Goal: Task Accomplishment & Management: Complete application form

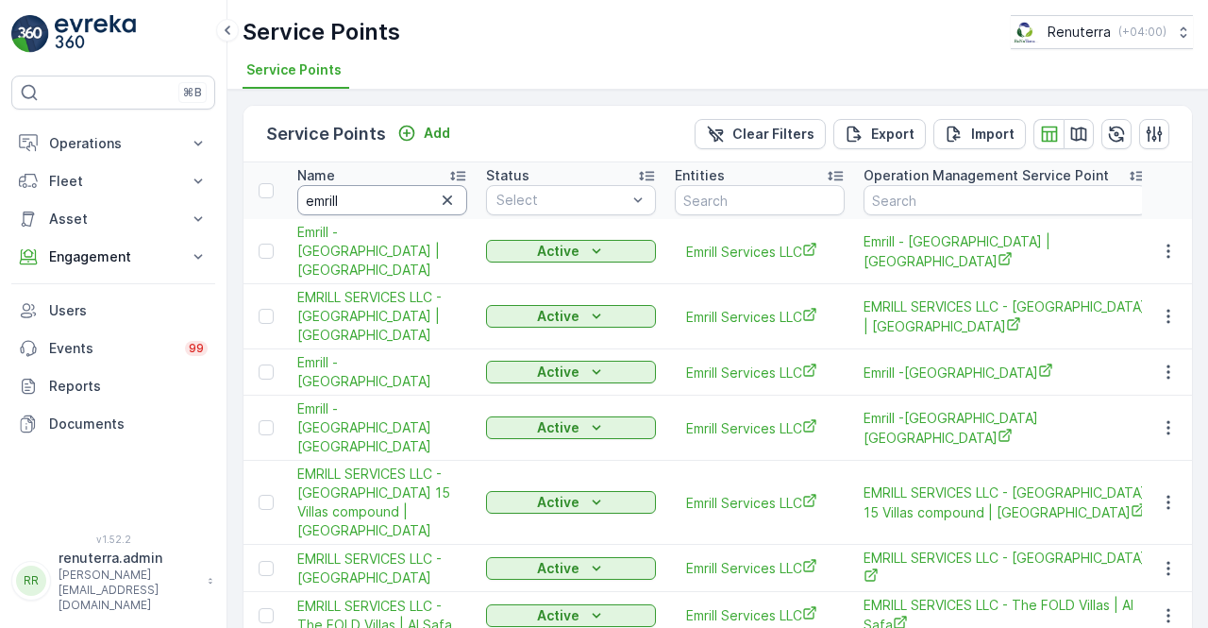
click at [337, 194] on input "emrill" at bounding box center [382, 200] width 170 height 30
type input "e"
type input "cenet"
click at [345, 196] on input "cenet" at bounding box center [382, 200] width 170 height 30
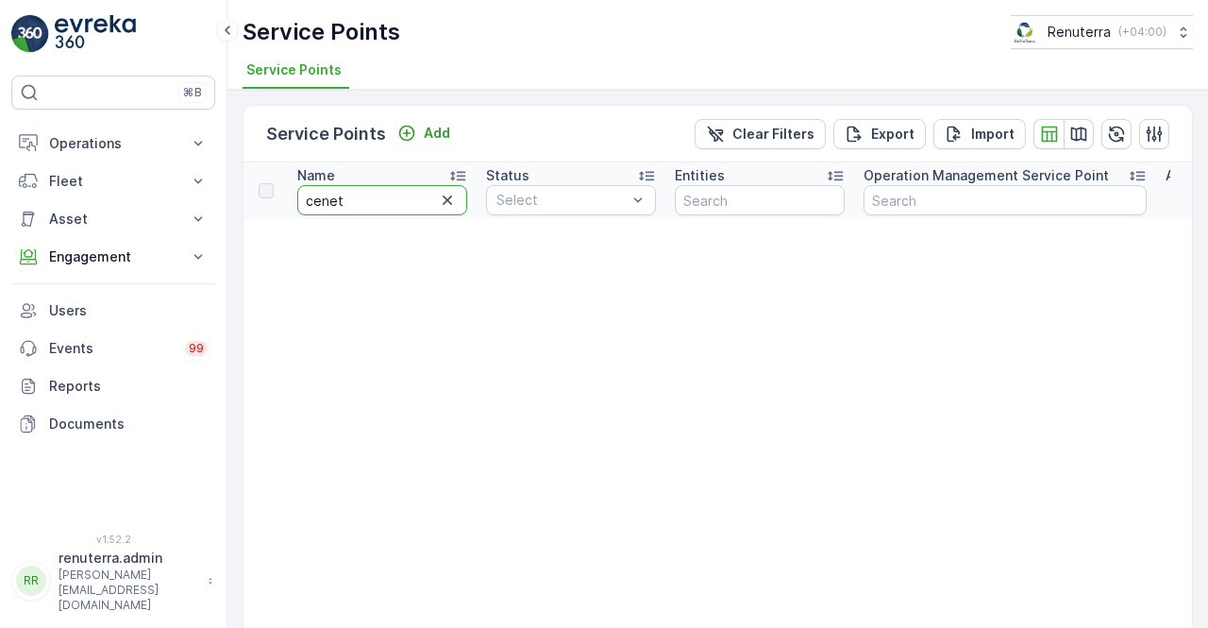
click at [345, 195] on input "cenet" at bounding box center [382, 200] width 170 height 30
type input "cen"
click at [345, 201] on input "cent" at bounding box center [382, 200] width 170 height 30
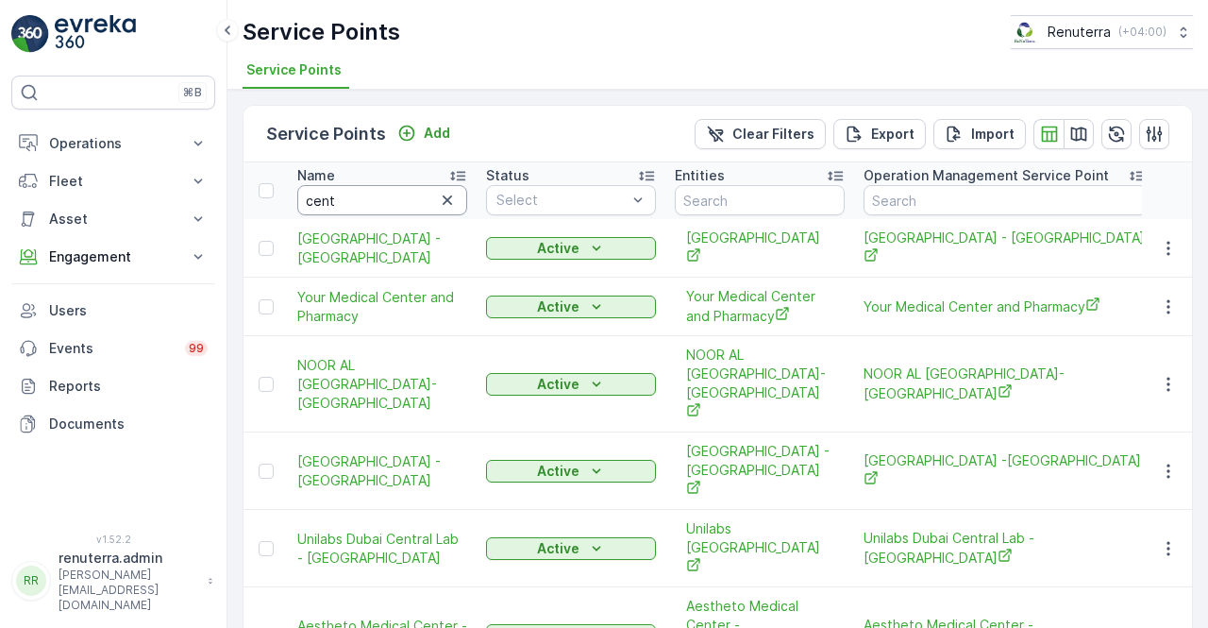
click at [345, 202] on input "cent" at bounding box center [382, 200] width 170 height 30
type input "centar"
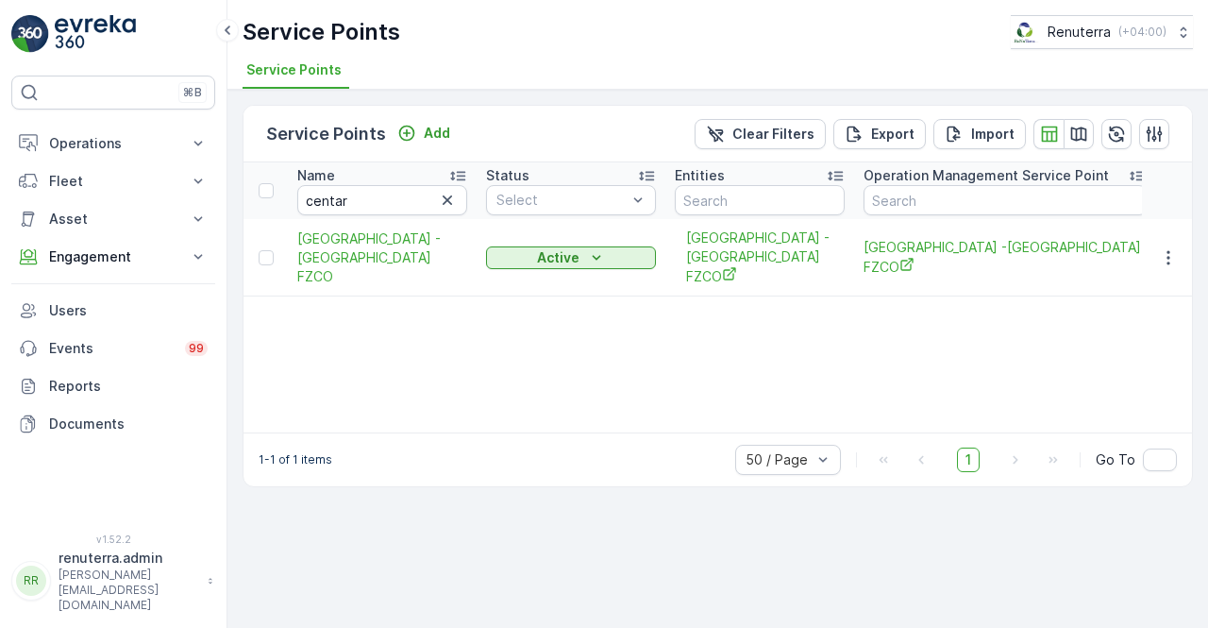
click at [1165, 260] on td at bounding box center [1167, 257] width 51 height 77
click at [1170, 248] on icon "button" at bounding box center [1168, 257] width 19 height 19
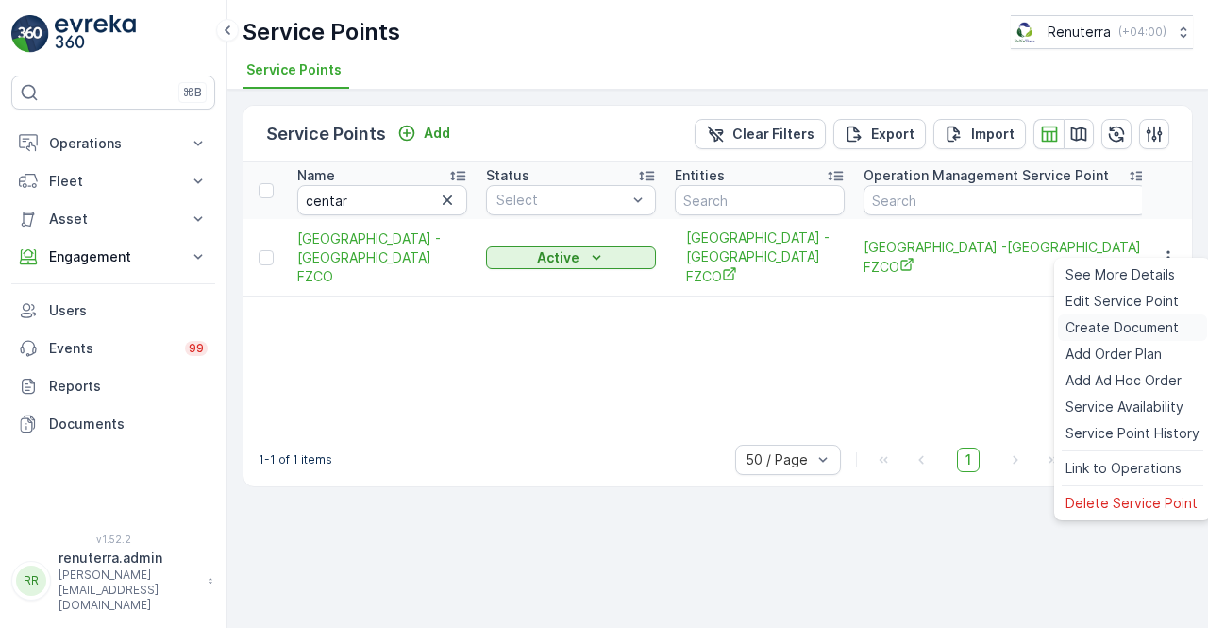
click at [1108, 333] on span "Create Document" at bounding box center [1122, 327] width 113 height 19
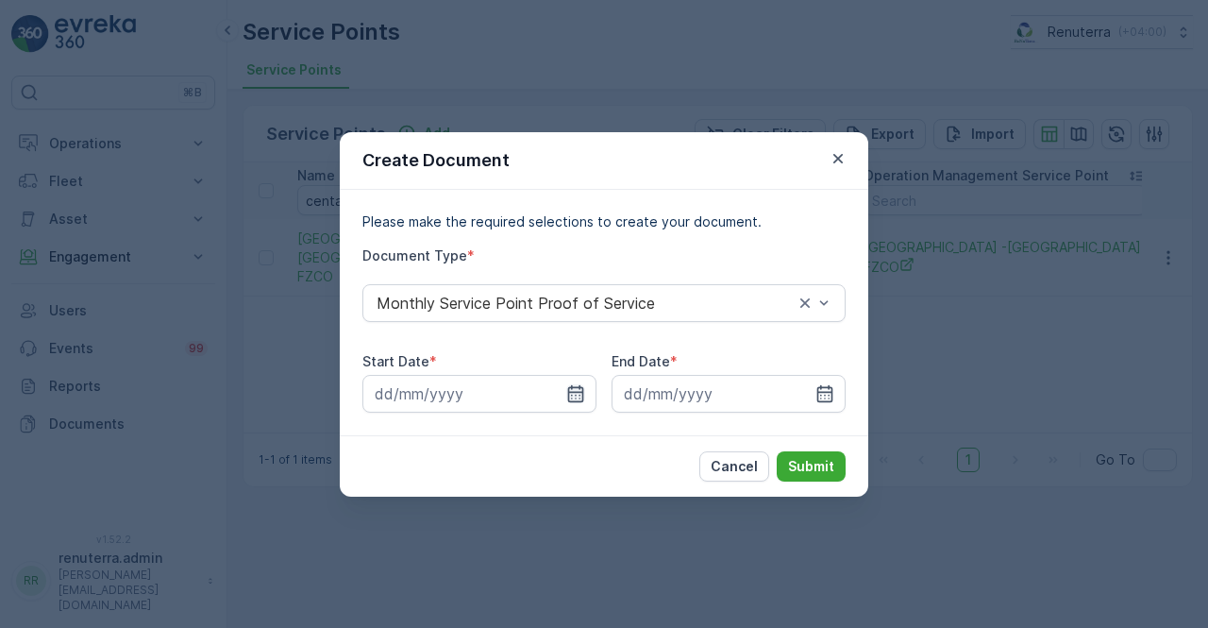
click at [578, 391] on icon "button" at bounding box center [576, 392] width 16 height 17
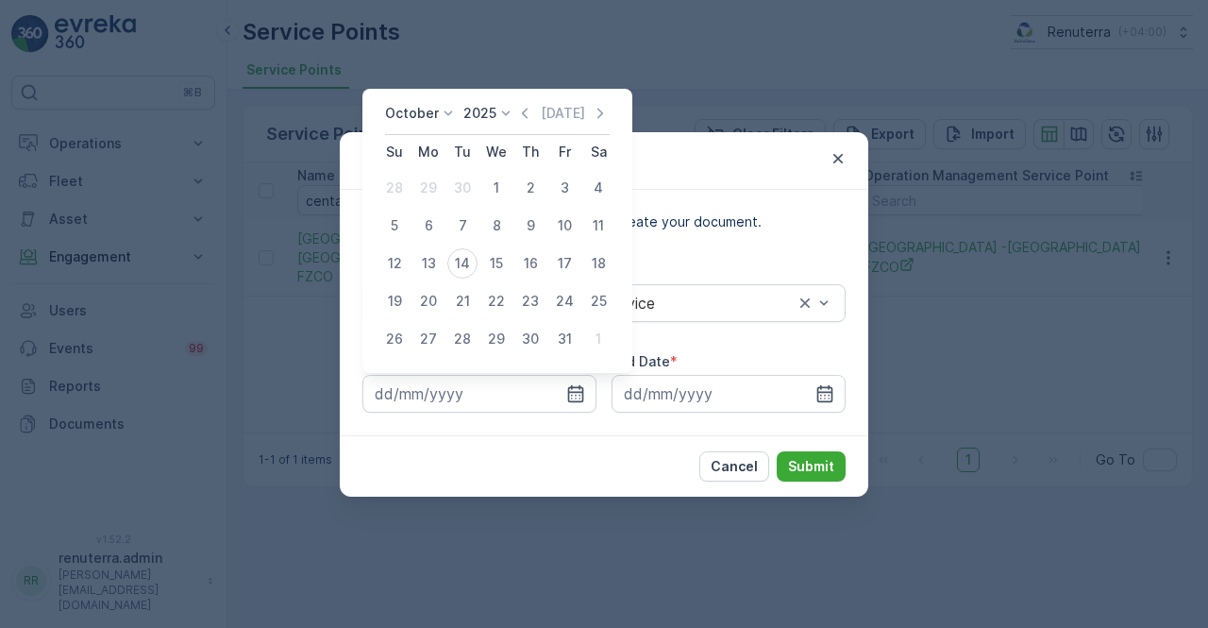
click at [528, 109] on icon "button" at bounding box center [525, 113] width 6 height 10
click at [432, 184] on div "1" at bounding box center [428, 188] width 30 height 30
type input "01.09.2025"
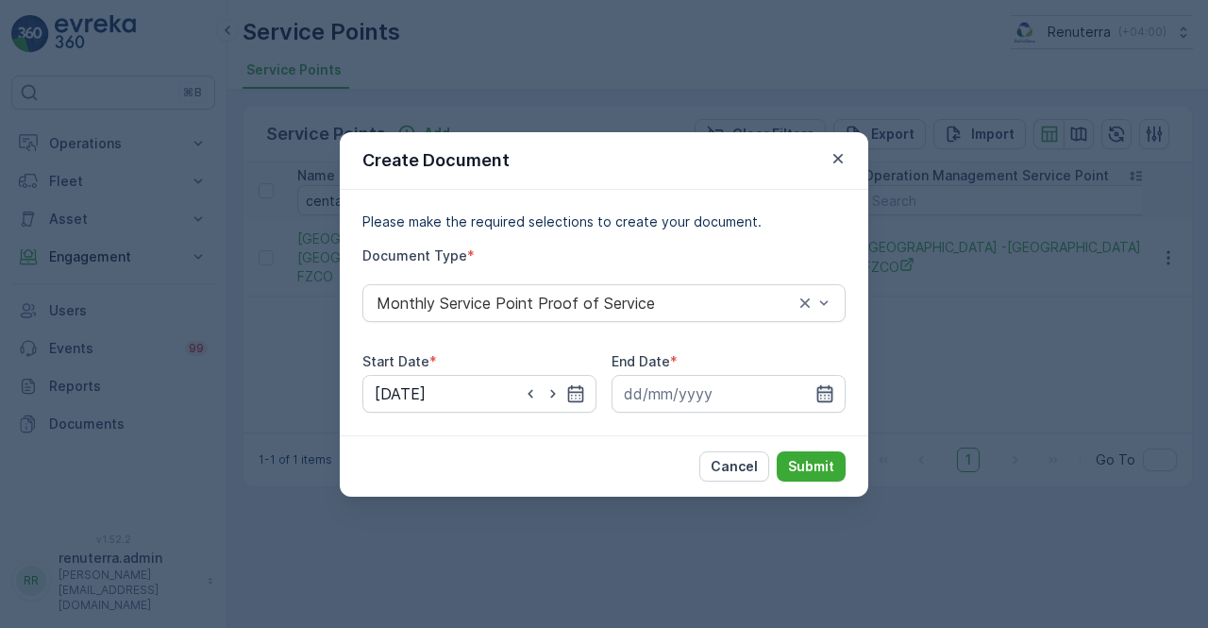
click at [825, 390] on icon "button" at bounding box center [825, 393] width 19 height 19
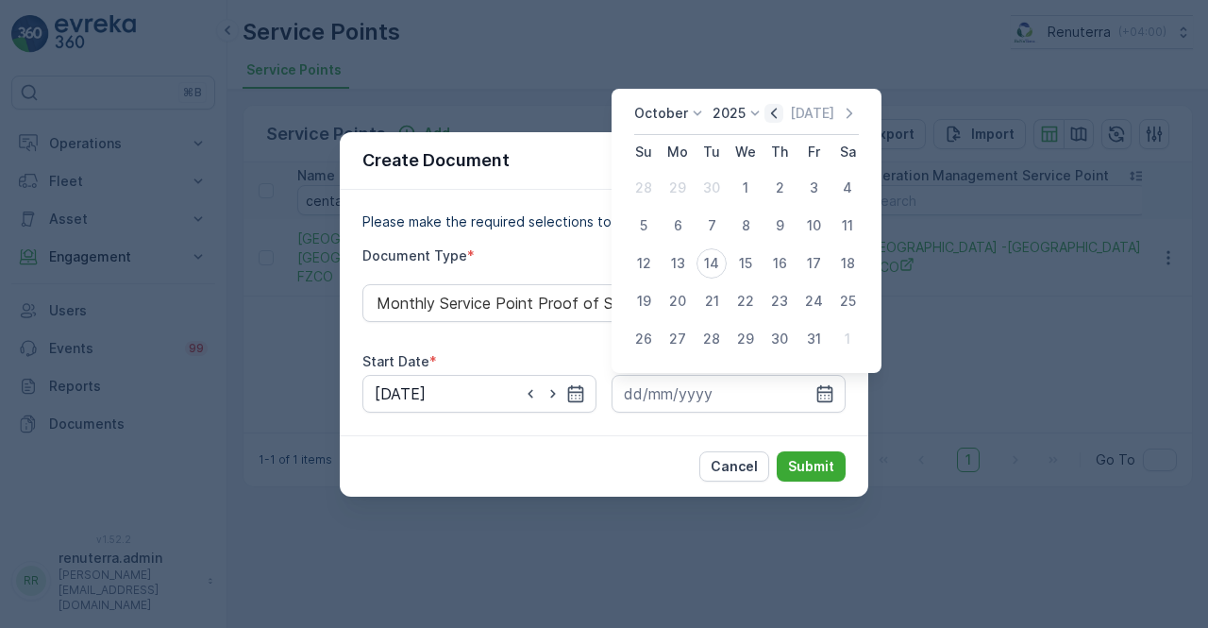
click at [772, 112] on icon "button" at bounding box center [774, 113] width 19 height 19
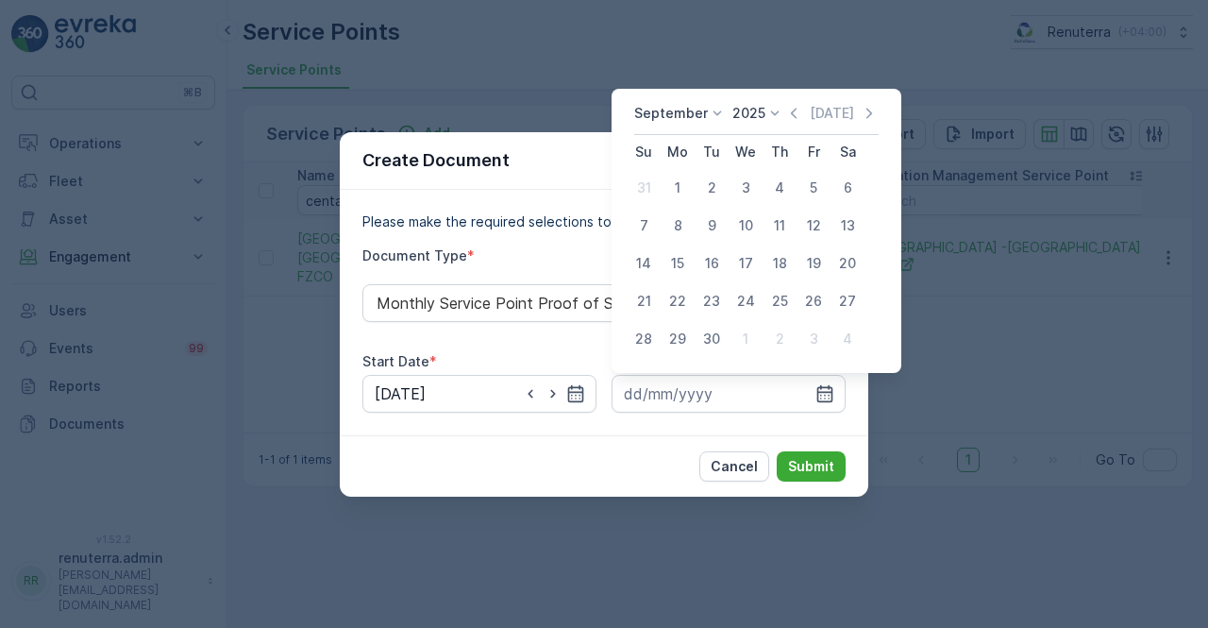
click at [715, 334] on div "30" at bounding box center [712, 339] width 30 height 30
type input "30.09.2025"
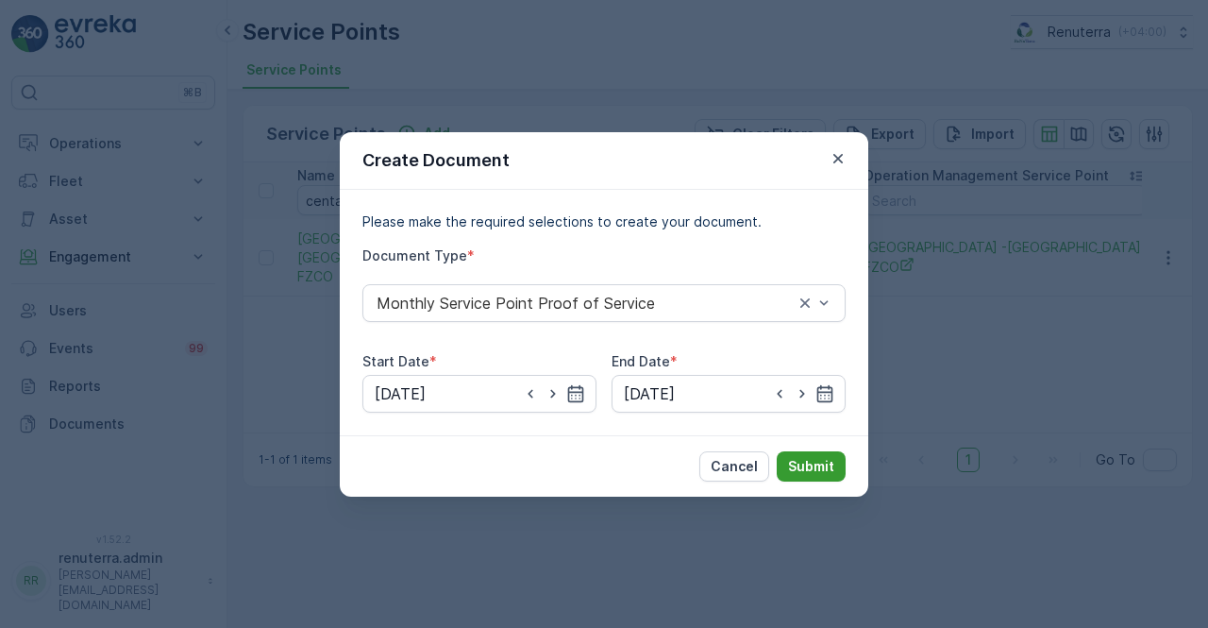
click at [842, 460] on button "Submit" at bounding box center [811, 466] width 69 height 30
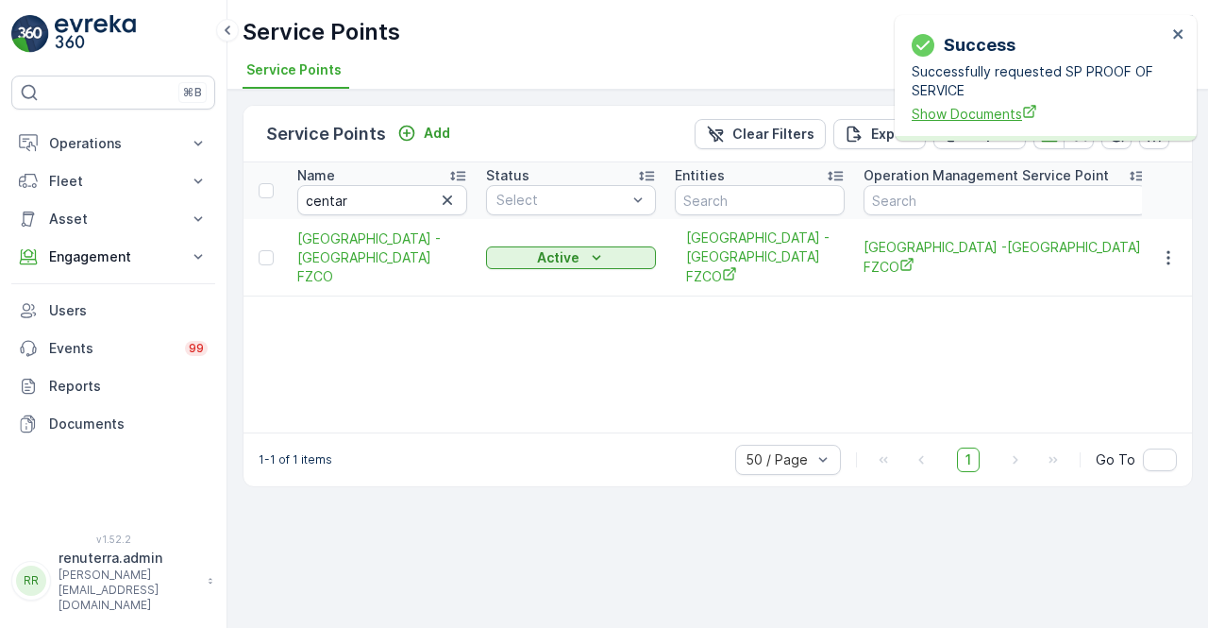
click at [985, 121] on span "Show Documents" at bounding box center [1039, 114] width 255 height 20
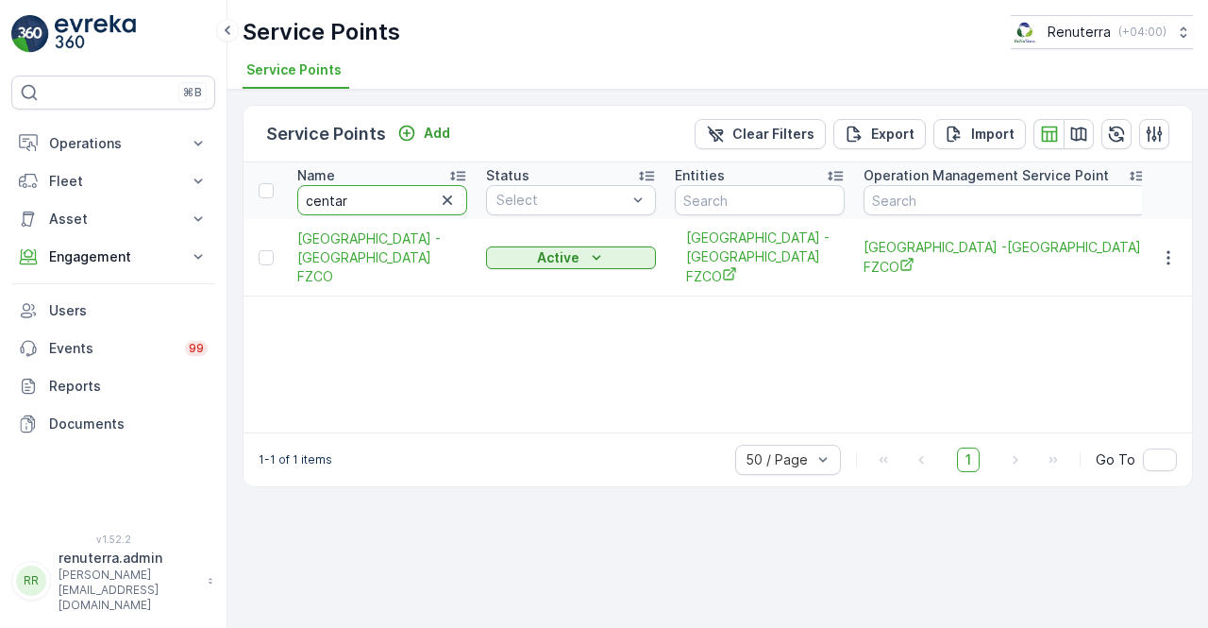
drag, startPoint x: 356, startPoint y: 199, endPoint x: 289, endPoint y: 210, distance: 68.0
click at [295, 210] on th "Name centar" at bounding box center [382, 190] width 189 height 57
type input "emro"
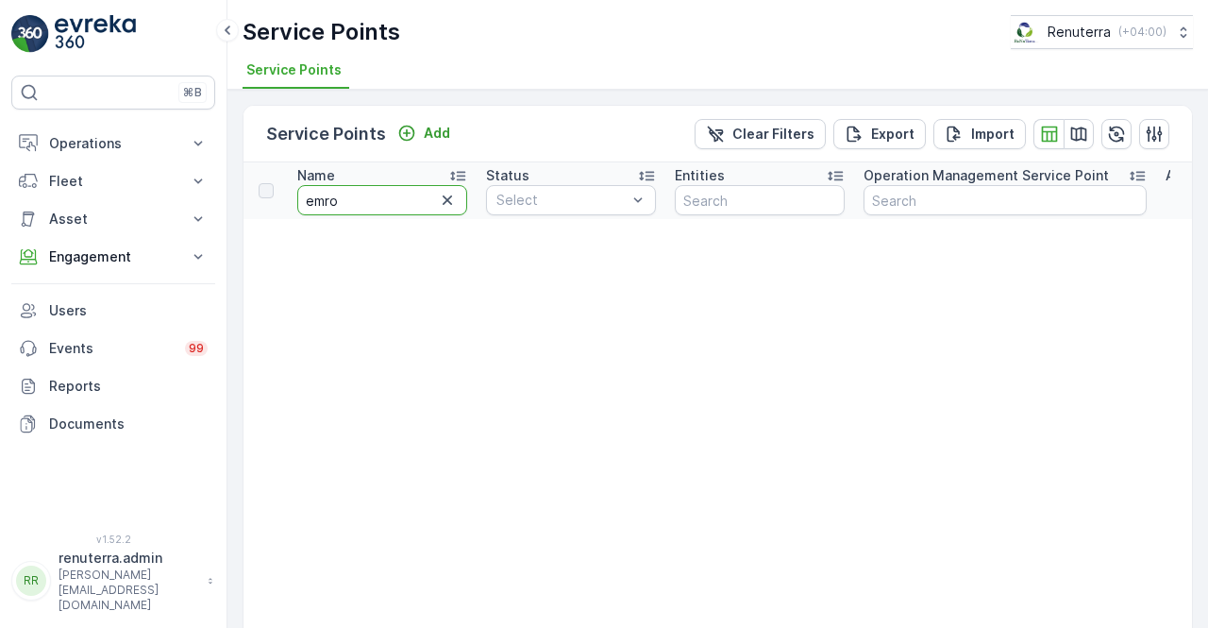
click at [344, 205] on input "emro" at bounding box center [382, 200] width 170 height 30
type input "emrill"
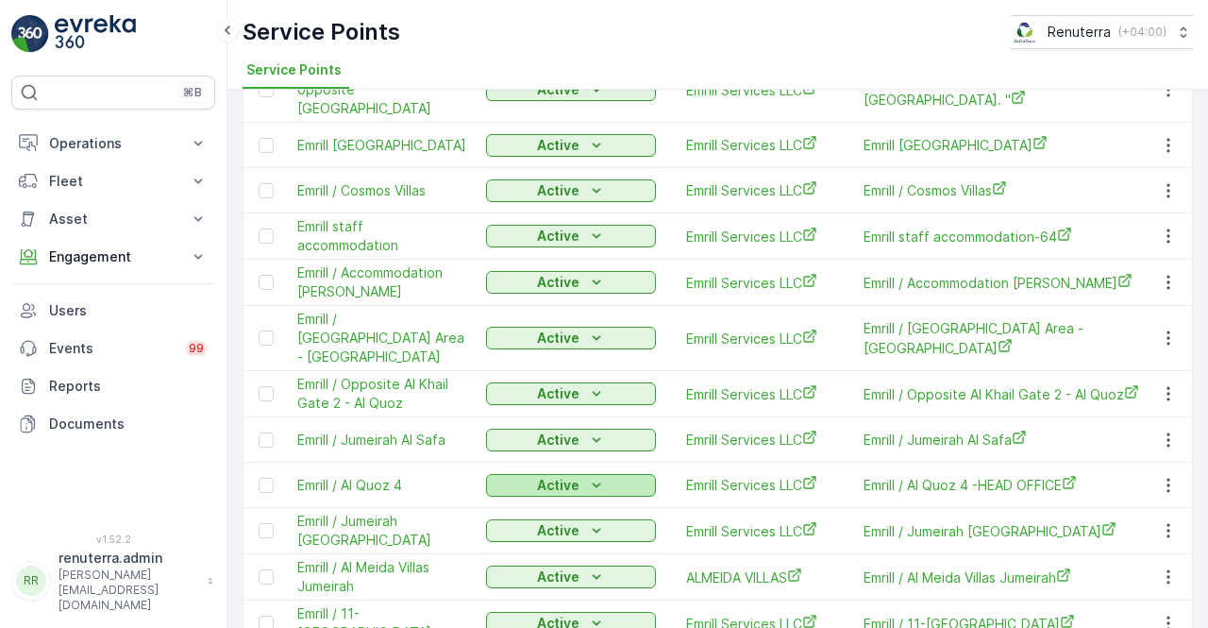
scroll to position [848, 0]
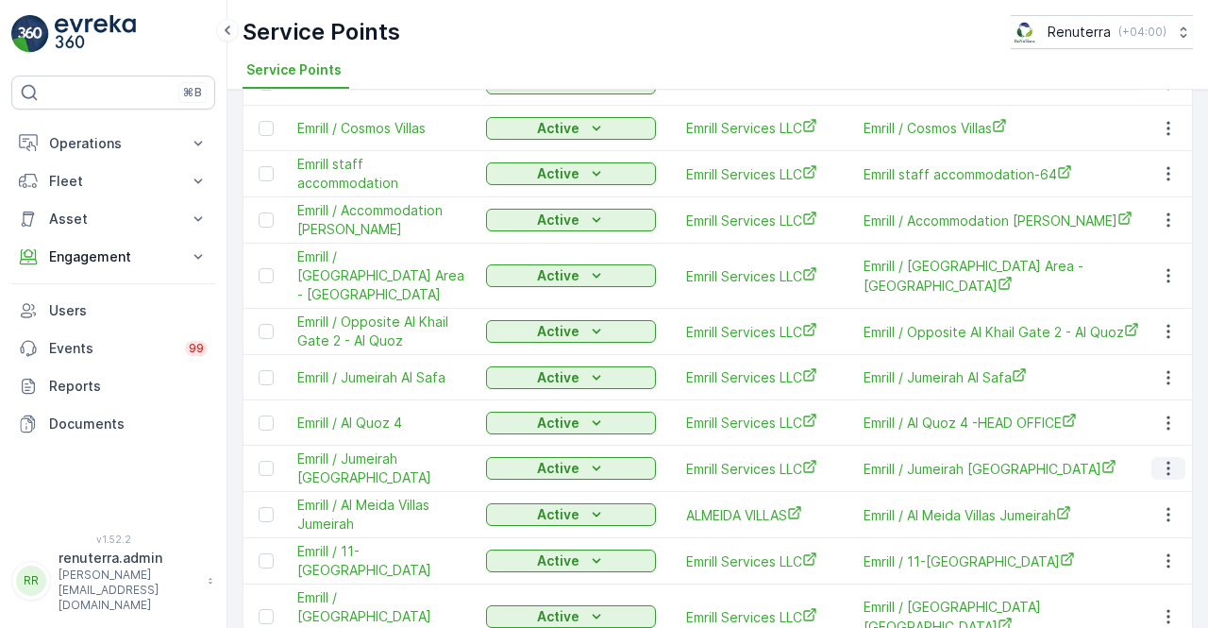
click at [1162, 459] on icon "button" at bounding box center [1168, 468] width 19 height 19
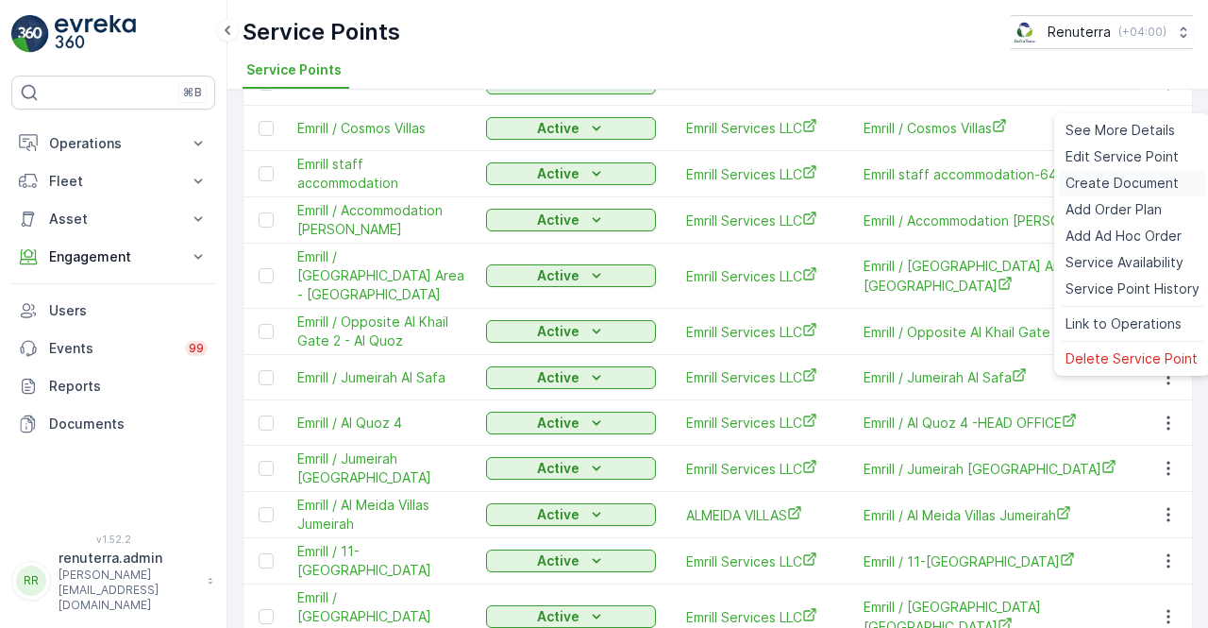
click at [1089, 184] on span "Create Document" at bounding box center [1122, 183] width 113 height 19
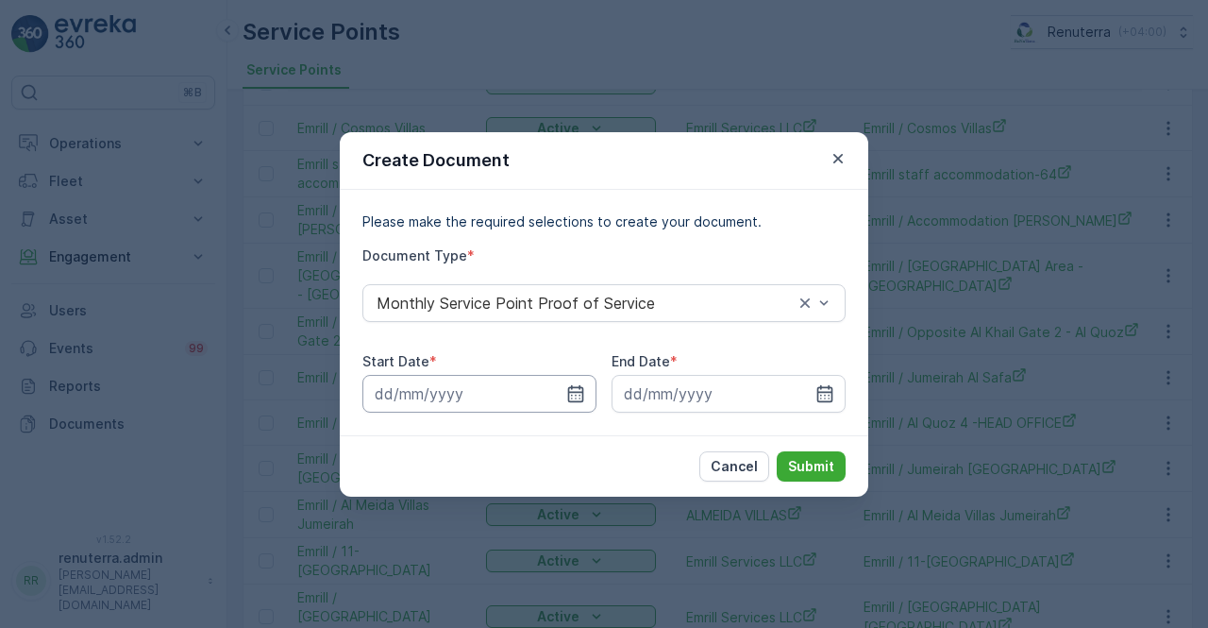
click at [581, 382] on input at bounding box center [479, 394] width 234 height 38
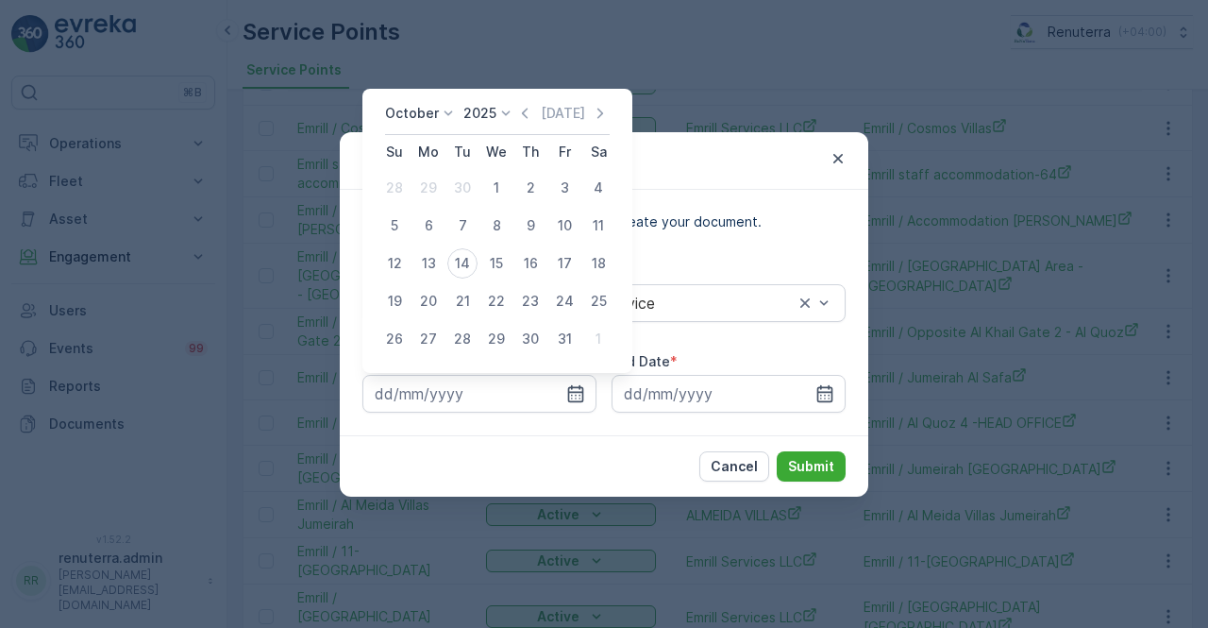
click at [534, 99] on div "October 2025 Today Su Mo Tu We Th Fr Sa 28 29 30 1 2 3 4 5 6 7 8 9 10 11 12 13 …" at bounding box center [497, 231] width 270 height 284
drag, startPoint x: 531, startPoint y: 110, endPoint x: 523, endPoint y: 118, distance: 11.4
click at [530, 112] on icon "button" at bounding box center [524, 113] width 19 height 19
drag, startPoint x: 424, startPoint y: 188, endPoint x: 470, endPoint y: 230, distance: 62.8
click at [425, 188] on div "1" at bounding box center [428, 188] width 30 height 30
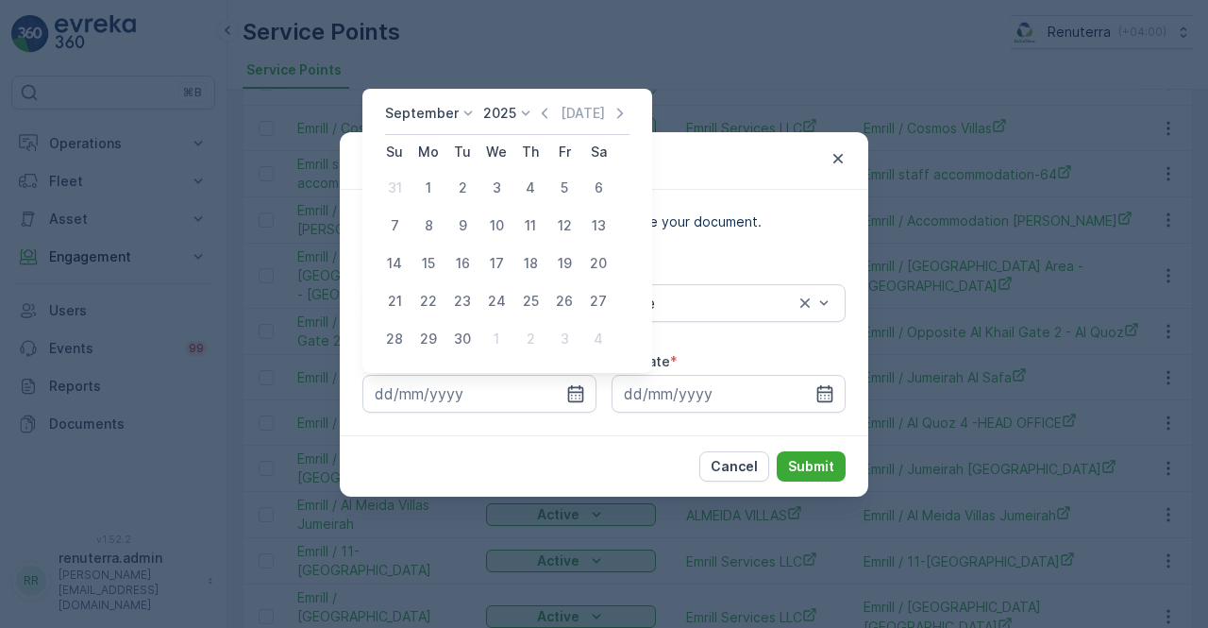
type input "01.09.2025"
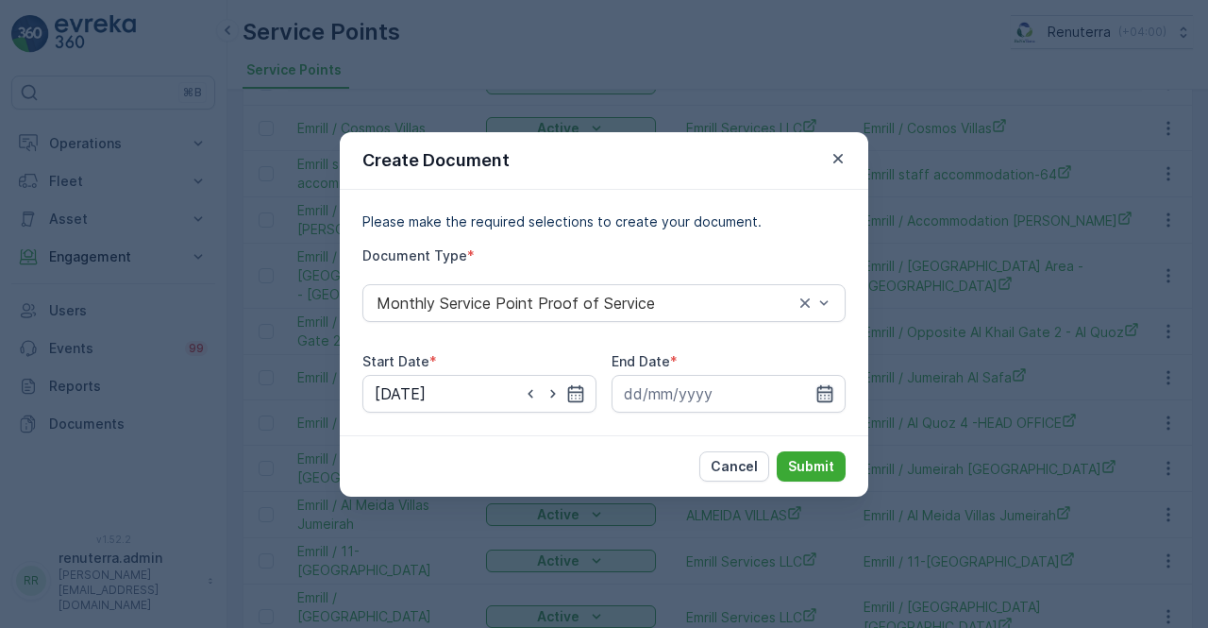
click at [825, 392] on icon "button" at bounding box center [825, 392] width 16 height 17
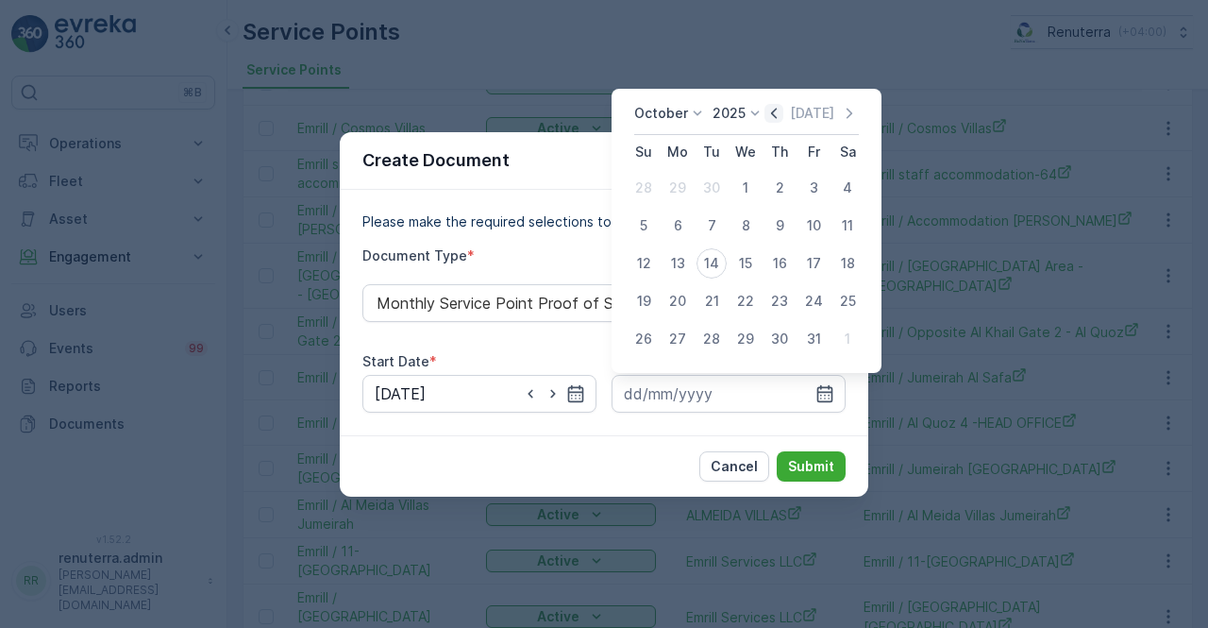
click at [783, 111] on icon "button" at bounding box center [774, 113] width 19 height 19
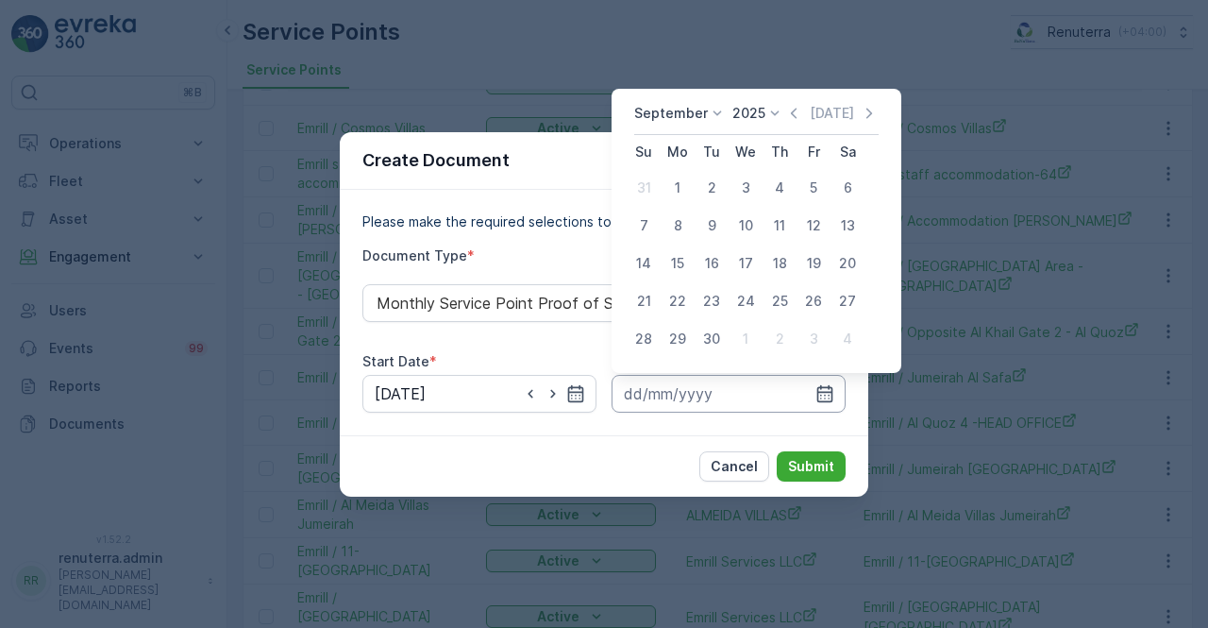
drag, startPoint x: 714, startPoint y: 332, endPoint x: 735, endPoint y: 397, distance: 68.7
click at [713, 333] on div "30" at bounding box center [712, 339] width 30 height 30
type input "30.09.2025"
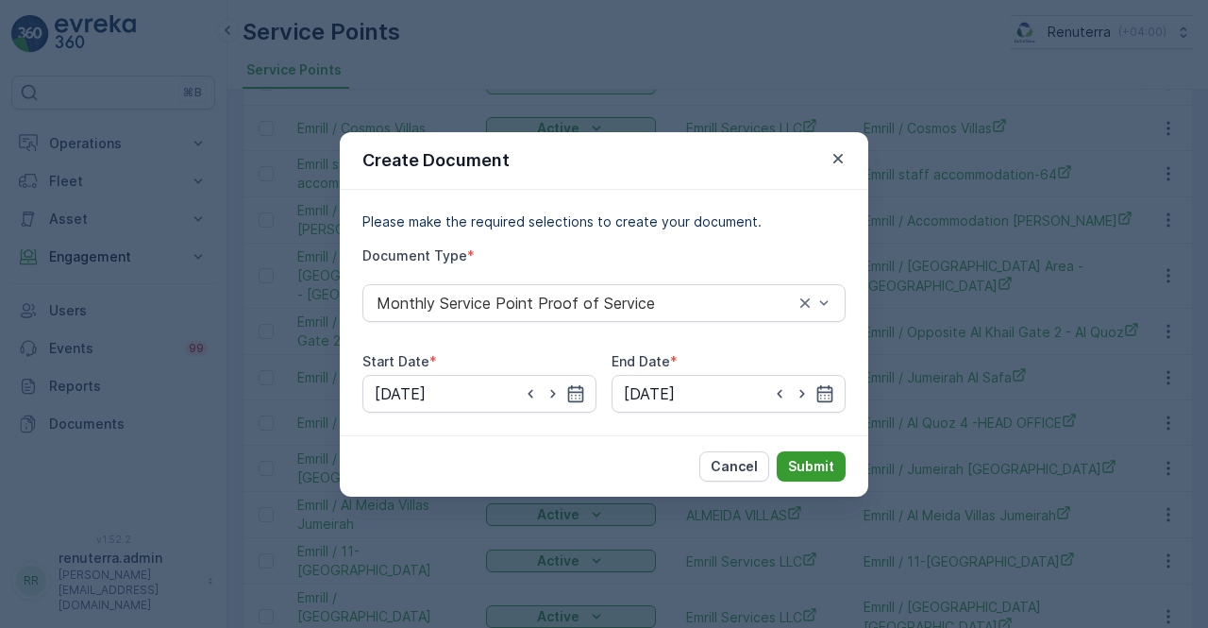
click at [831, 467] on p "Submit" at bounding box center [811, 466] width 46 height 19
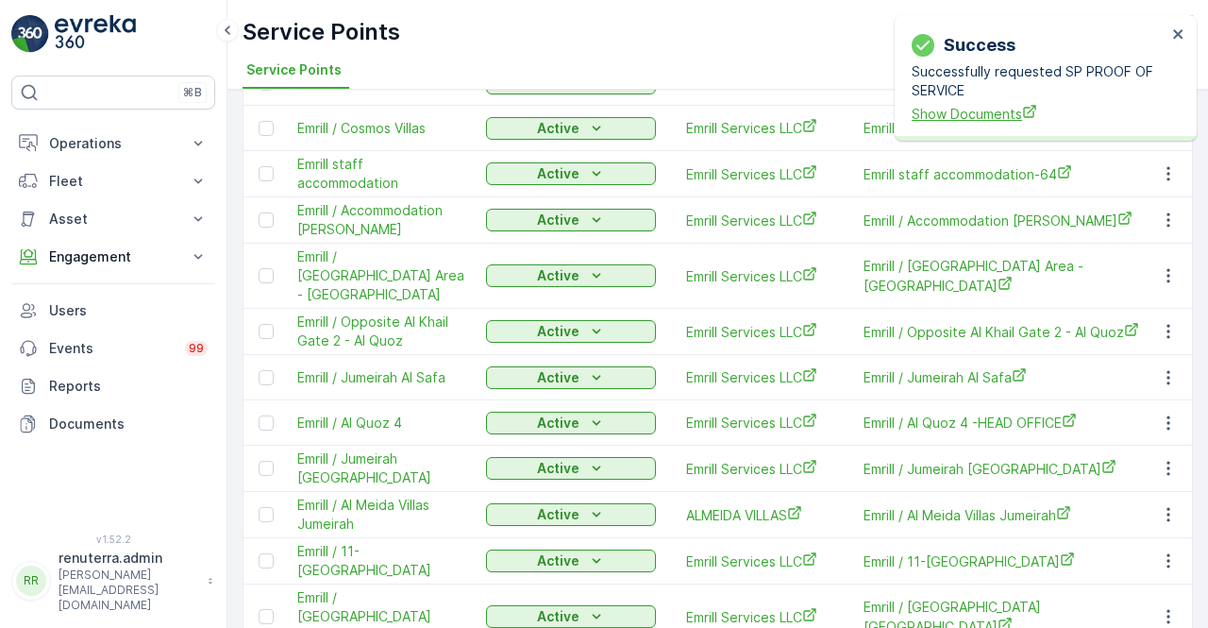
click at [999, 119] on span "Show Documents" at bounding box center [1039, 114] width 255 height 20
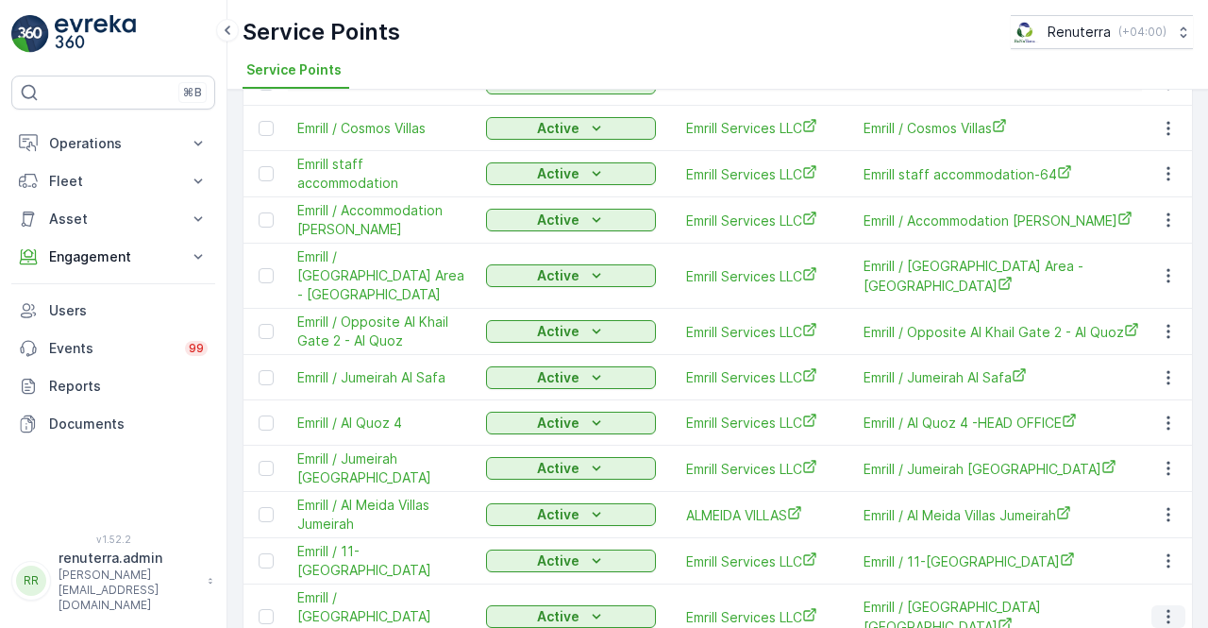
click at [1171, 607] on icon "button" at bounding box center [1168, 616] width 19 height 19
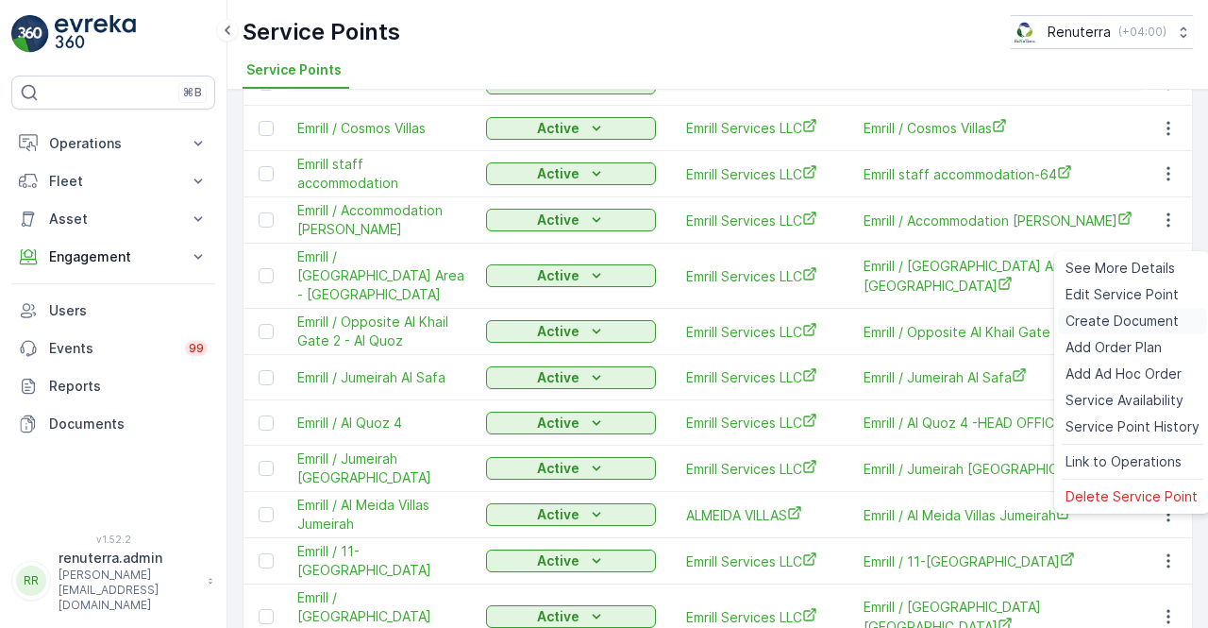
click at [1094, 316] on span "Create Document" at bounding box center [1122, 320] width 113 height 19
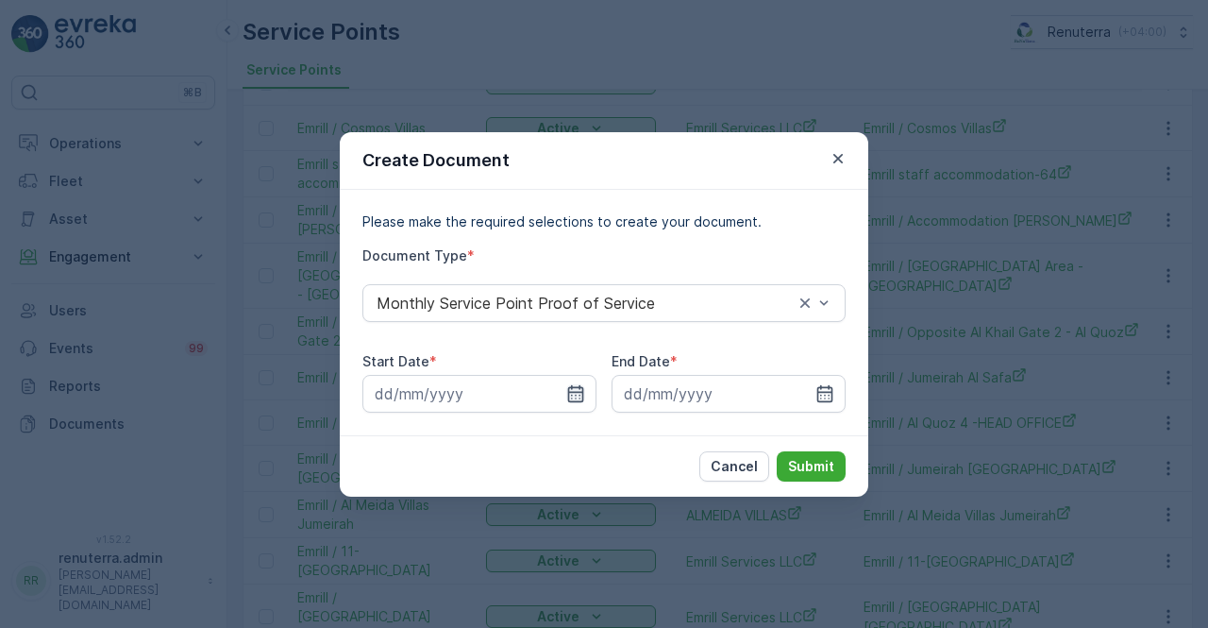
click at [583, 387] on icon "button" at bounding box center [575, 393] width 19 height 19
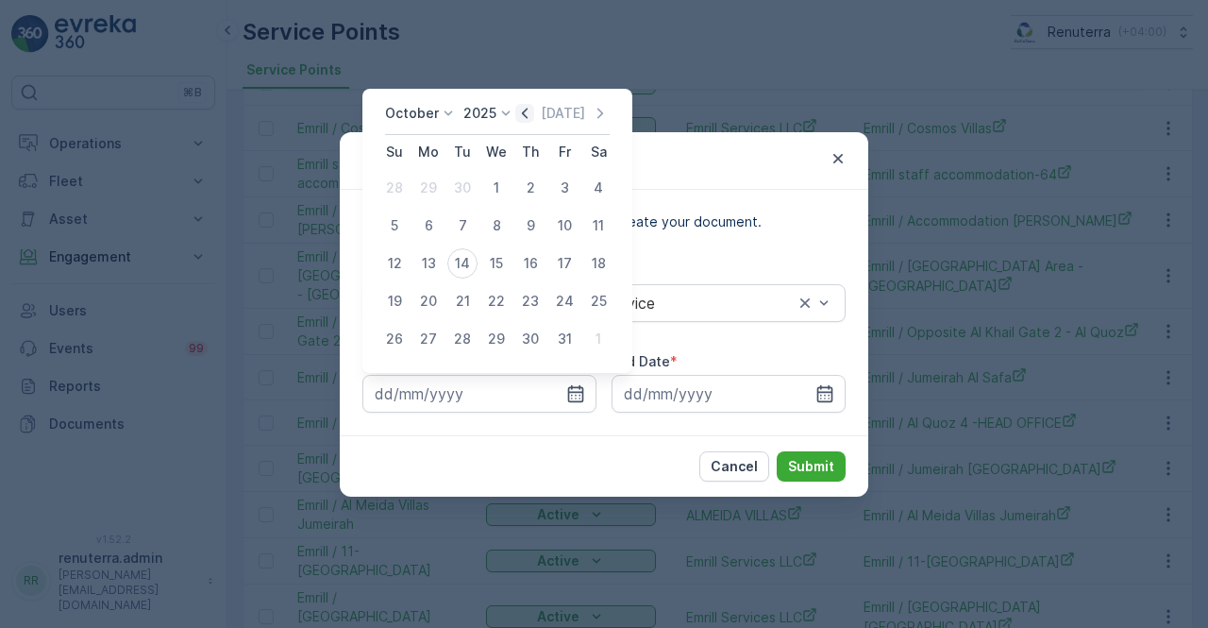
click at [530, 120] on icon "button" at bounding box center [524, 113] width 19 height 19
drag, startPoint x: 410, startPoint y: 186, endPoint x: 420, endPoint y: 184, distance: 10.6
click at [418, 184] on tr "31 1 2 3 4 5 6" at bounding box center [497, 188] width 238 height 38
click at [427, 187] on div "1" at bounding box center [428, 188] width 30 height 30
type input "01.09.2025"
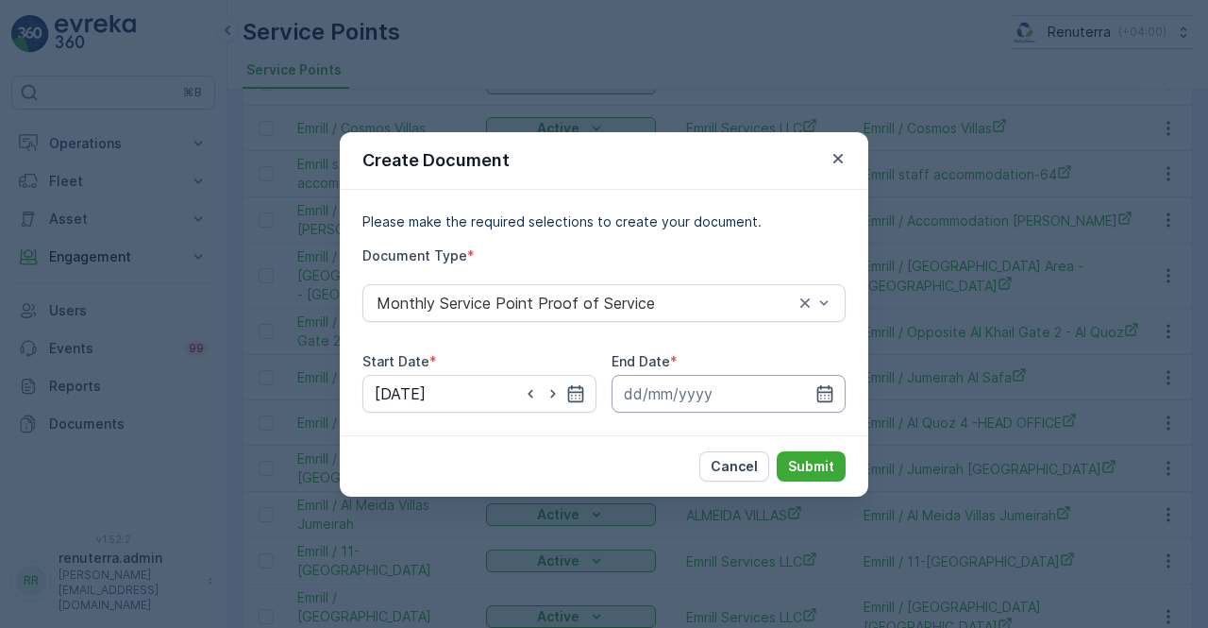
click at [842, 396] on input at bounding box center [729, 394] width 234 height 38
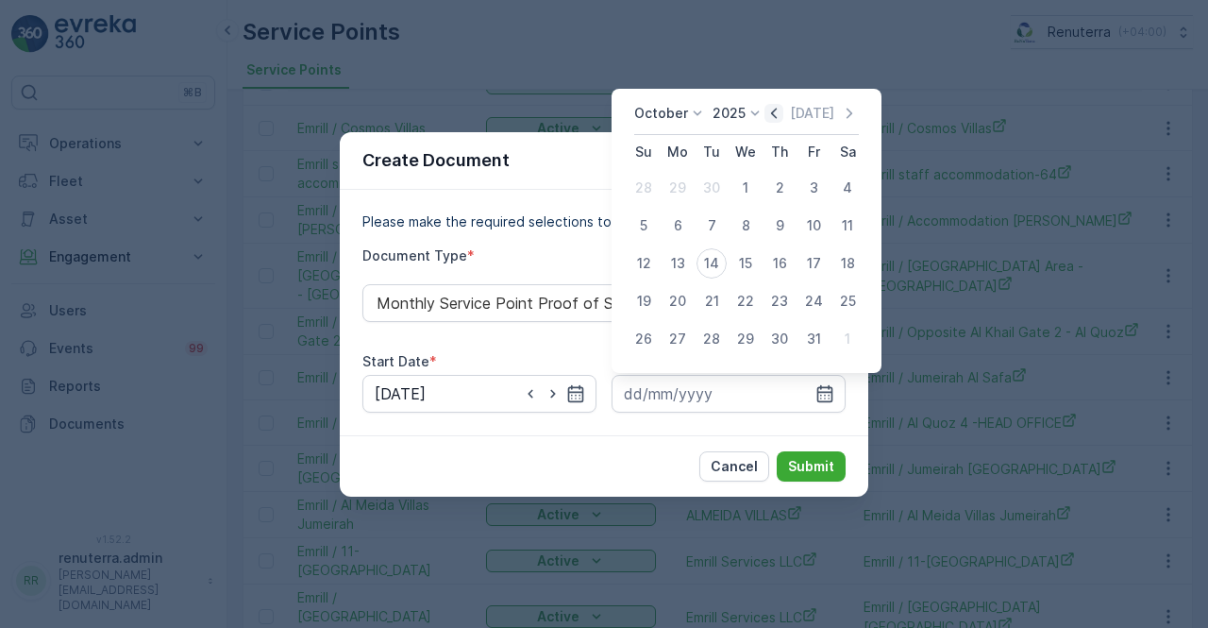
click at [776, 120] on icon "button" at bounding box center [774, 113] width 19 height 19
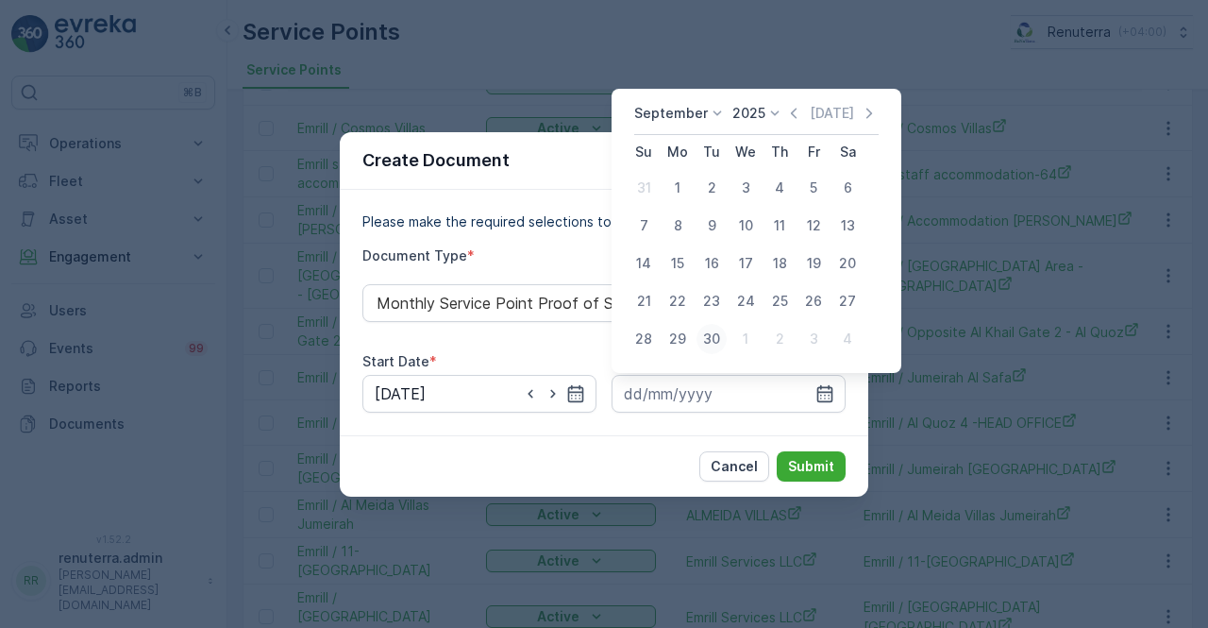
click at [710, 345] on div "30" at bounding box center [712, 339] width 30 height 30
type input "30.09.2025"
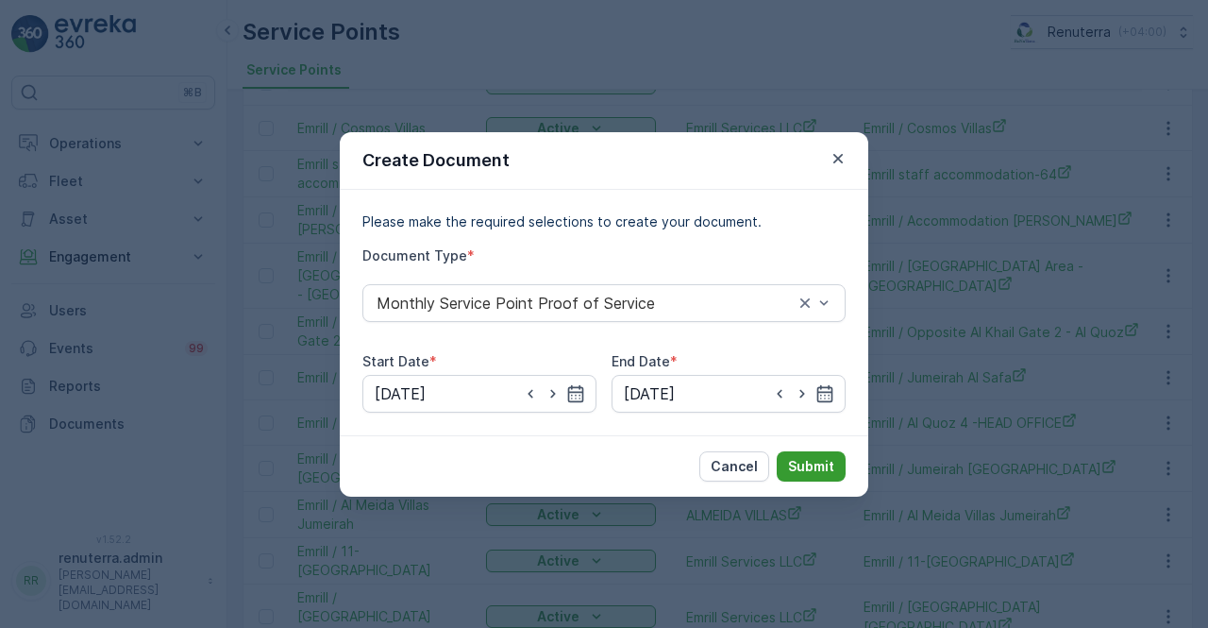
click at [827, 451] on button "Submit" at bounding box center [811, 466] width 69 height 30
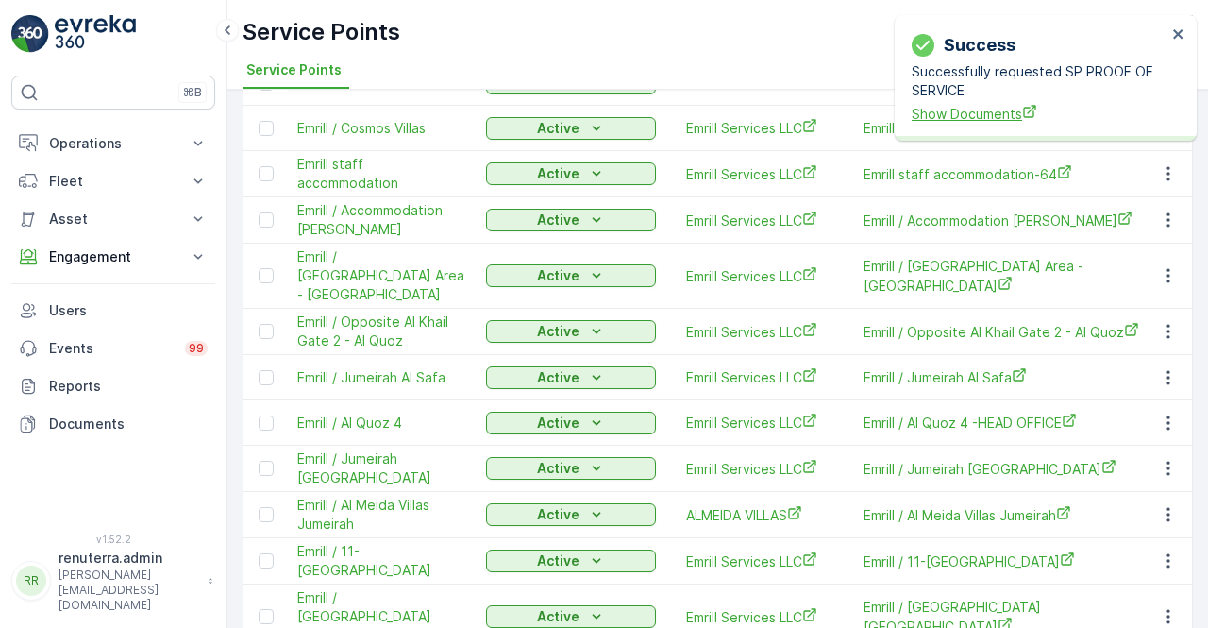
click at [964, 107] on span "Show Documents" at bounding box center [1039, 114] width 255 height 20
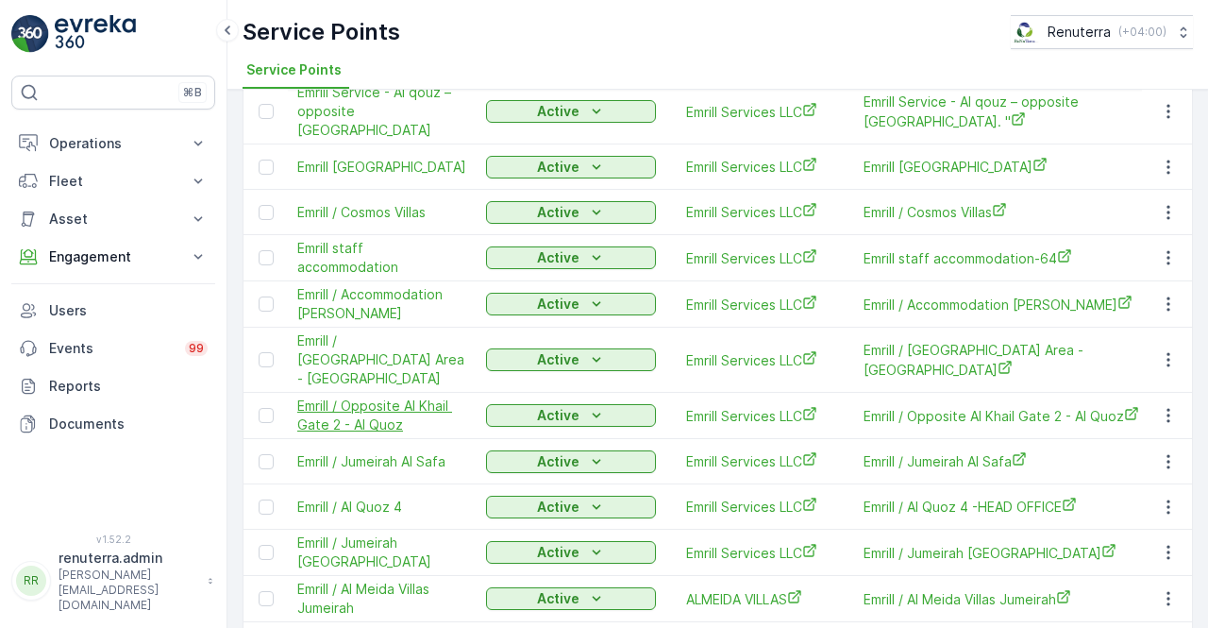
scroll to position [659, 0]
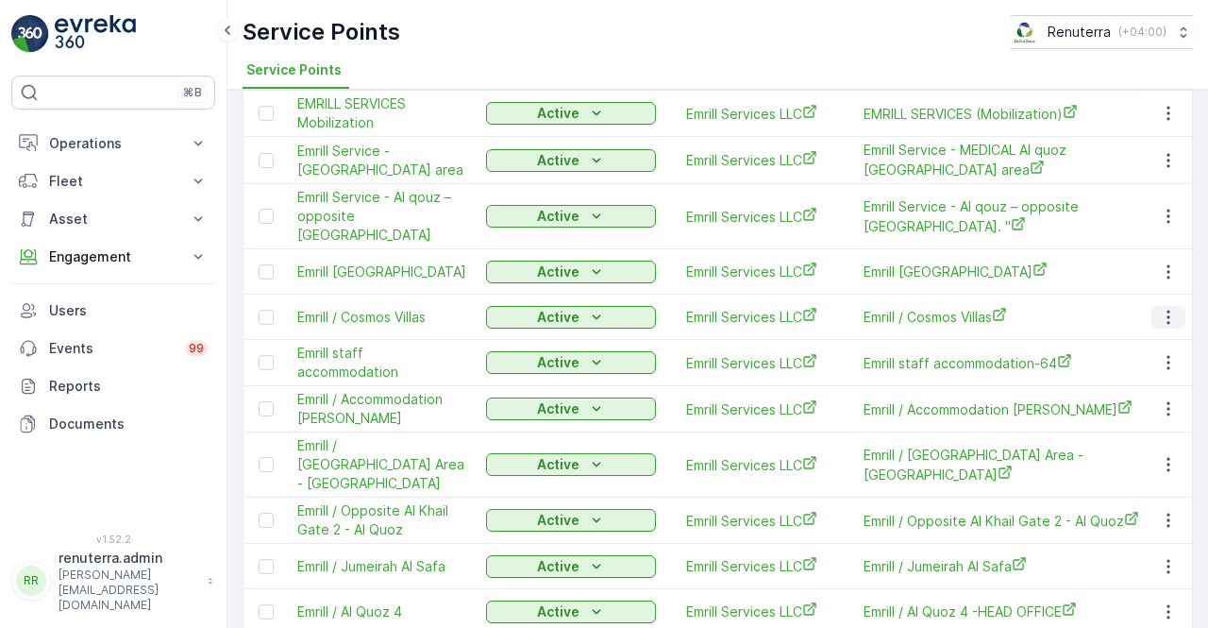
click at [1160, 308] on icon "button" at bounding box center [1168, 317] width 19 height 19
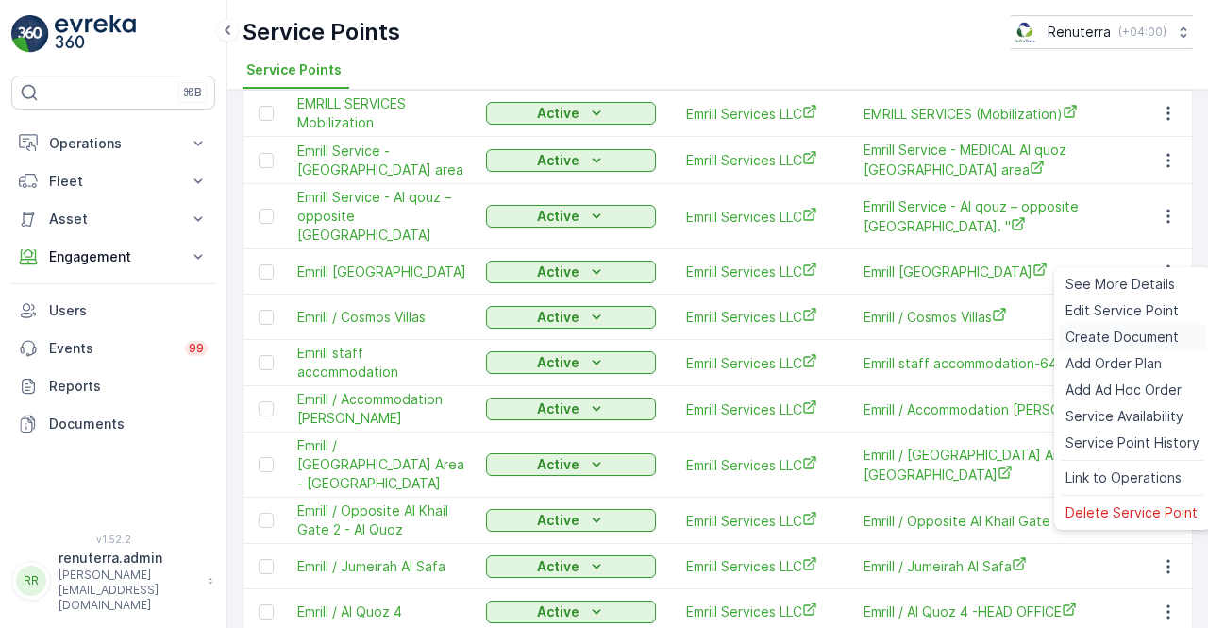
click at [1097, 337] on span "Create Document" at bounding box center [1122, 337] width 113 height 19
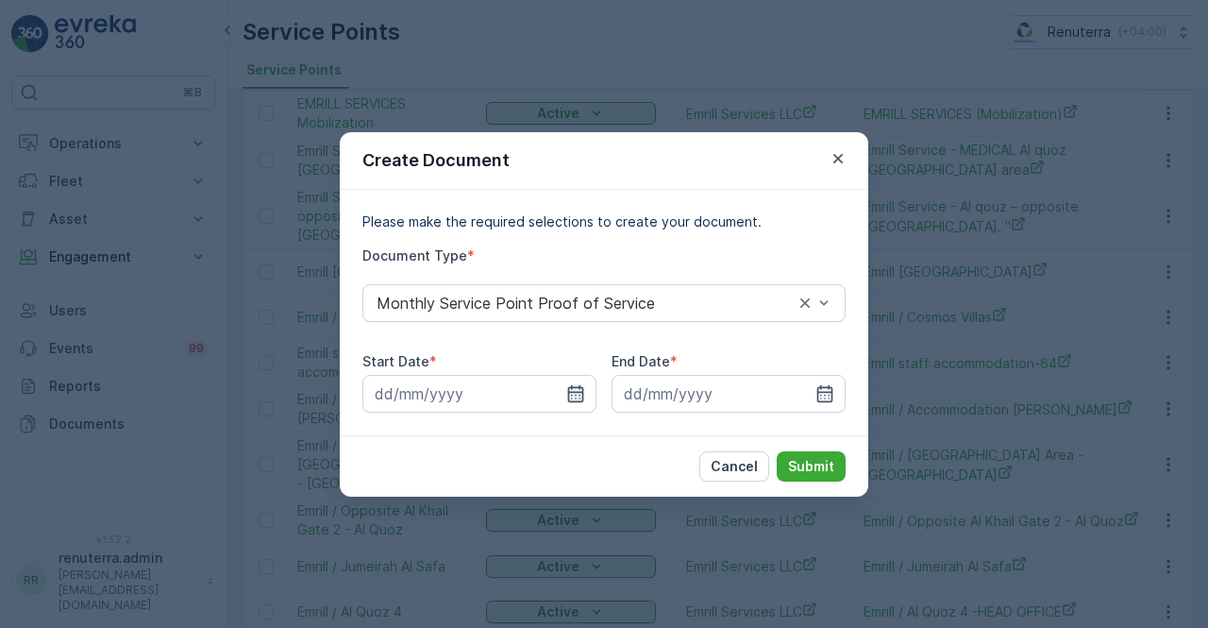
click at [578, 397] on icon "button" at bounding box center [575, 393] width 19 height 19
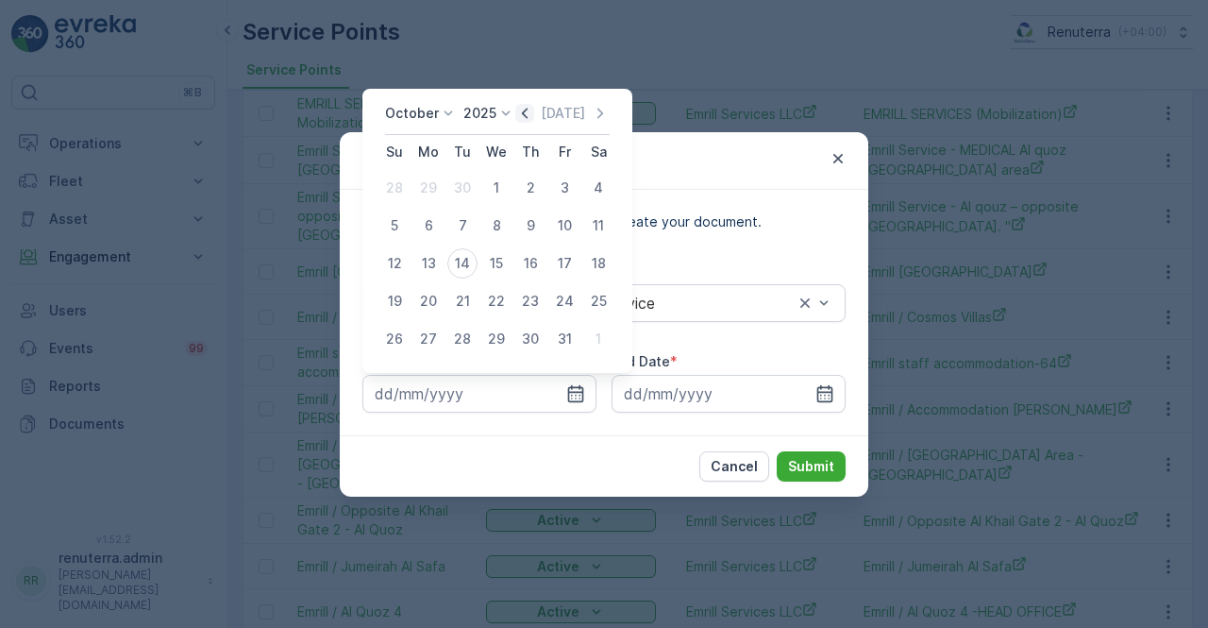
click at [529, 114] on icon "button" at bounding box center [524, 113] width 19 height 19
click at [432, 187] on div "1" at bounding box center [428, 188] width 30 height 30
type input "01.09.2025"
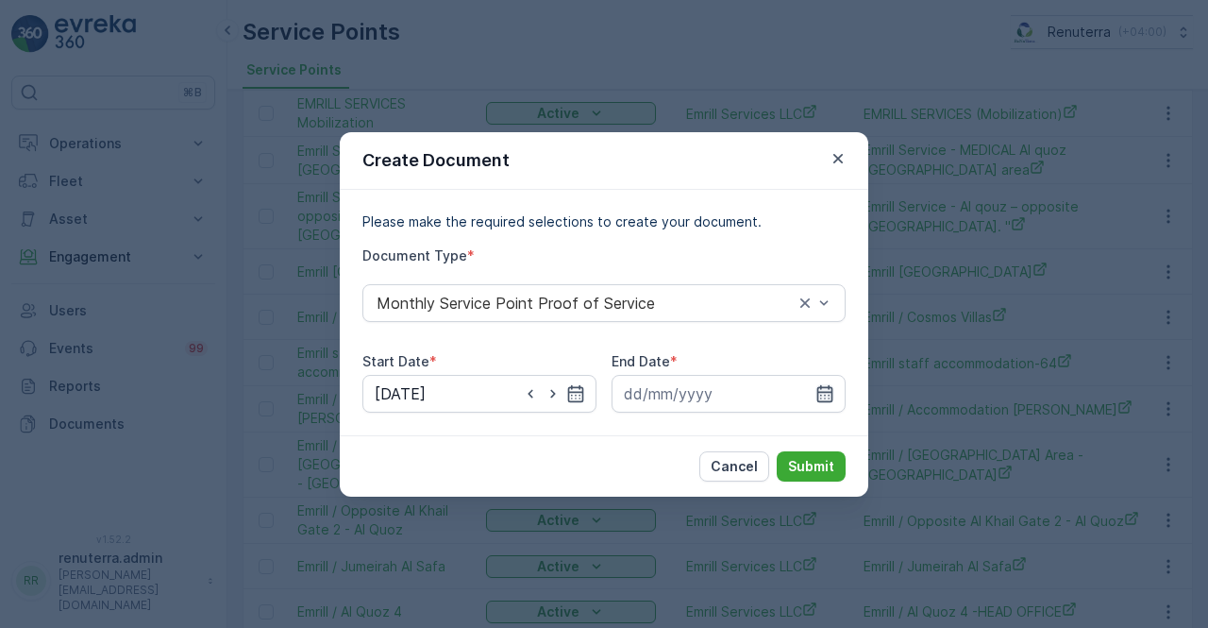
click at [820, 394] on icon "button" at bounding box center [825, 393] width 19 height 19
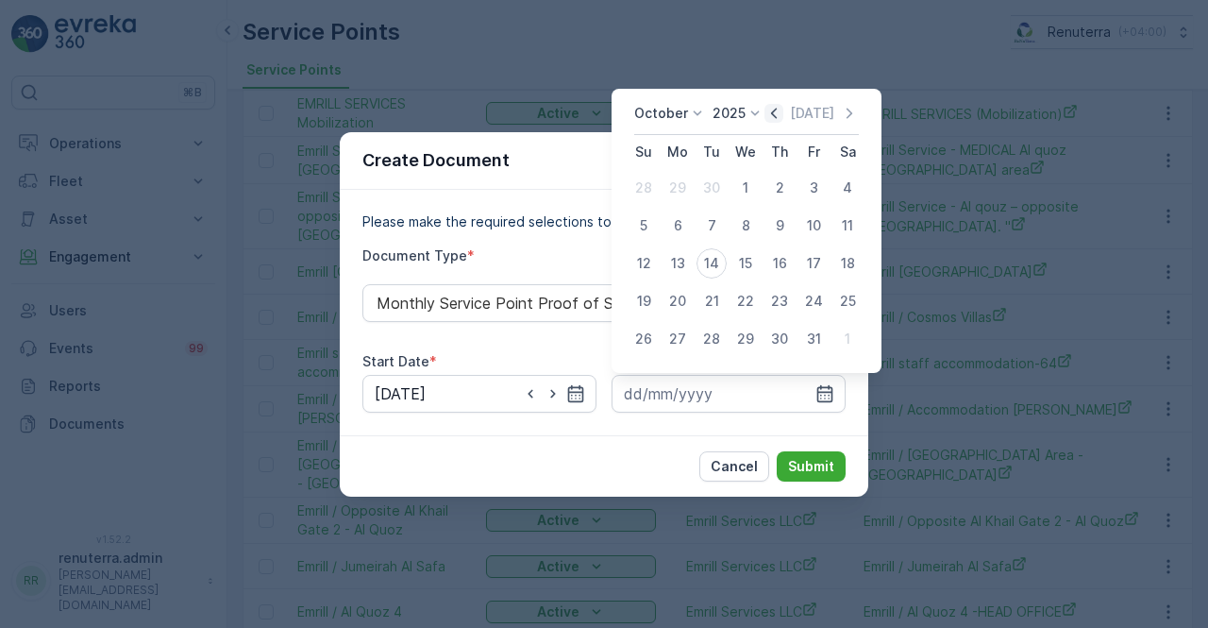
click at [780, 122] on div "October 2025 Today" at bounding box center [746, 119] width 225 height 31
click at [780, 111] on icon "button" at bounding box center [774, 113] width 19 height 19
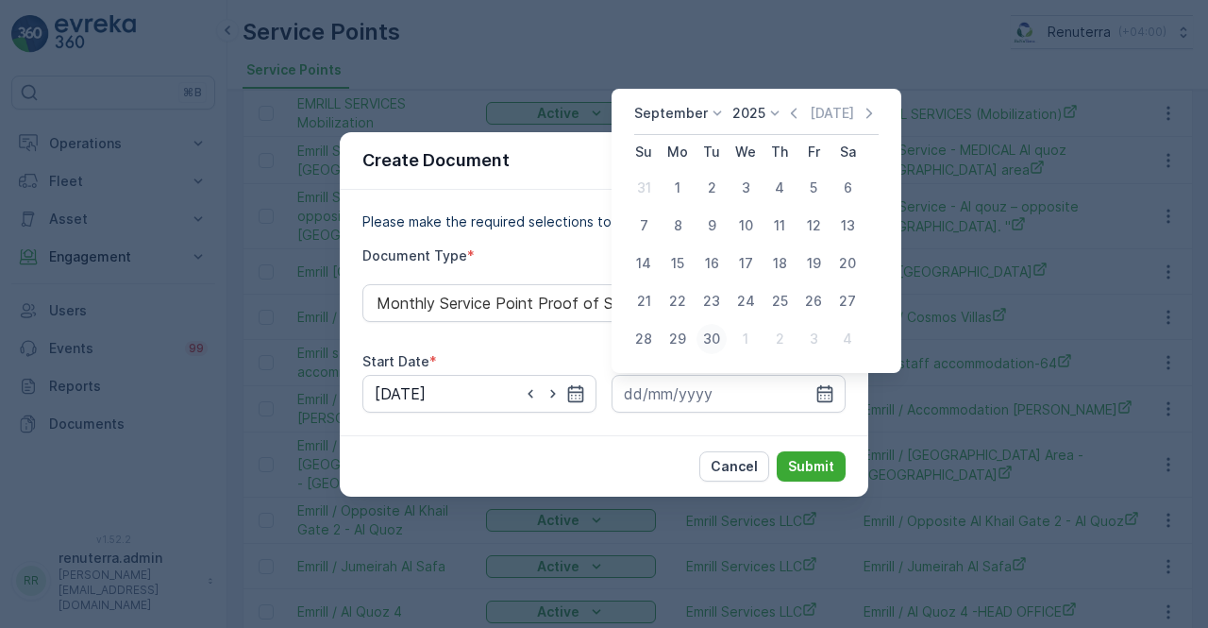
click at [715, 337] on div "30" at bounding box center [712, 339] width 30 height 30
type input "30.09.2025"
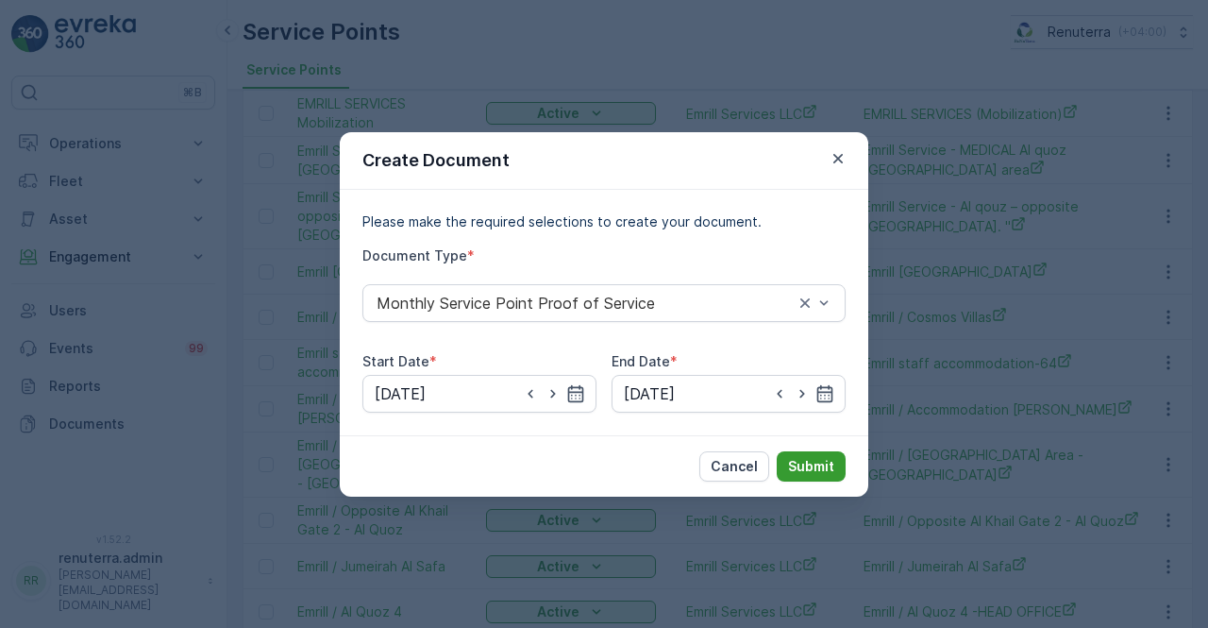
click at [802, 459] on p "Submit" at bounding box center [811, 466] width 46 height 19
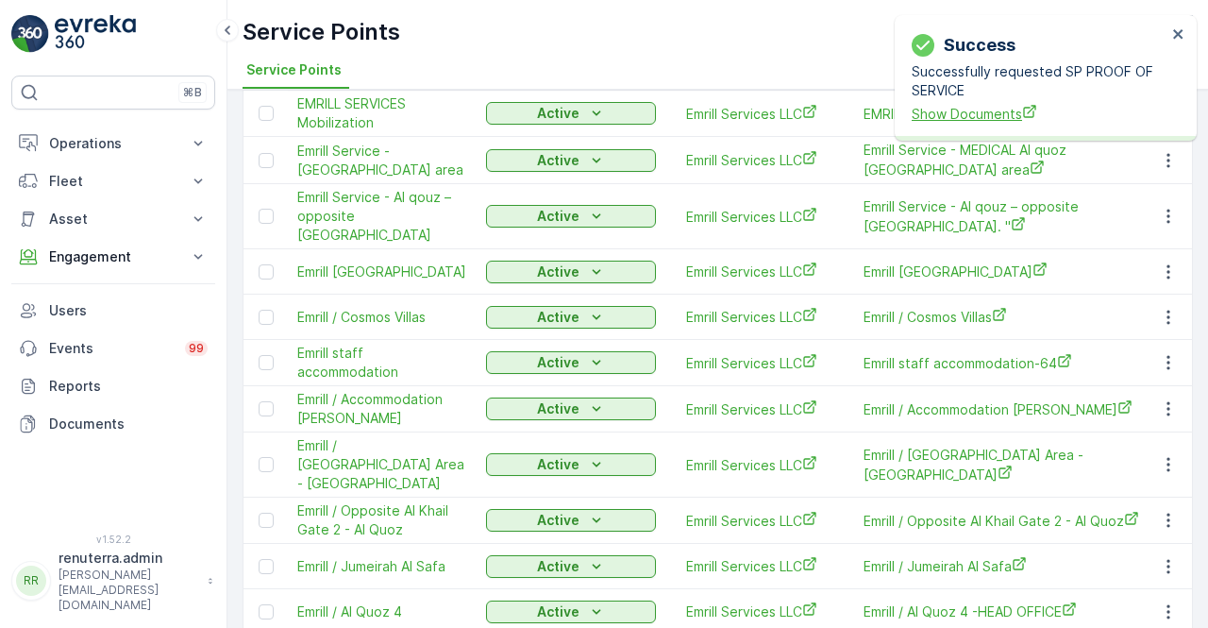
click at [1000, 110] on span "Show Documents" at bounding box center [1039, 114] width 255 height 20
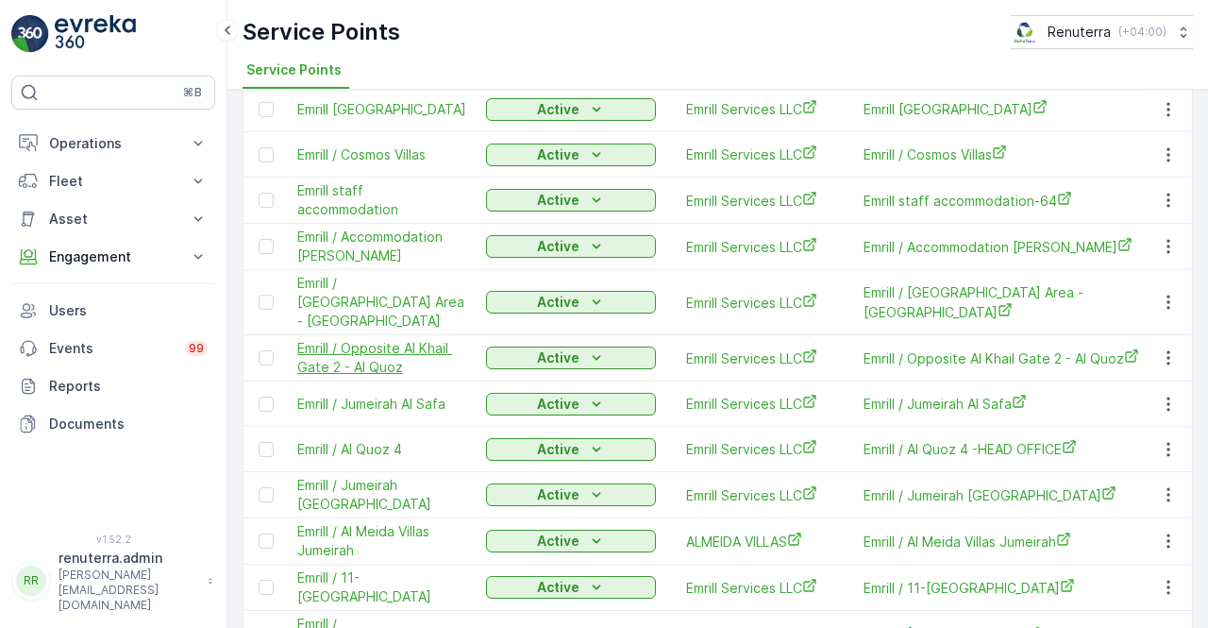
scroll to position [848, 0]
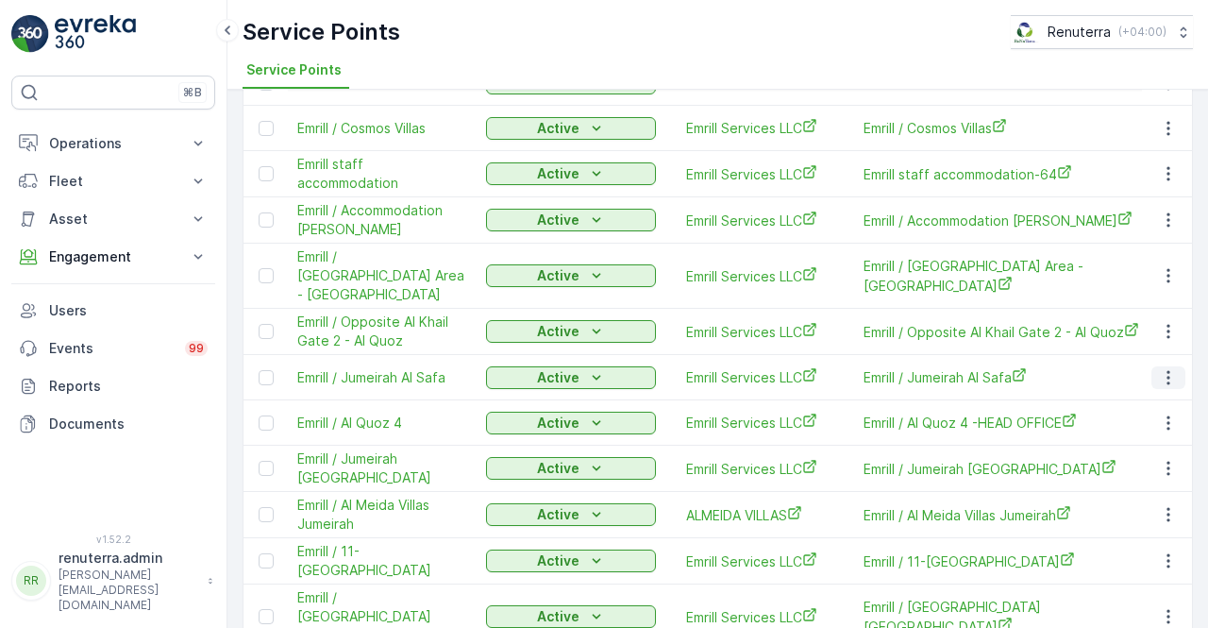
click at [1178, 366] on button "button" at bounding box center [1169, 377] width 34 height 23
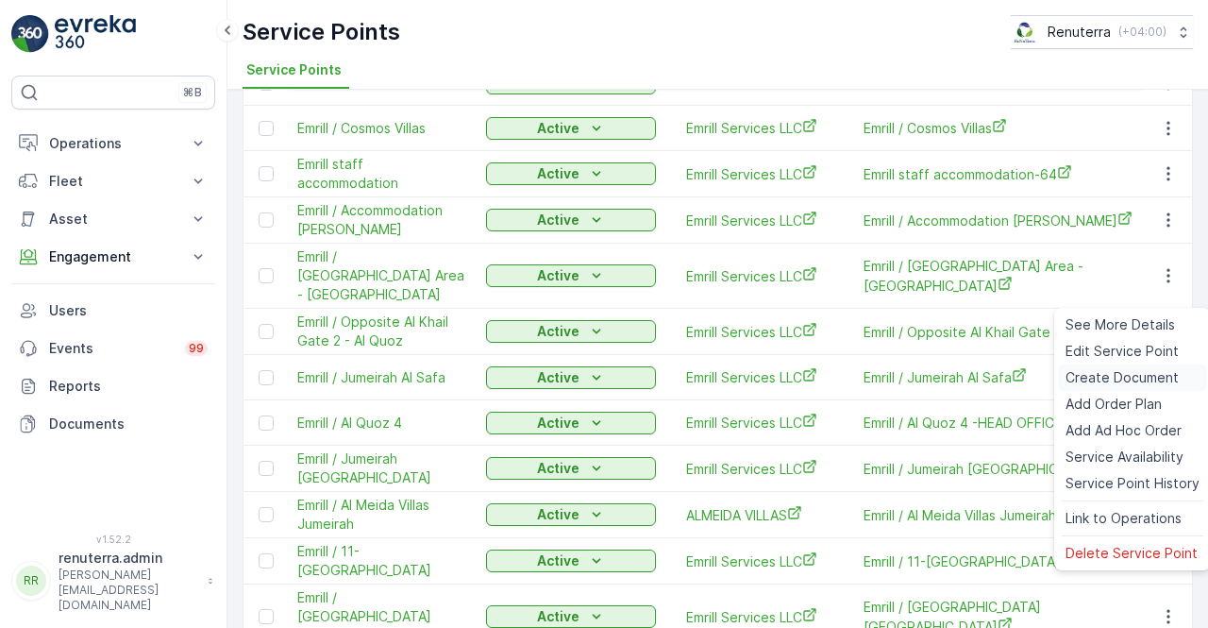
click at [1099, 377] on span "Create Document" at bounding box center [1122, 377] width 113 height 19
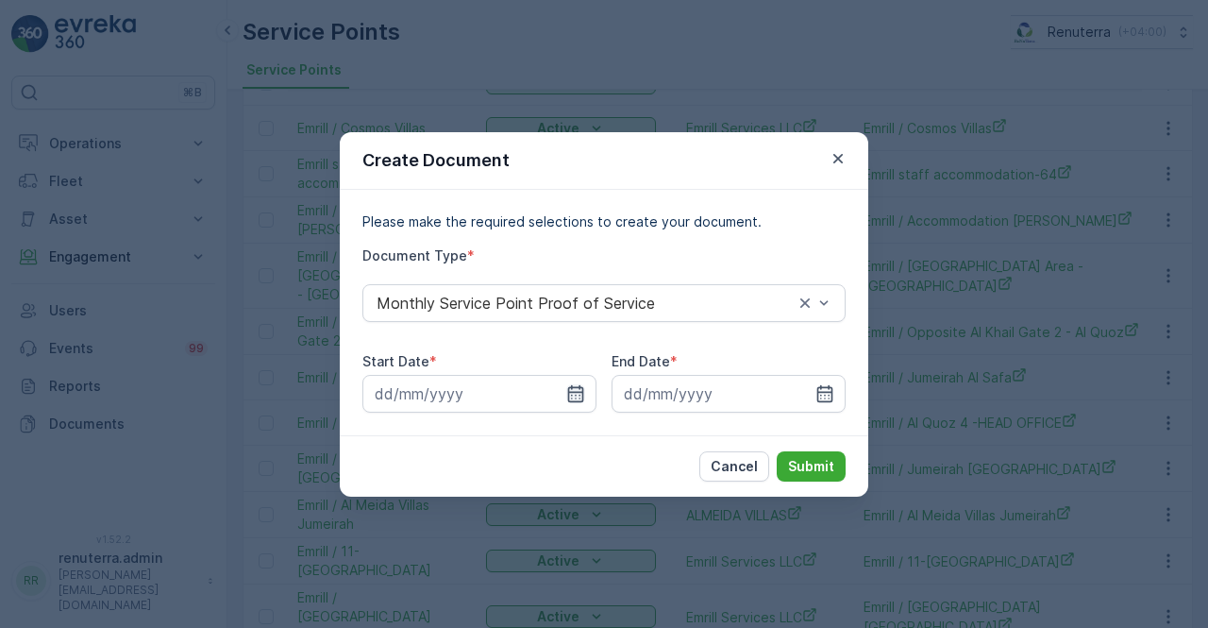
click at [583, 386] on icon "button" at bounding box center [575, 393] width 19 height 19
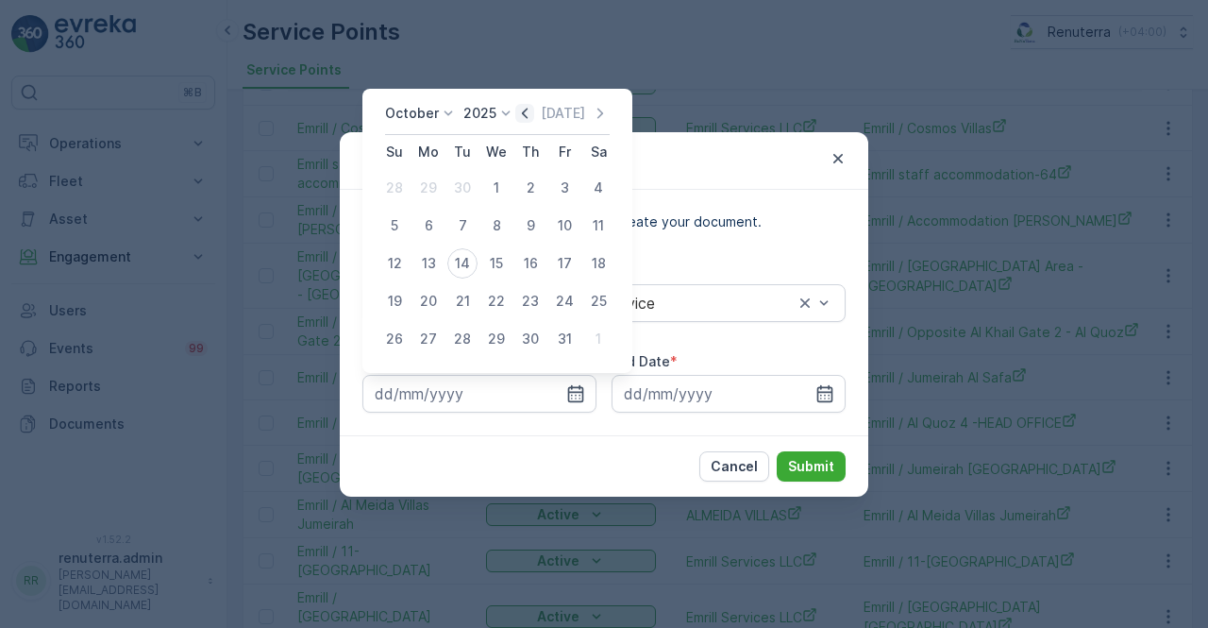
click at [529, 108] on icon "button" at bounding box center [524, 113] width 19 height 19
click at [434, 186] on div "1" at bounding box center [428, 188] width 30 height 30
type input "01.09.2025"
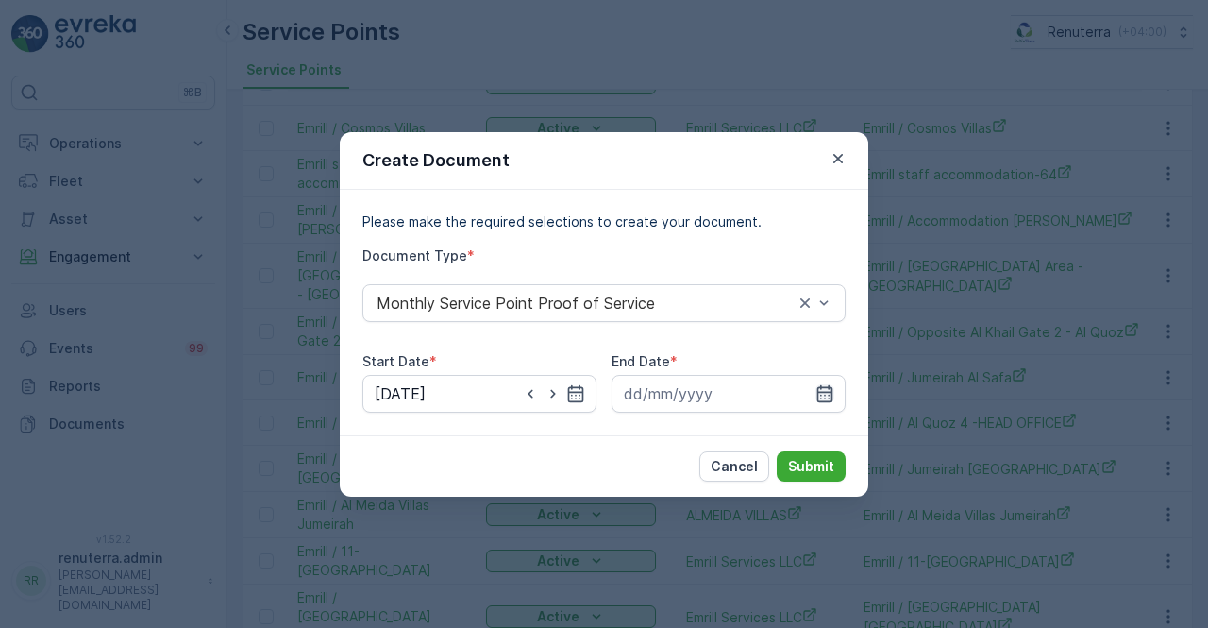
click at [821, 397] on icon "button" at bounding box center [825, 392] width 16 height 17
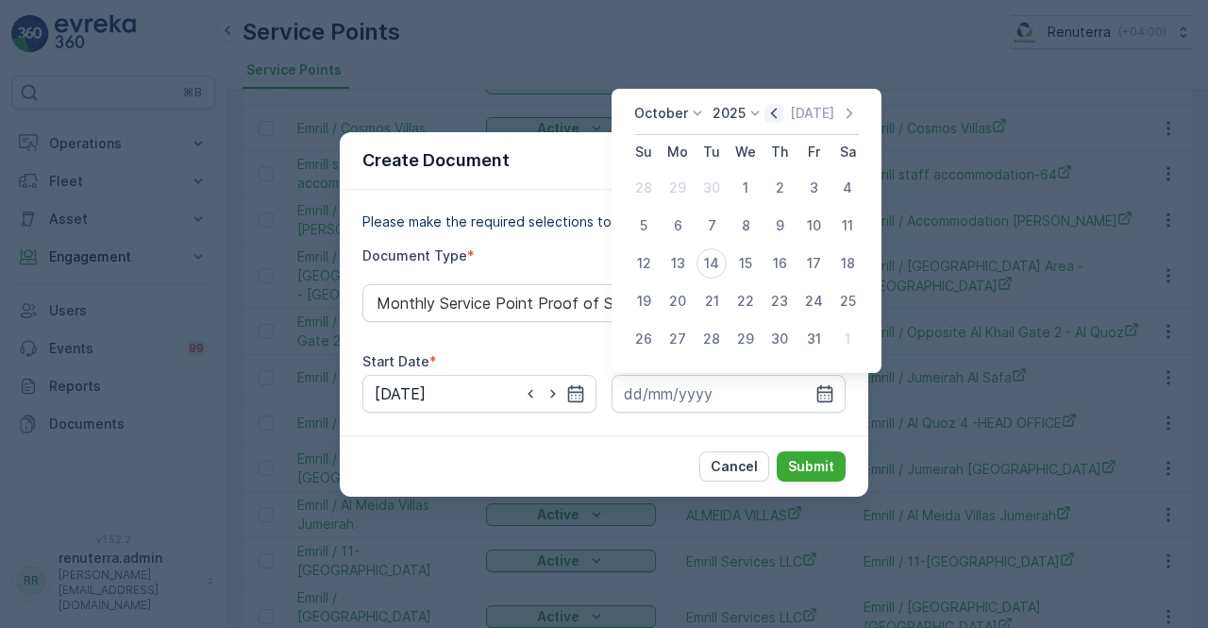
click at [777, 110] on icon "button" at bounding box center [774, 113] width 6 height 10
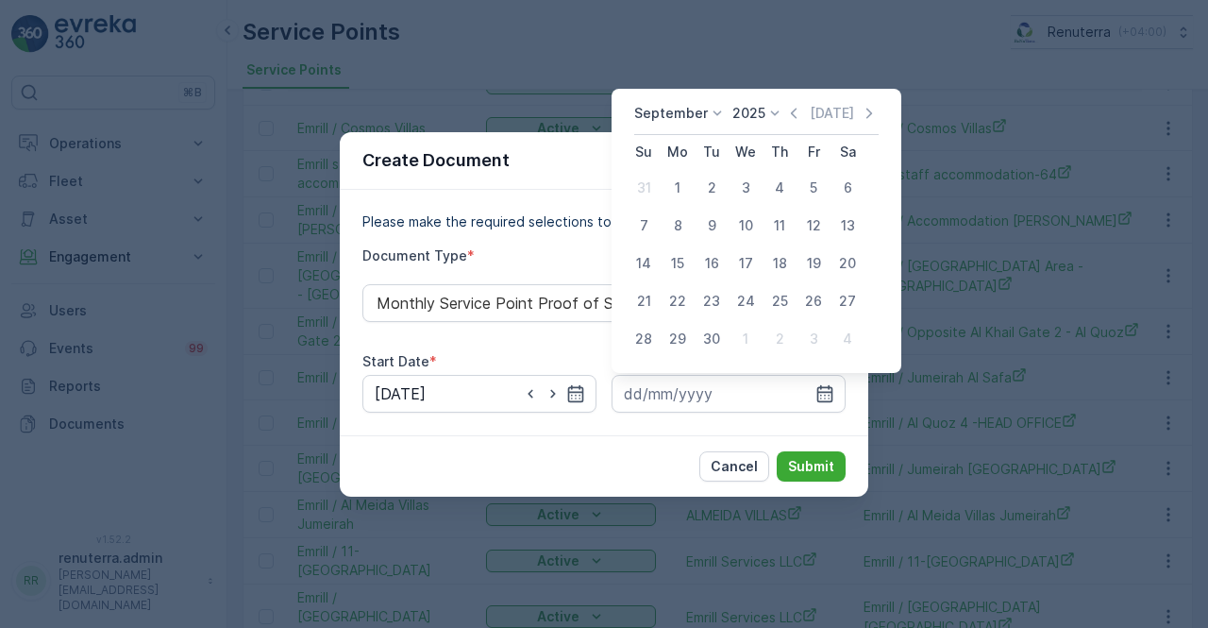
drag, startPoint x: 707, startPoint y: 336, endPoint x: 737, endPoint y: 426, distance: 94.6
click at [707, 340] on div "30" at bounding box center [712, 339] width 30 height 30
type input "30.09.2025"
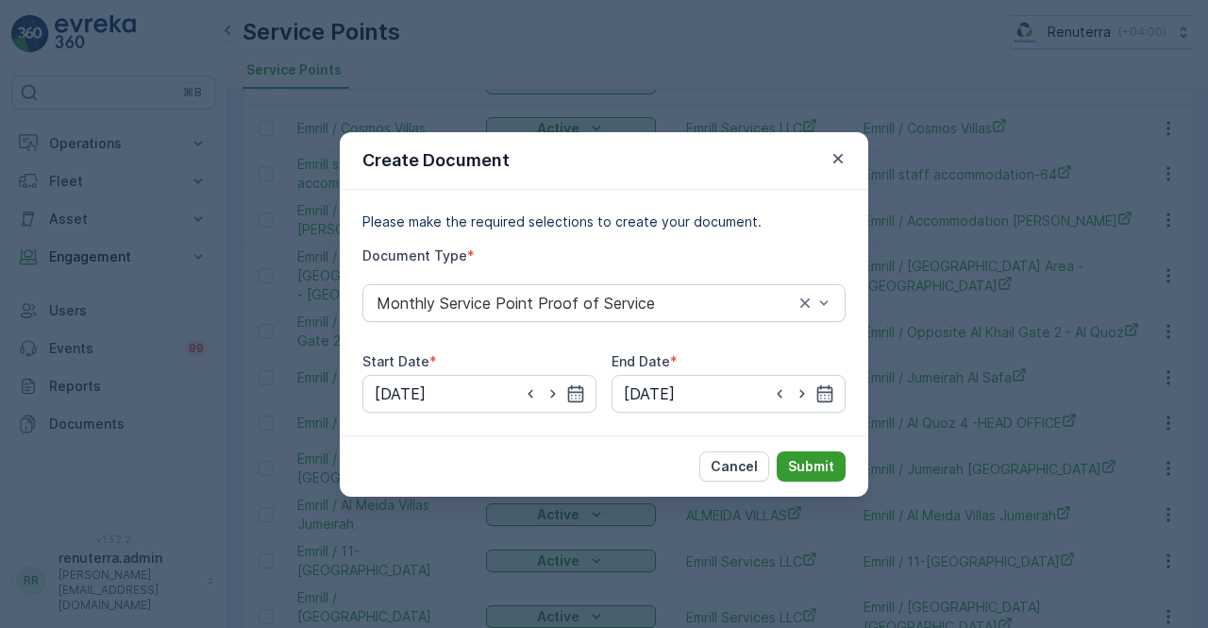
click at [808, 465] on p "Submit" at bounding box center [811, 466] width 46 height 19
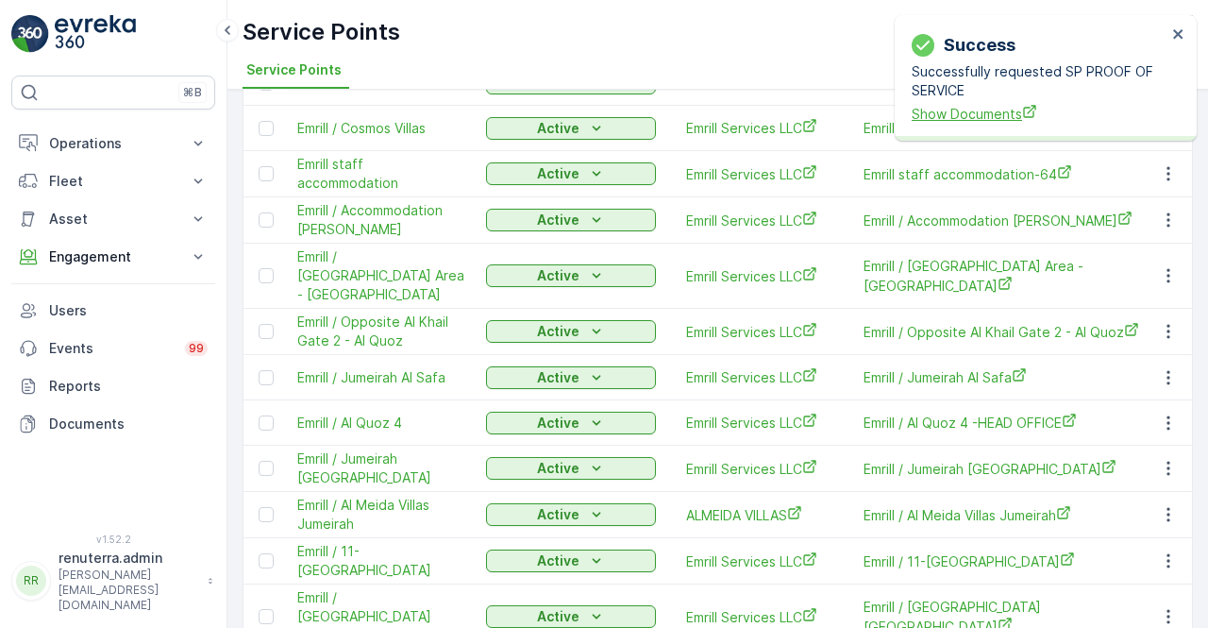
click at [993, 114] on span "Show Documents" at bounding box center [1039, 114] width 255 height 20
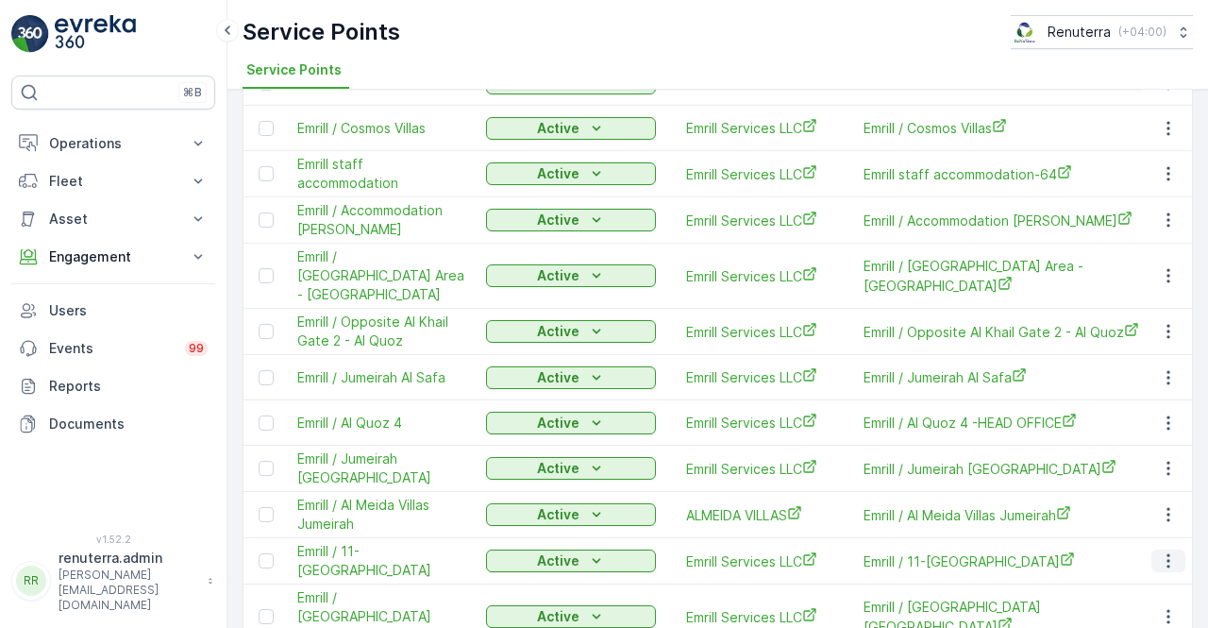
click at [1163, 551] on icon "button" at bounding box center [1168, 560] width 19 height 19
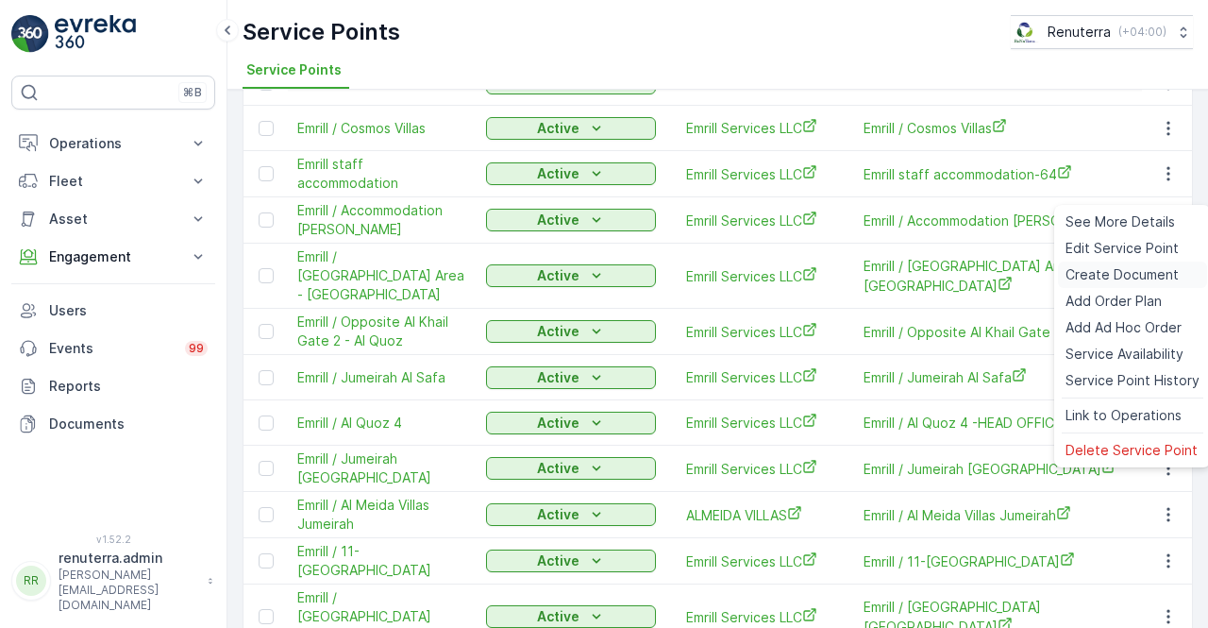
click at [1103, 277] on span "Create Document" at bounding box center [1122, 274] width 113 height 19
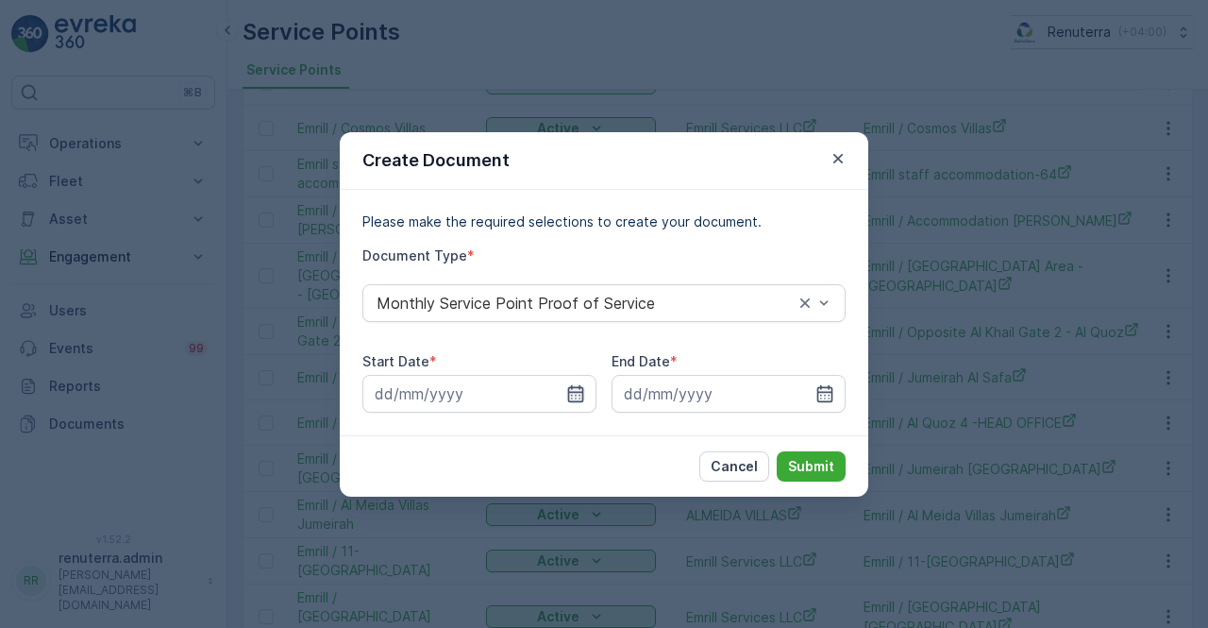
click at [578, 396] on icon "button" at bounding box center [575, 393] width 19 height 19
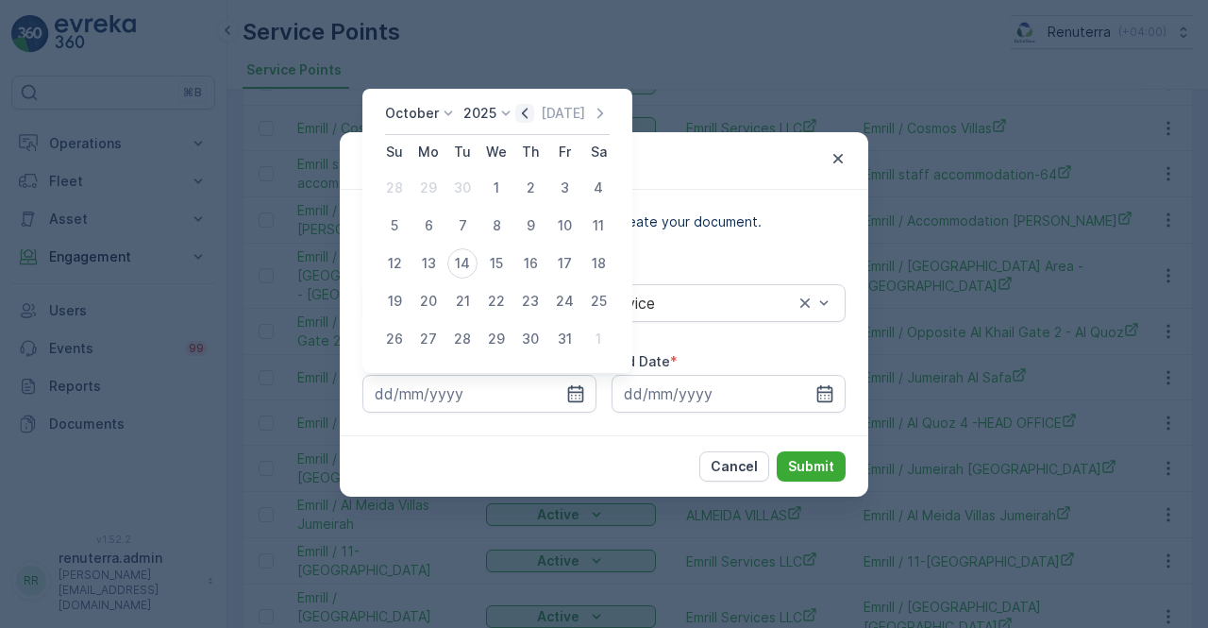
click at [529, 109] on icon "button" at bounding box center [524, 113] width 19 height 19
click at [428, 185] on div "1" at bounding box center [428, 188] width 30 height 30
type input "01.09.2025"
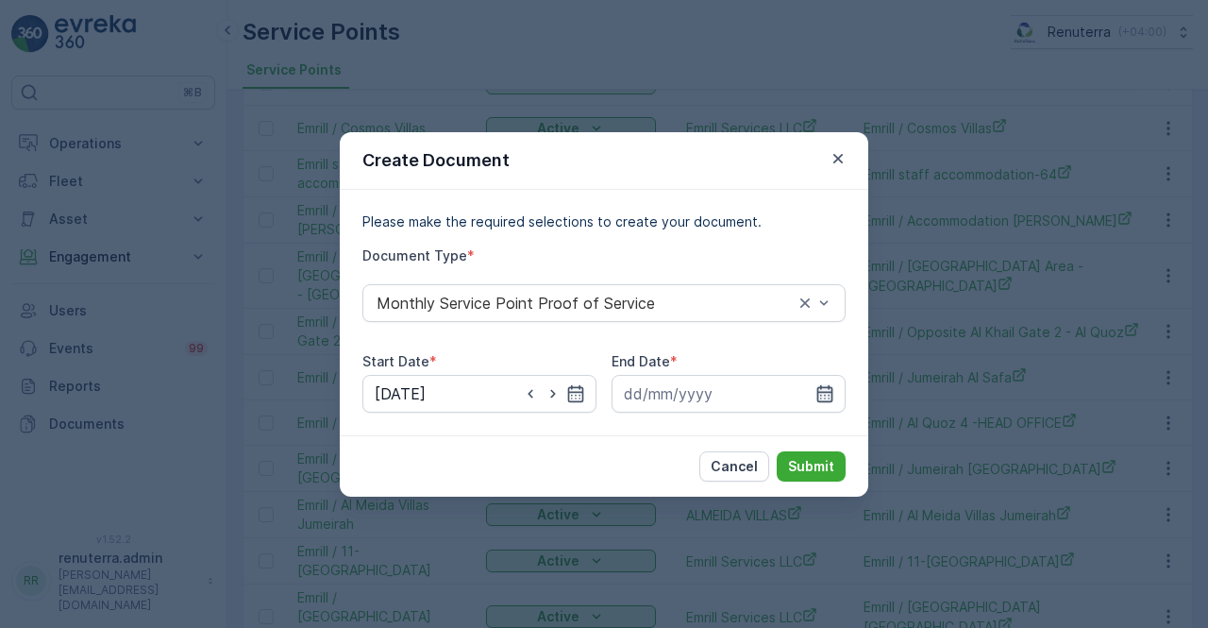
click at [830, 390] on icon "button" at bounding box center [825, 393] width 19 height 19
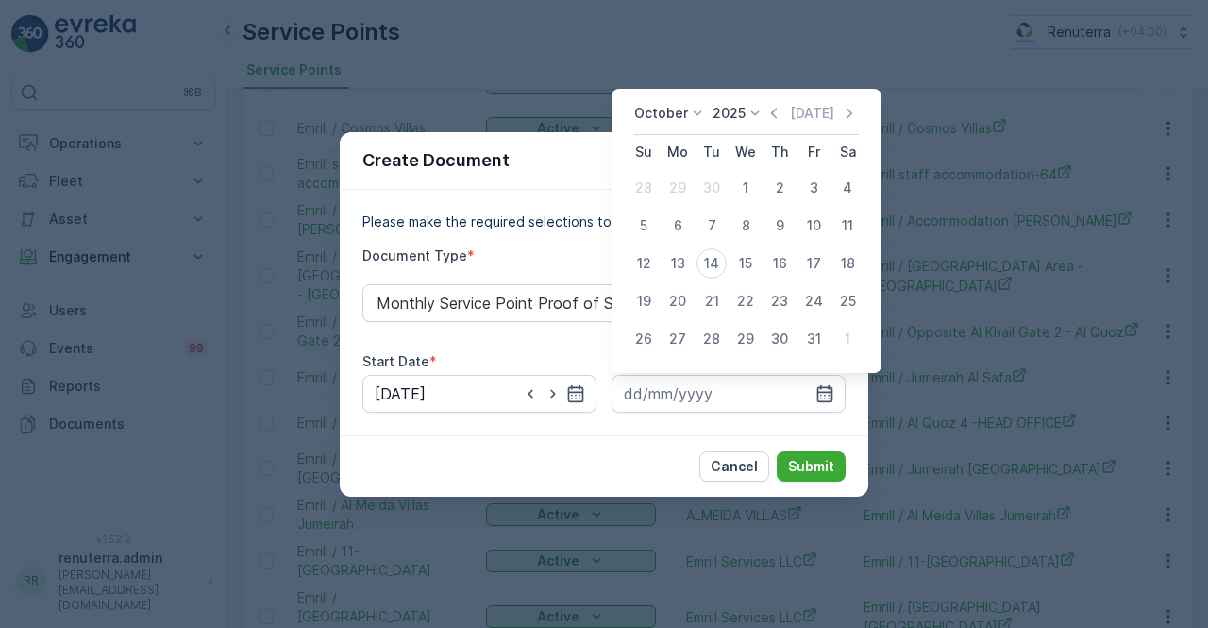
click at [776, 110] on icon "button" at bounding box center [774, 113] width 19 height 19
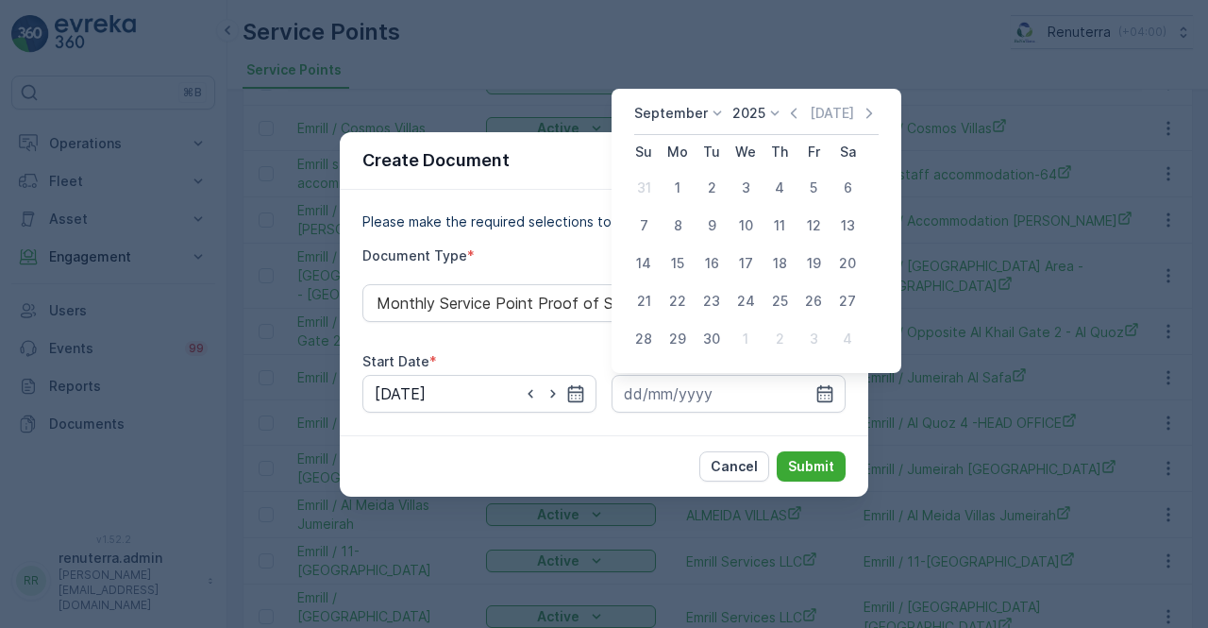
drag, startPoint x: 715, startPoint y: 345, endPoint x: 723, endPoint y: 371, distance: 27.8
click at [715, 344] on div "30" at bounding box center [712, 339] width 30 height 30
type input "30.09.2025"
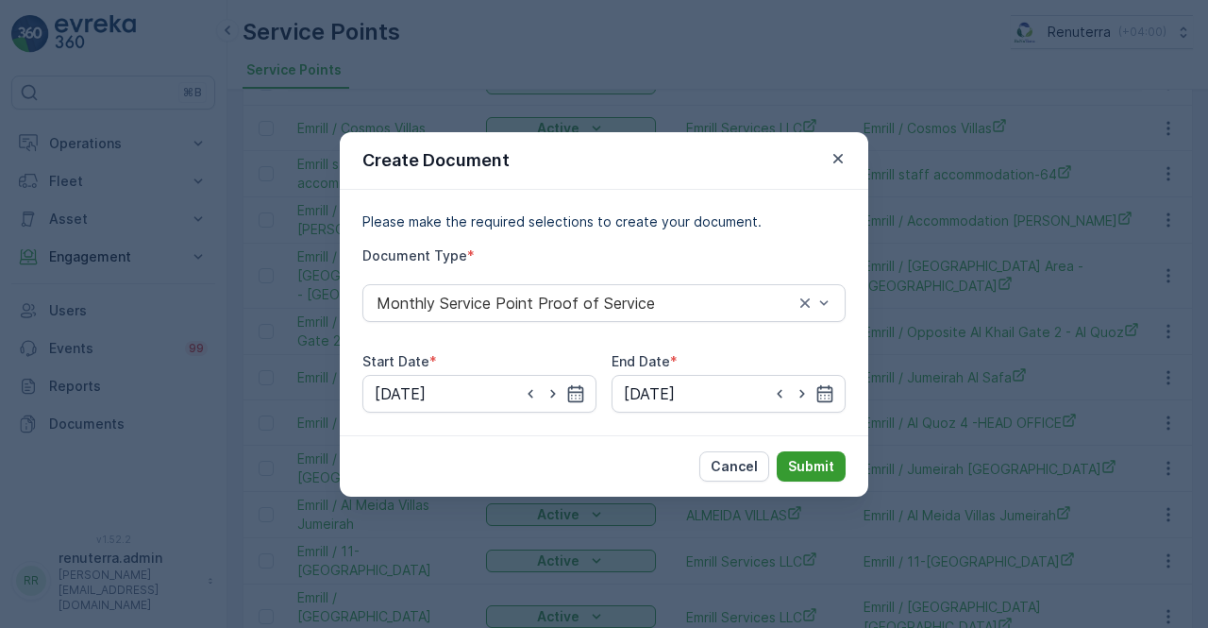
click at [816, 471] on p "Submit" at bounding box center [811, 466] width 46 height 19
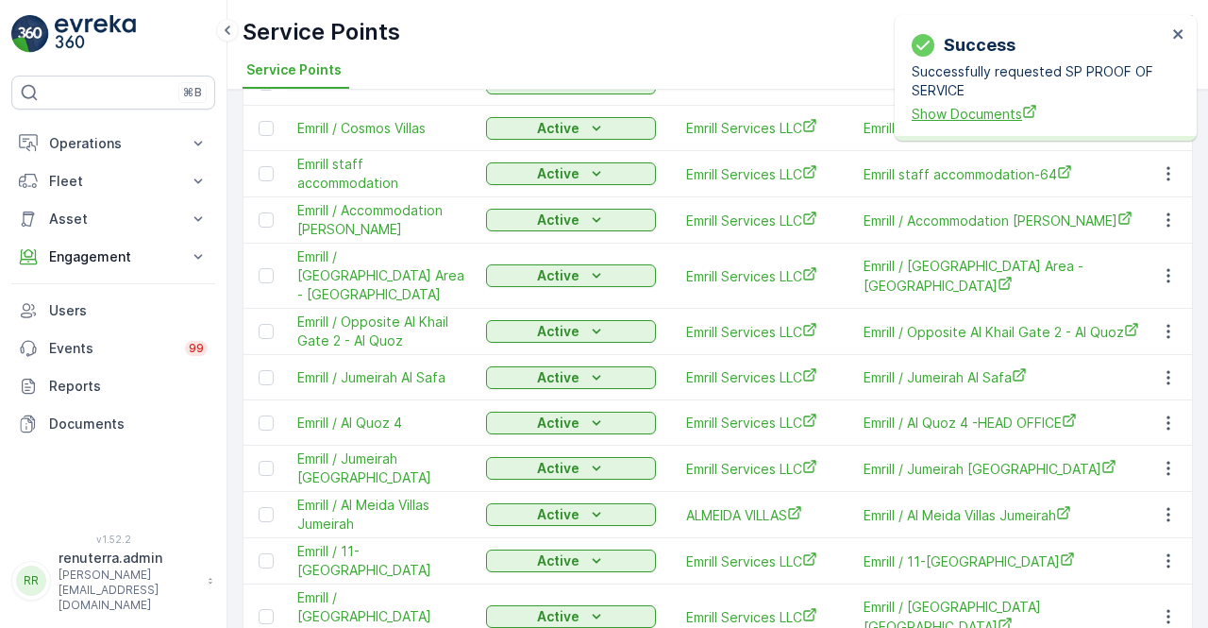
drag, startPoint x: 985, startPoint y: 101, endPoint x: 986, endPoint y: 121, distance: 19.9
click at [985, 105] on div "Successfully requested SP PROOF OF SERVICE Show Documents" at bounding box center [1039, 92] width 255 height 61
click at [986, 121] on span "Show Documents" at bounding box center [1039, 114] width 255 height 20
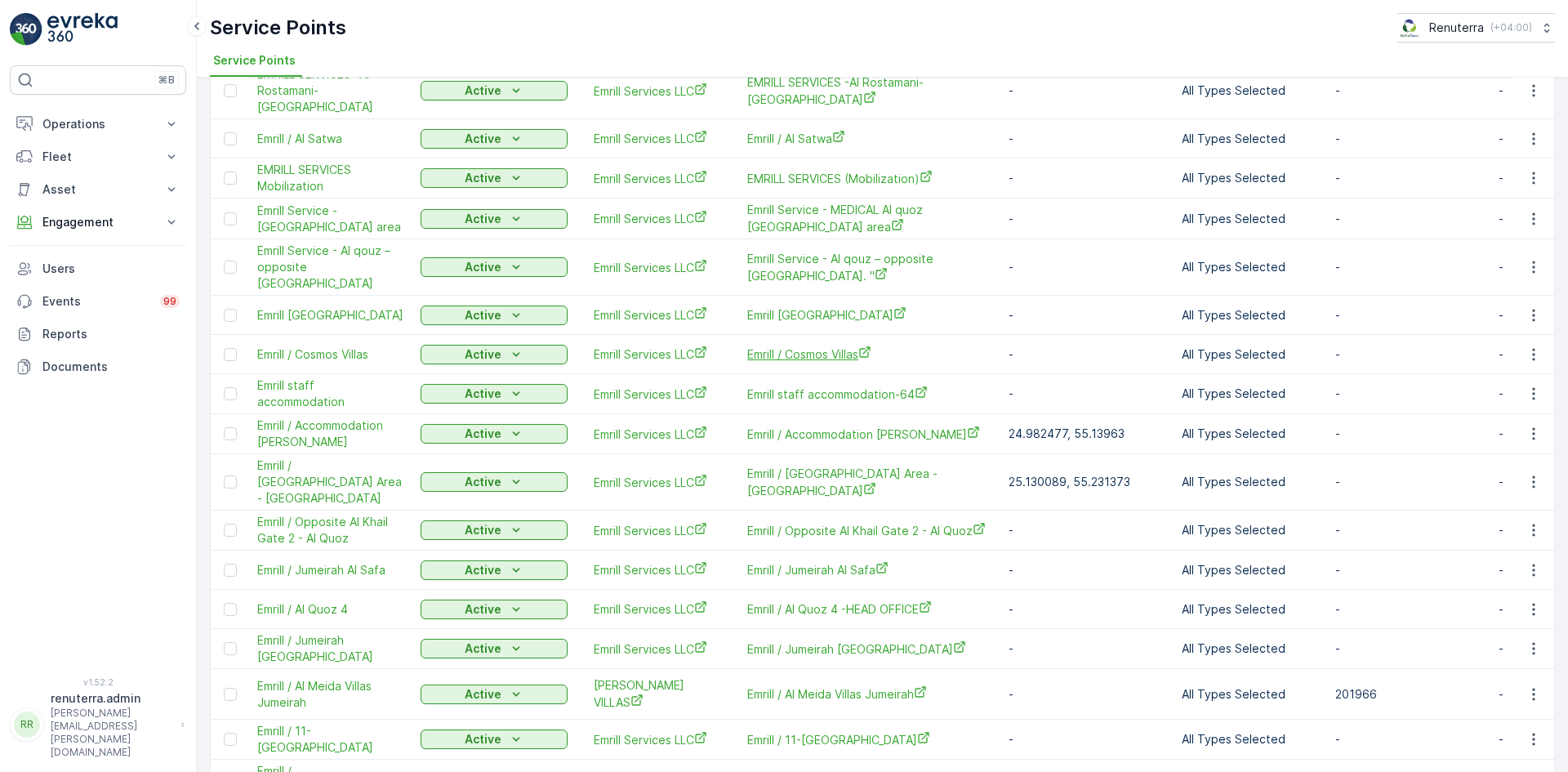
scroll to position [511, 0]
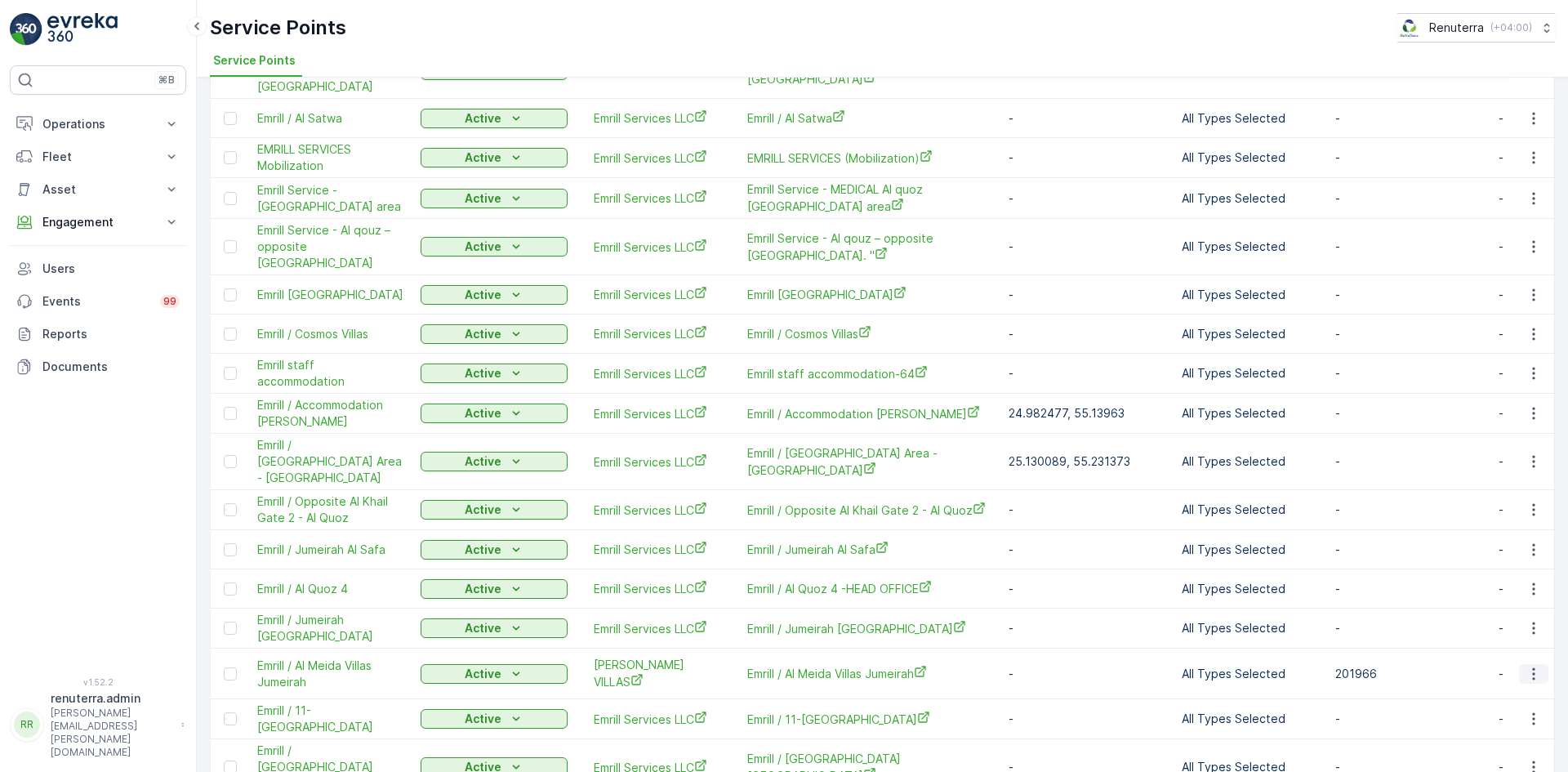
click at [1526, 666] on icon "button" at bounding box center [1533, 673] width 16 height 16
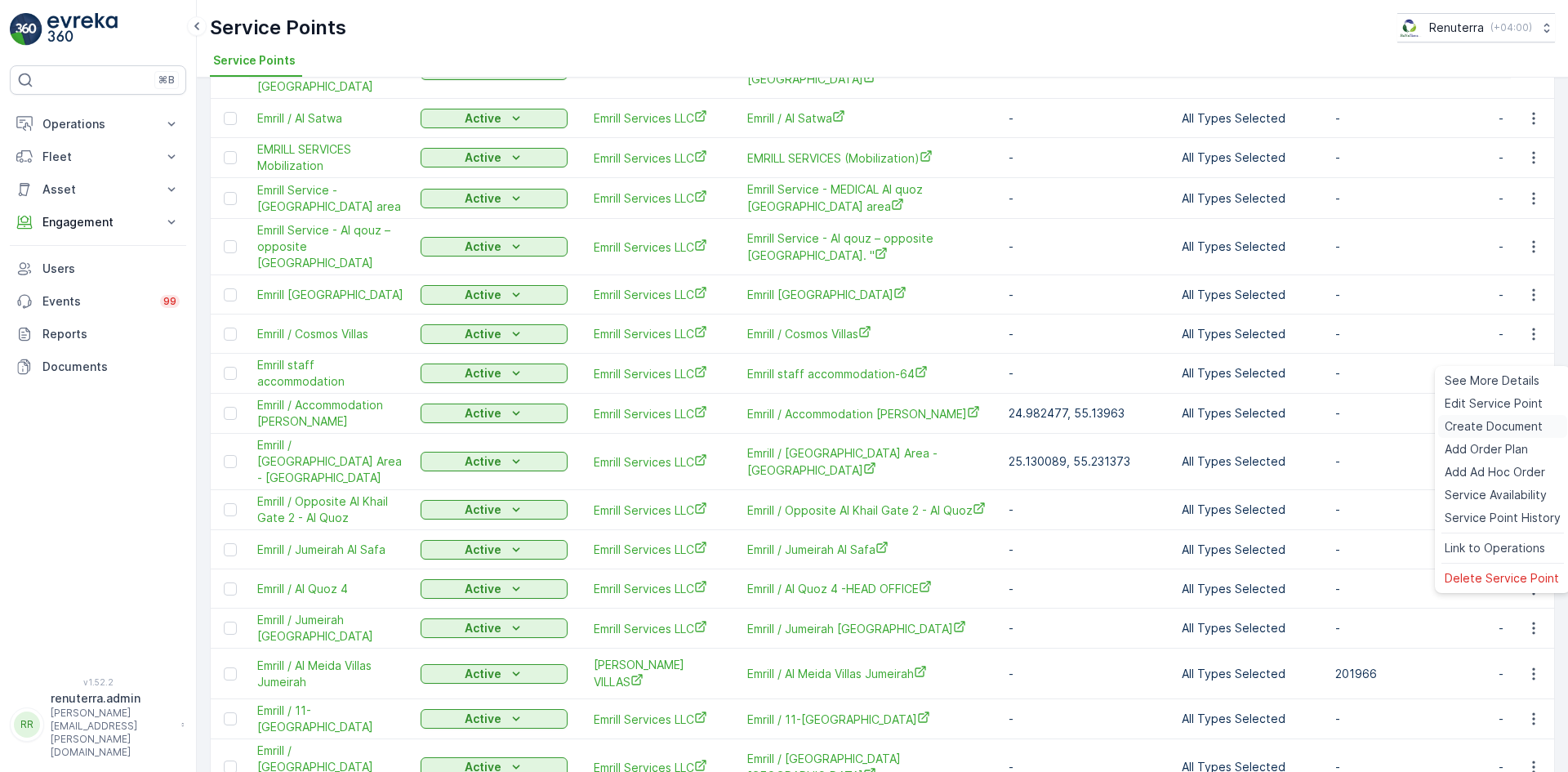
click at [1456, 418] on div "Create Document" at bounding box center [1502, 427] width 129 height 23
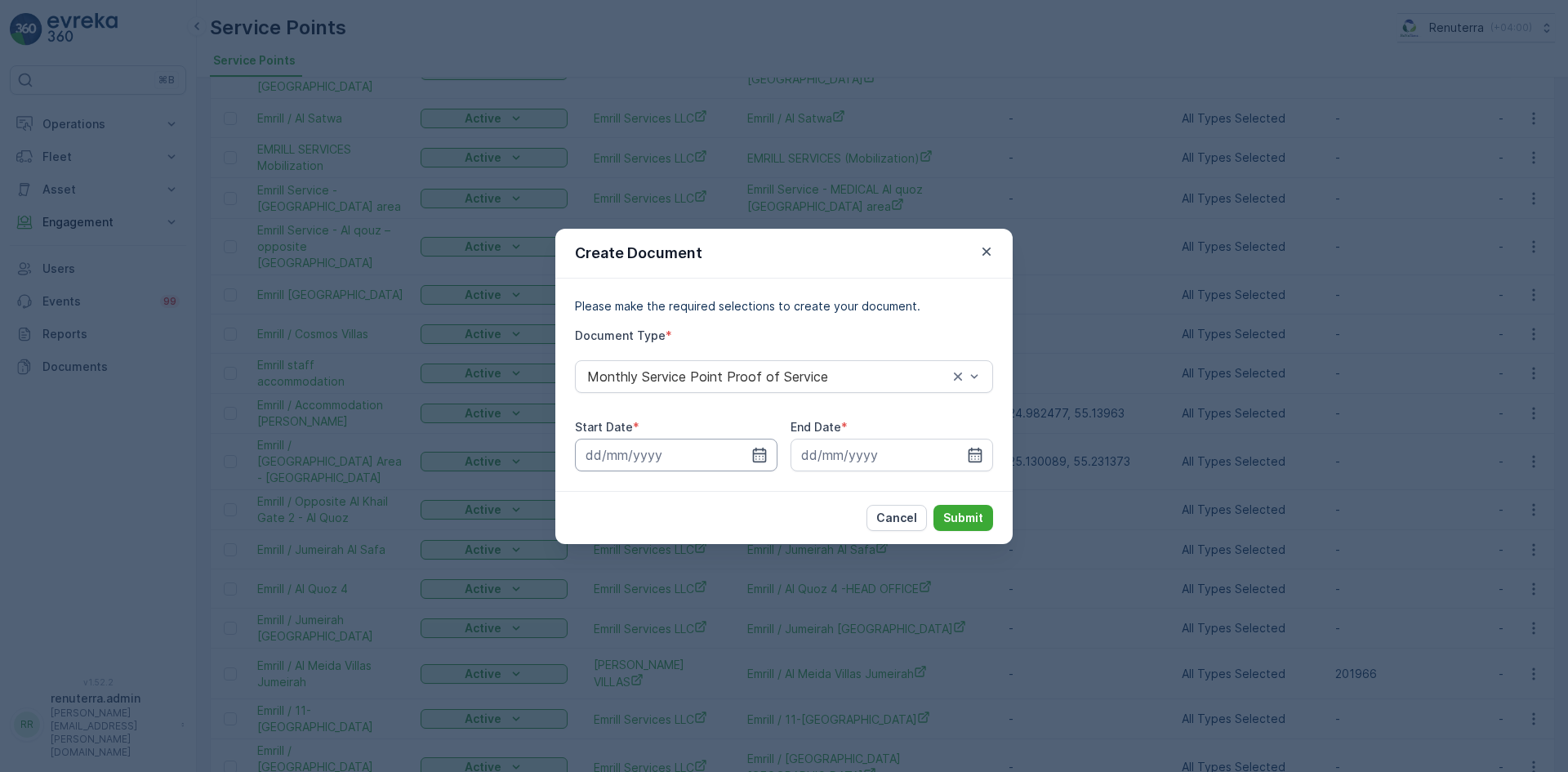
click at [760, 445] on input at bounding box center [677, 455] width 202 height 33
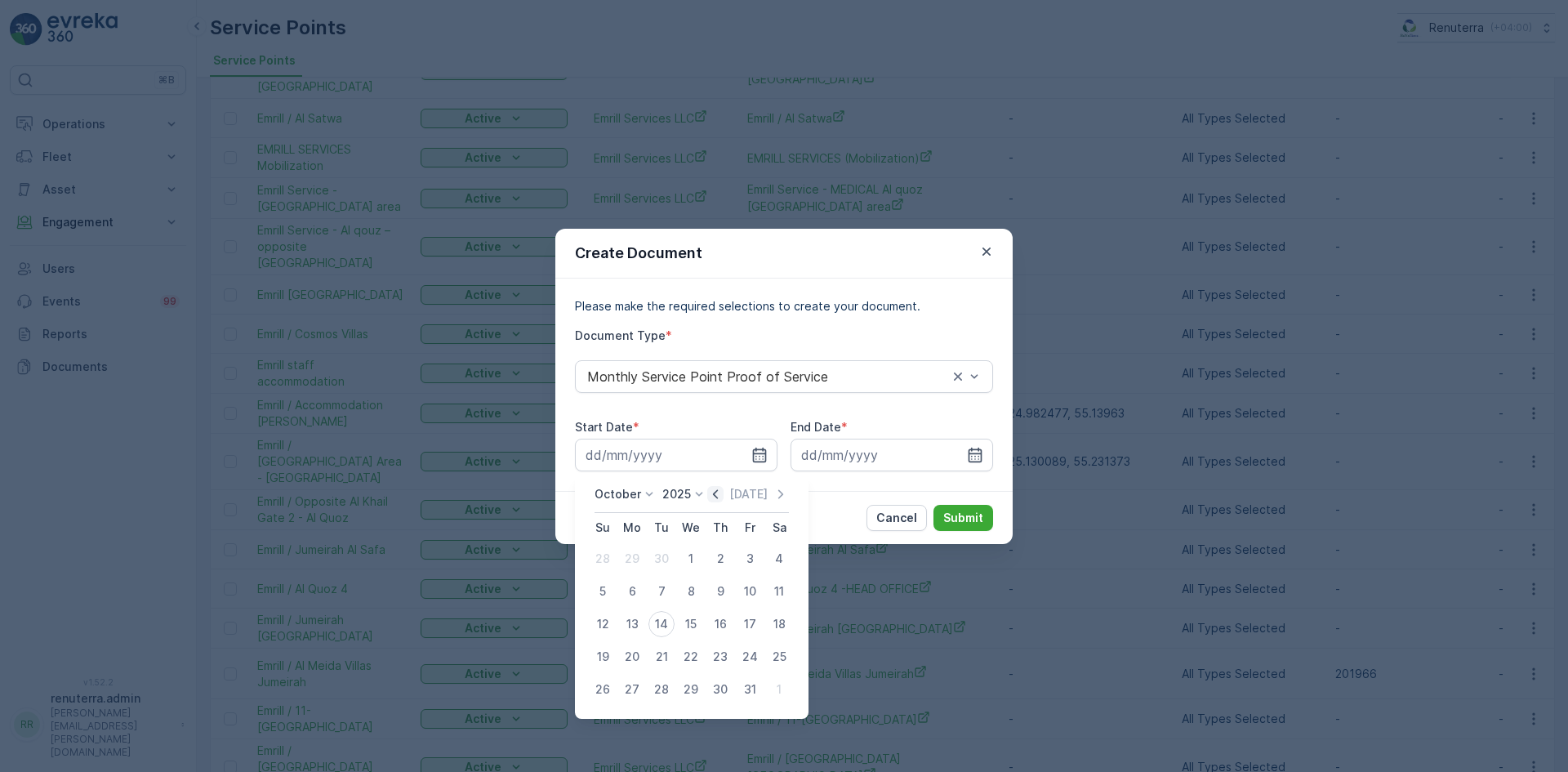
click at [716, 494] on icon "button" at bounding box center [715, 494] width 16 height 16
click at [639, 559] on div "1" at bounding box center [632, 559] width 26 height 26
type input "[DATE]"
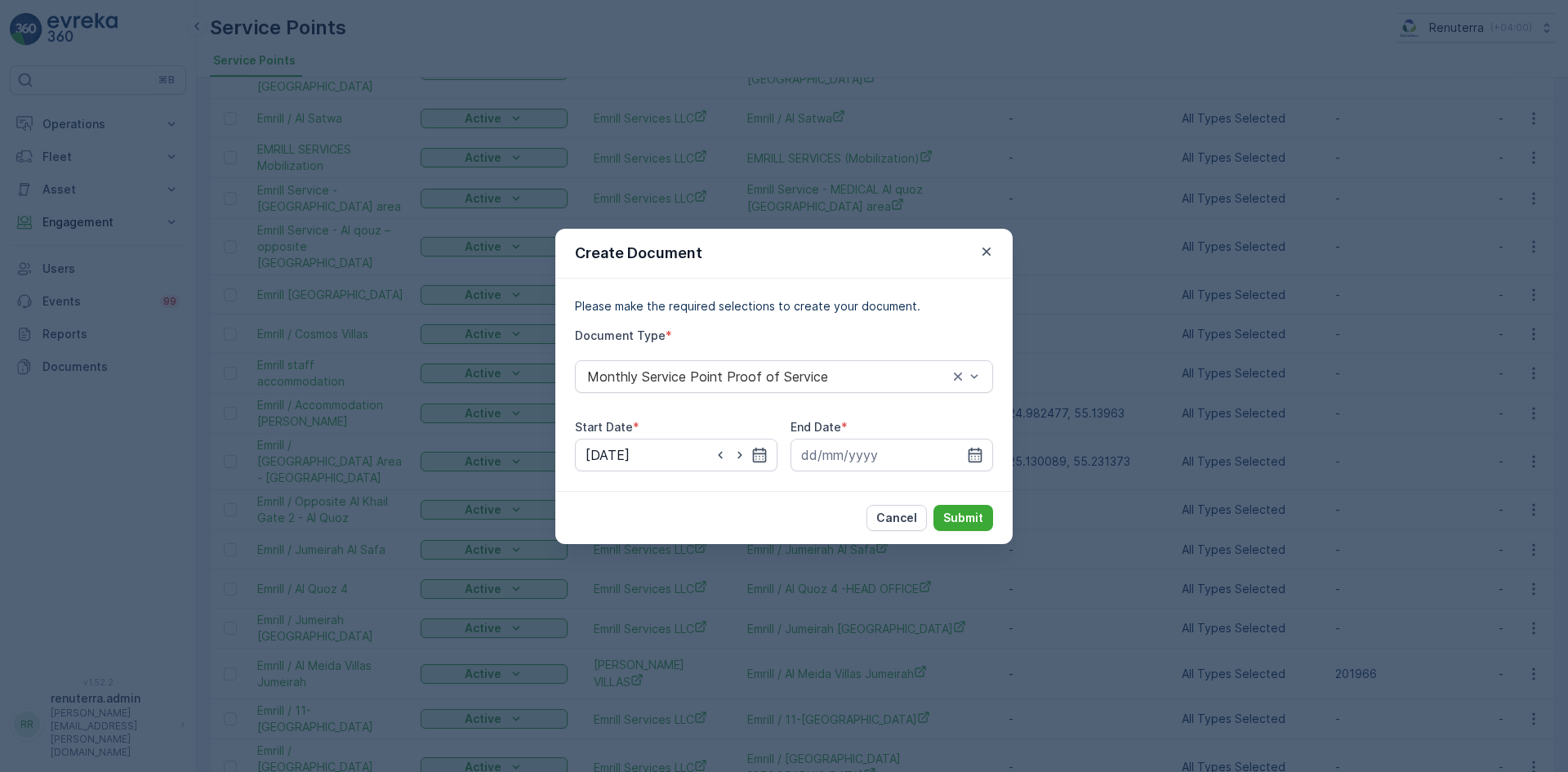
drag, startPoint x: 974, startPoint y: 437, endPoint x: 978, endPoint y: 426, distance: 11.7
click at [974, 431] on div "End Date *" at bounding box center [892, 445] width 202 height 52
click at [963, 447] on input at bounding box center [892, 455] width 202 height 33
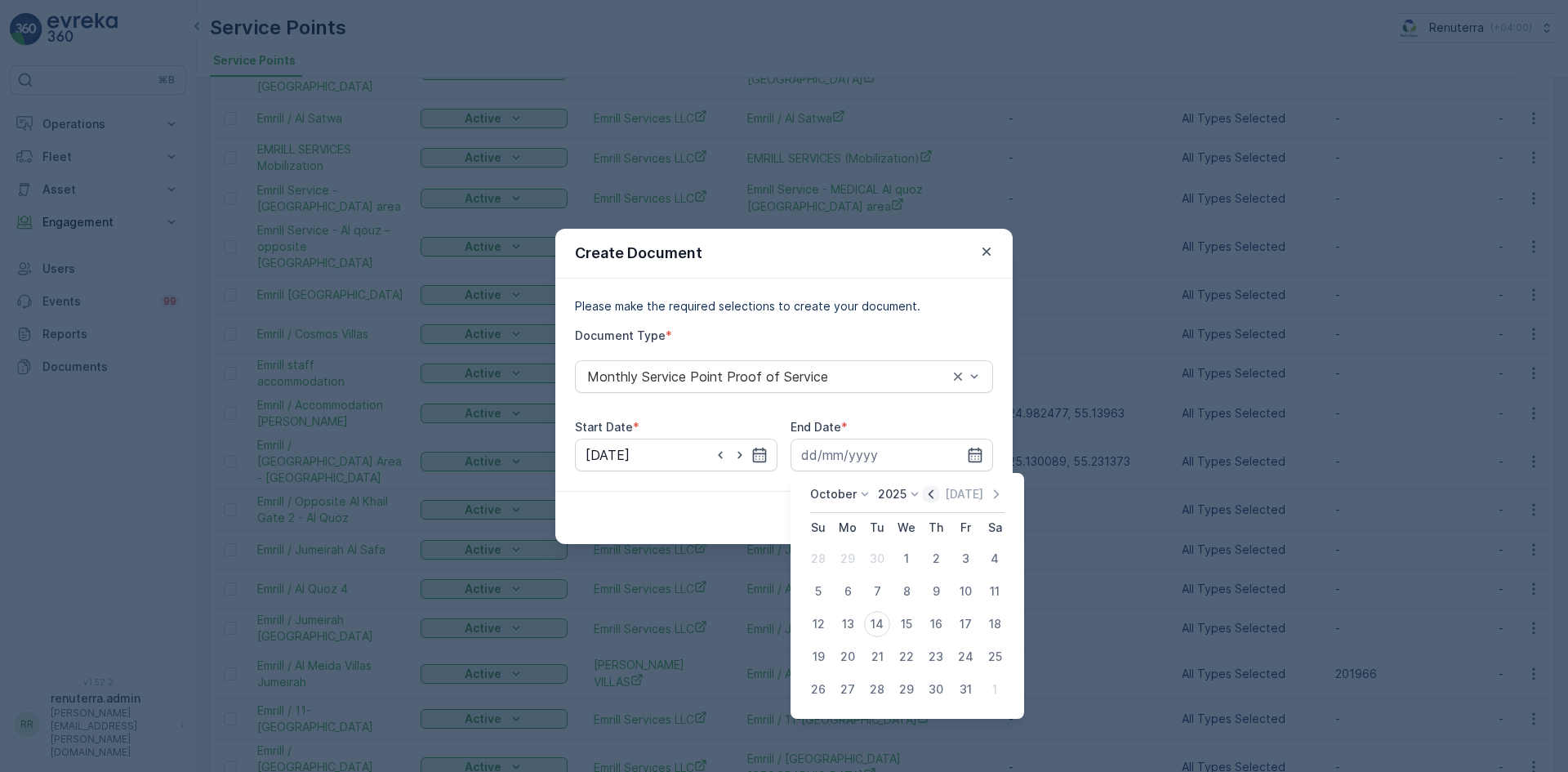
click at [935, 488] on icon "button" at bounding box center [931, 494] width 16 height 16
click at [875, 695] on div "30" at bounding box center [877, 690] width 26 height 26
type input "30.09.2025"
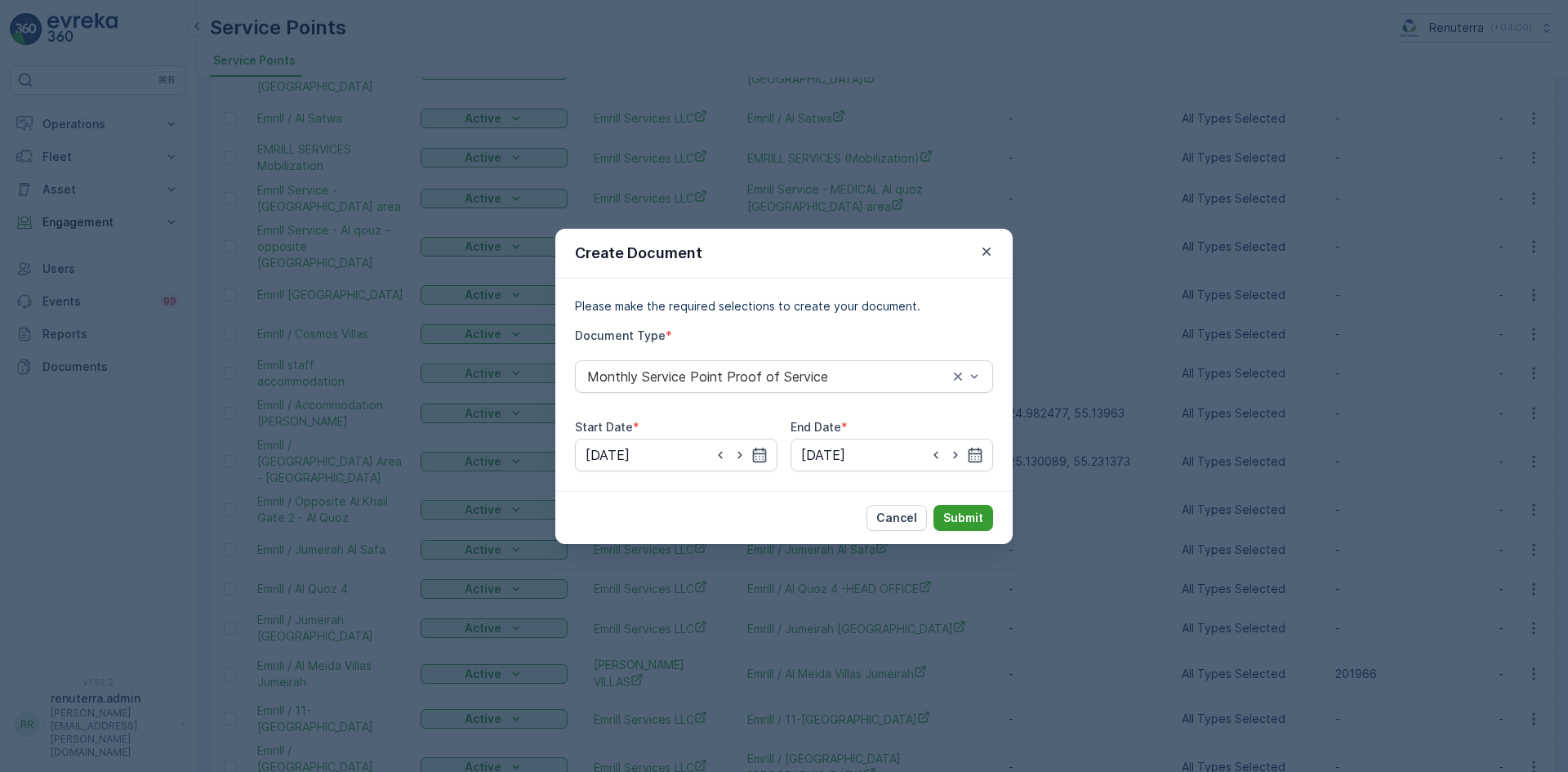
click at [961, 513] on p "Submit" at bounding box center [963, 518] width 40 height 16
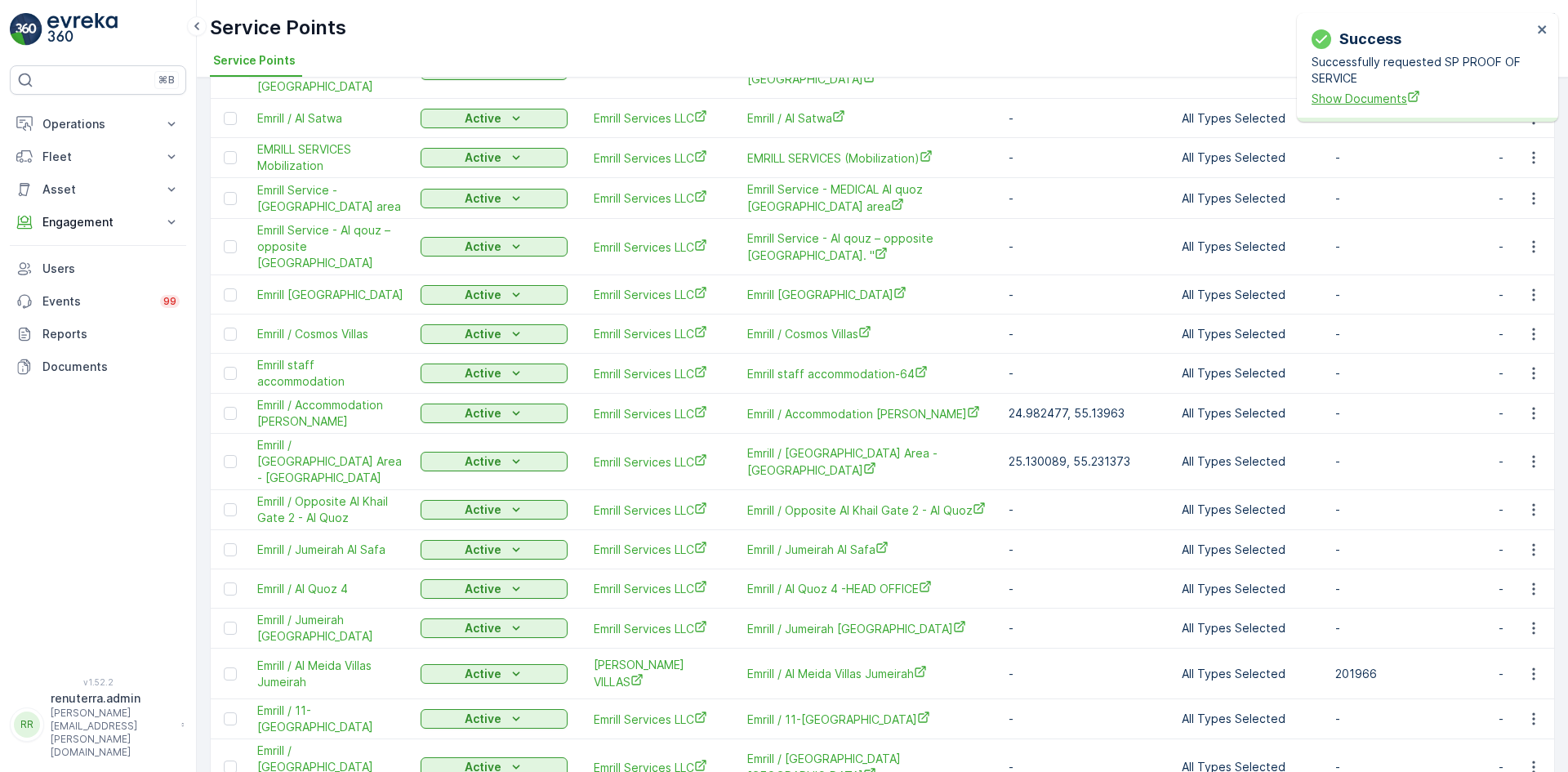
click at [1355, 99] on span "Show Documents" at bounding box center [1422, 99] width 221 height 17
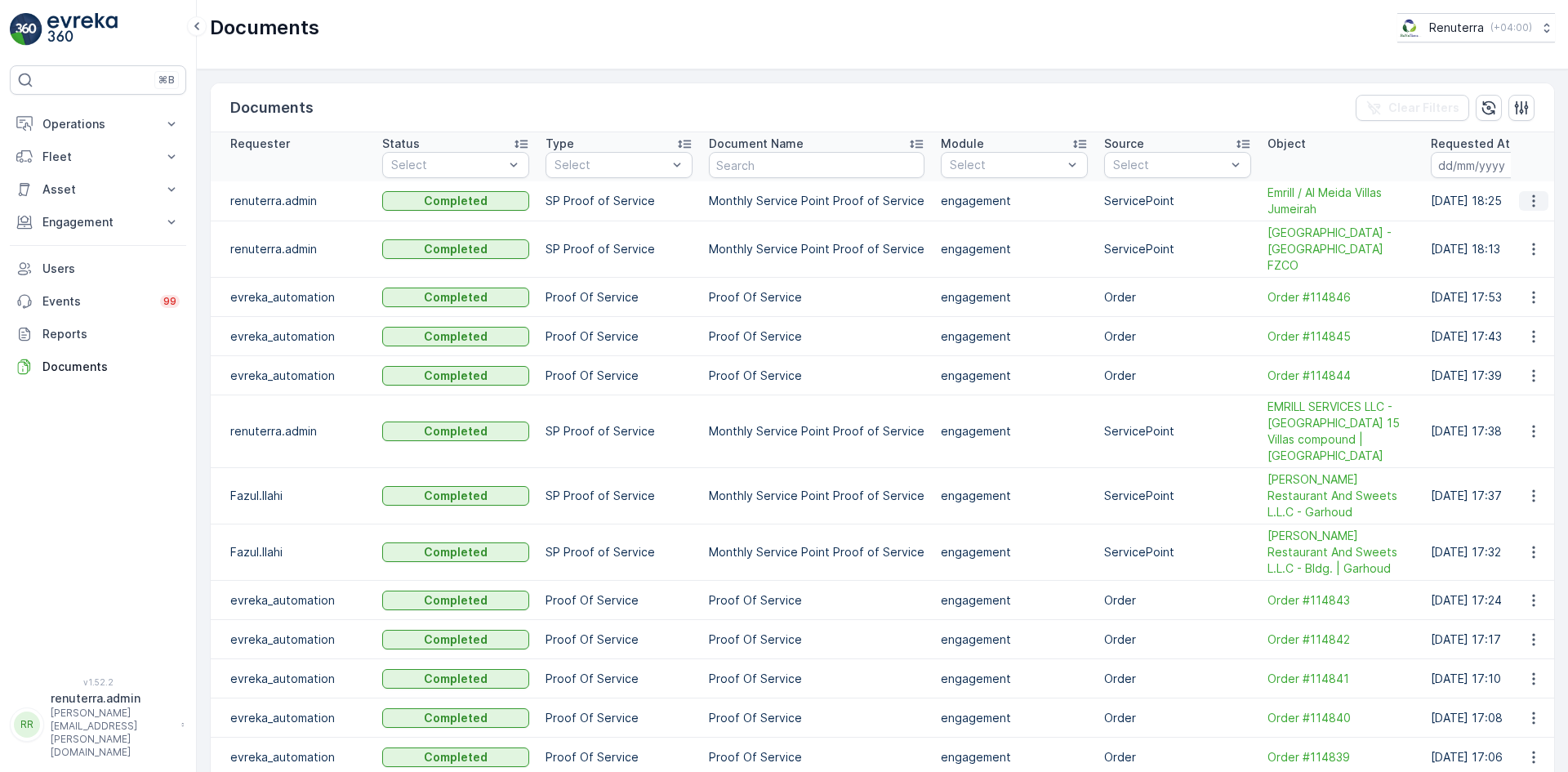
click at [1532, 198] on icon "button" at bounding box center [1533, 201] width 16 height 16
click at [1507, 227] on span "See Details" at bounding box center [1529, 225] width 63 height 16
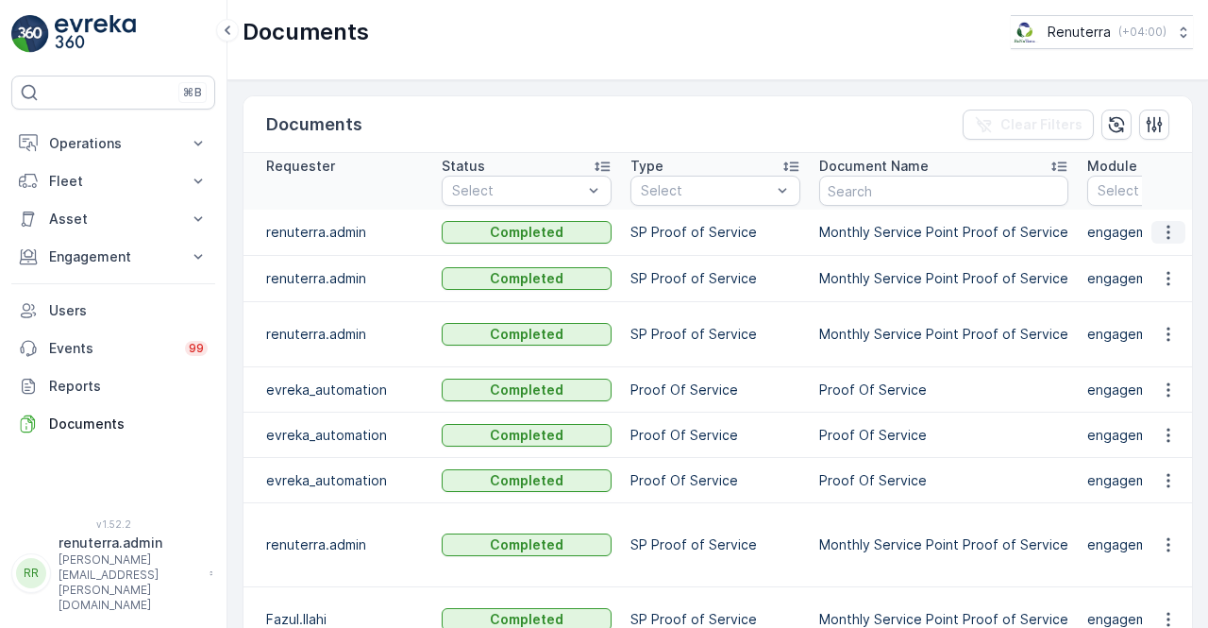
click at [1165, 227] on icon "button" at bounding box center [1168, 232] width 19 height 19
click at [1155, 262] on span "See Details" at bounding box center [1163, 258] width 73 height 19
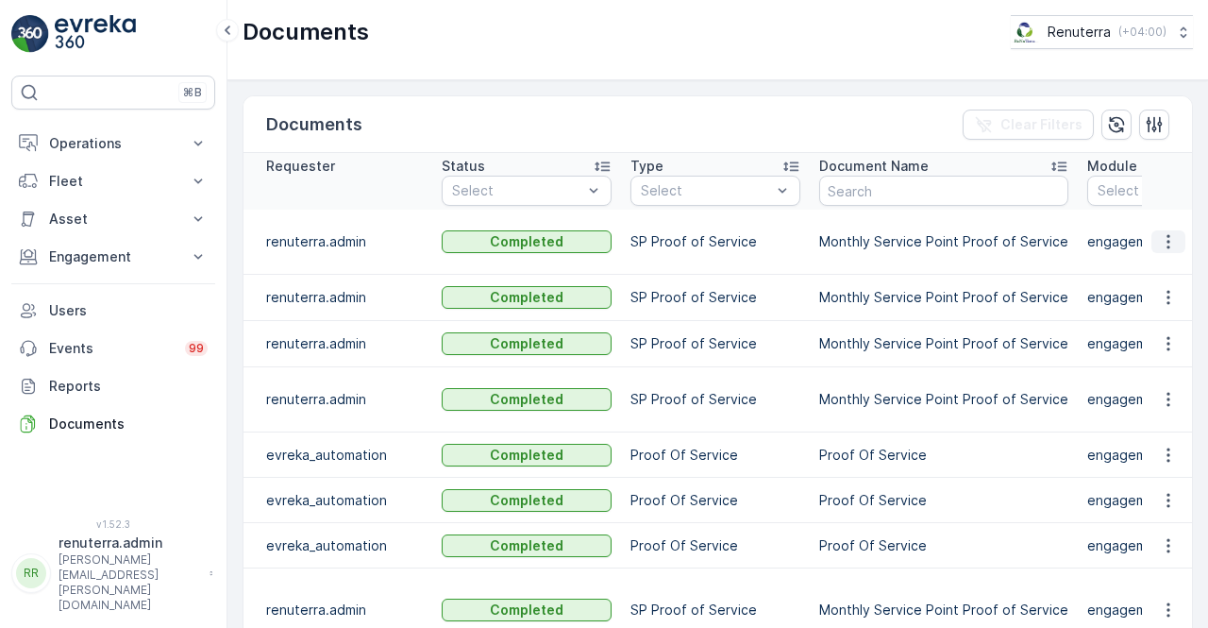
click at [1172, 232] on icon "button" at bounding box center [1168, 241] width 19 height 19
click at [1148, 253] on span "See Details" at bounding box center [1163, 258] width 73 height 19
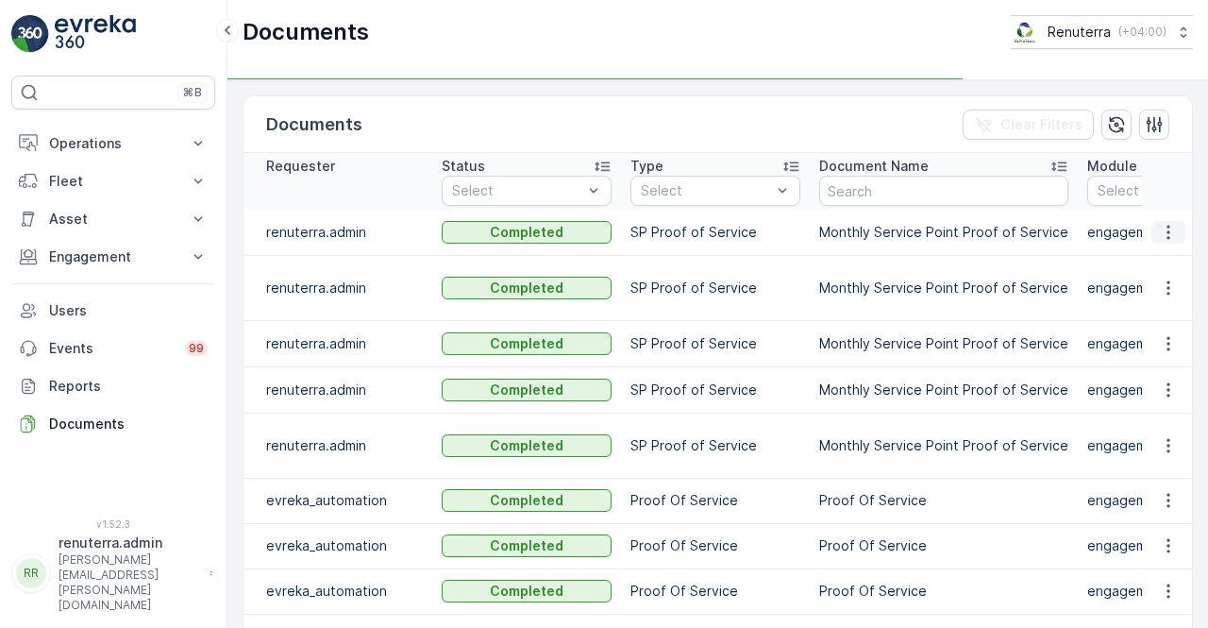
click at [1167, 231] on icon "button" at bounding box center [1168, 232] width 3 height 14
drag, startPoint x: 1158, startPoint y: 245, endPoint x: 1160, endPoint y: 233, distance: 12.4
click at [1159, 233] on icon "button" at bounding box center [1168, 232] width 19 height 19
click at [1161, 236] on icon "button" at bounding box center [1168, 232] width 19 height 19
click at [1161, 245] on div "See Details" at bounding box center [1163, 258] width 88 height 26
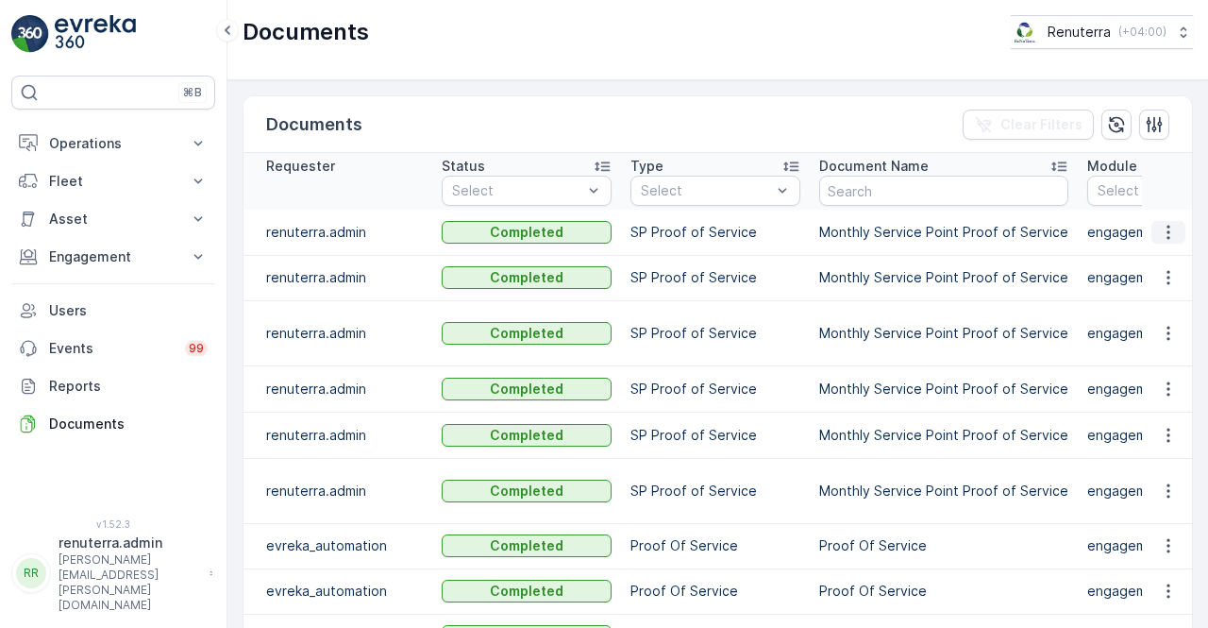
click at [1153, 227] on button "button" at bounding box center [1169, 232] width 34 height 23
click at [1161, 255] on span "See Details" at bounding box center [1163, 258] width 73 height 19
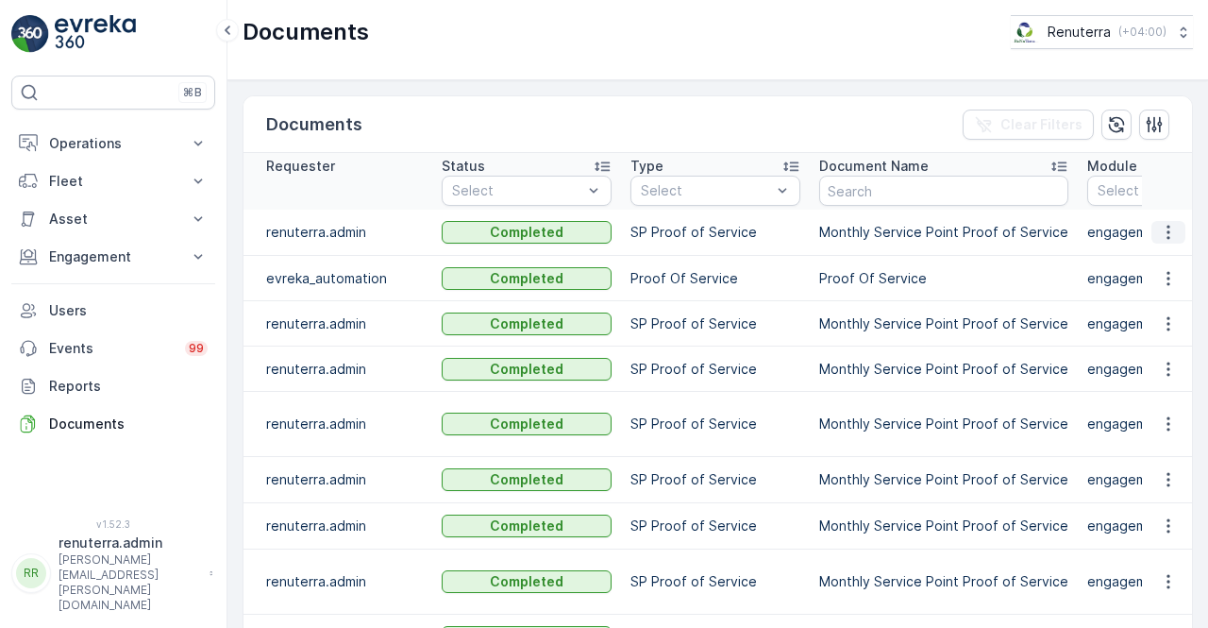
click at [1165, 238] on icon "button" at bounding box center [1168, 232] width 19 height 19
click at [1161, 254] on span "See Details" at bounding box center [1163, 258] width 73 height 19
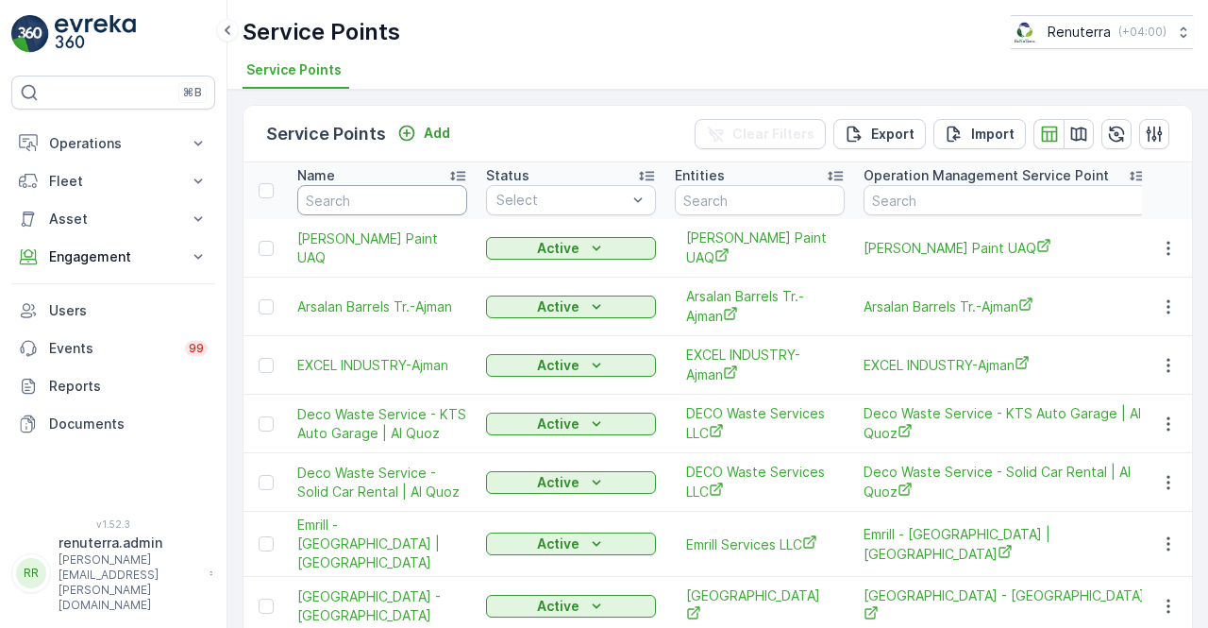
click at [329, 190] on input "text" at bounding box center [382, 200] width 170 height 30
type input "amtar"
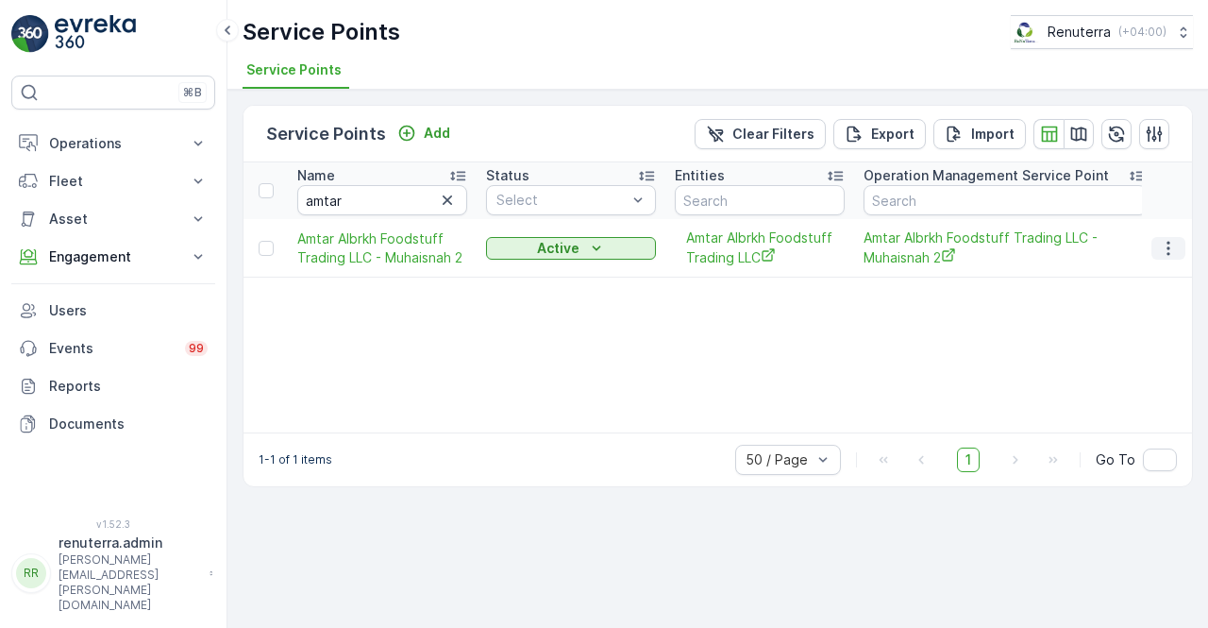
click at [1171, 242] on icon "button" at bounding box center [1168, 248] width 19 height 19
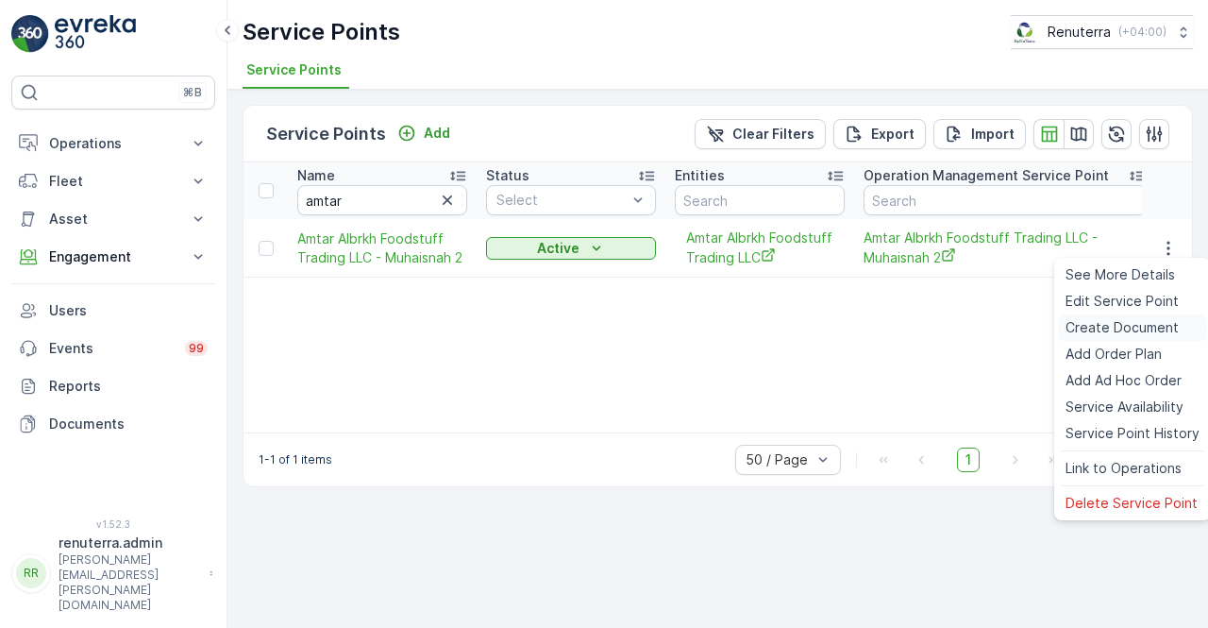
click at [1125, 328] on span "Create Document" at bounding box center [1122, 327] width 113 height 19
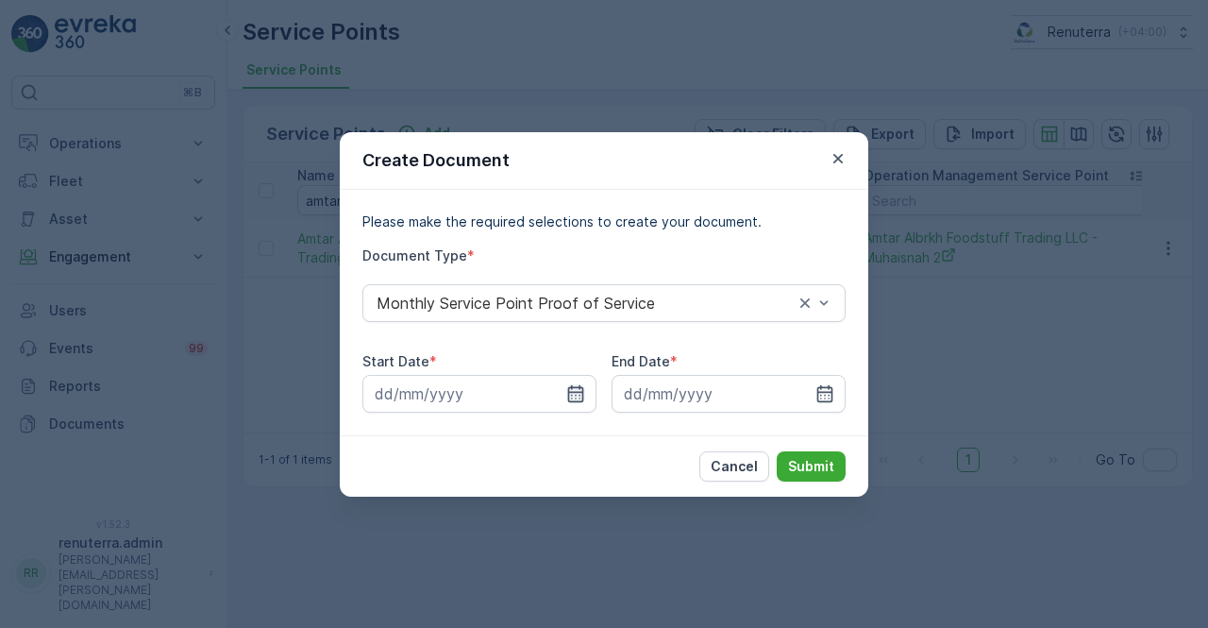
click at [569, 395] on icon "button" at bounding box center [576, 392] width 16 height 17
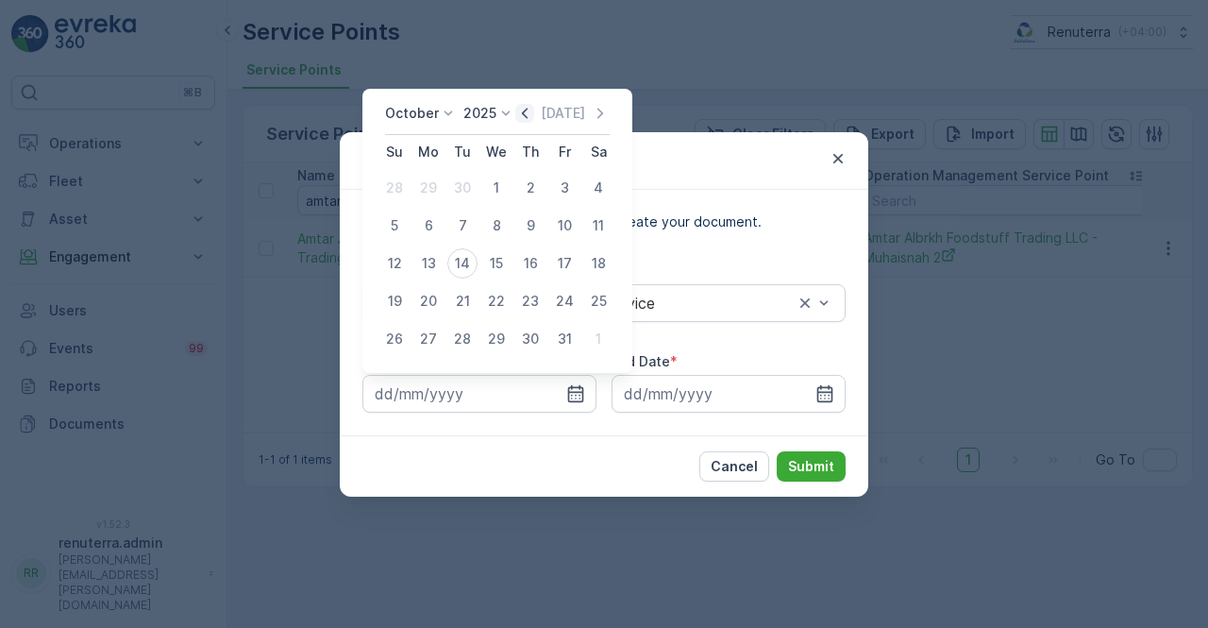
click at [529, 114] on icon "button" at bounding box center [524, 113] width 19 height 19
click at [421, 192] on div "1" at bounding box center [428, 188] width 30 height 30
type input "01.09.2025"
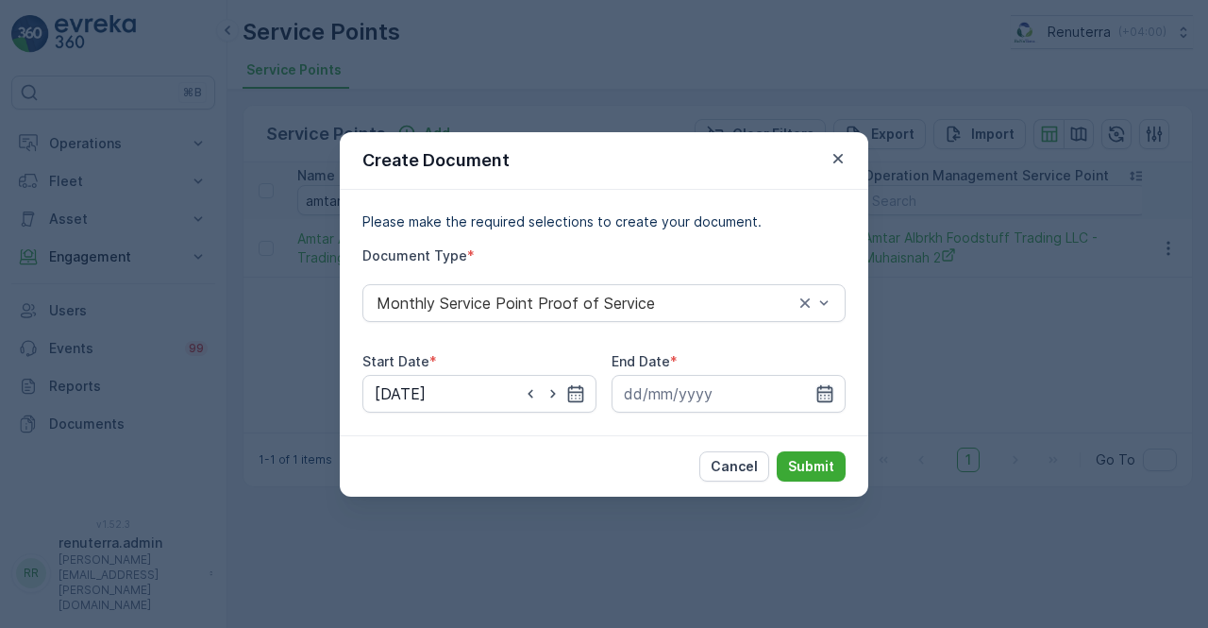
drag, startPoint x: 831, startPoint y: 403, endPoint x: 819, endPoint y: 393, distance: 15.4
click at [829, 403] on input at bounding box center [729, 394] width 234 height 38
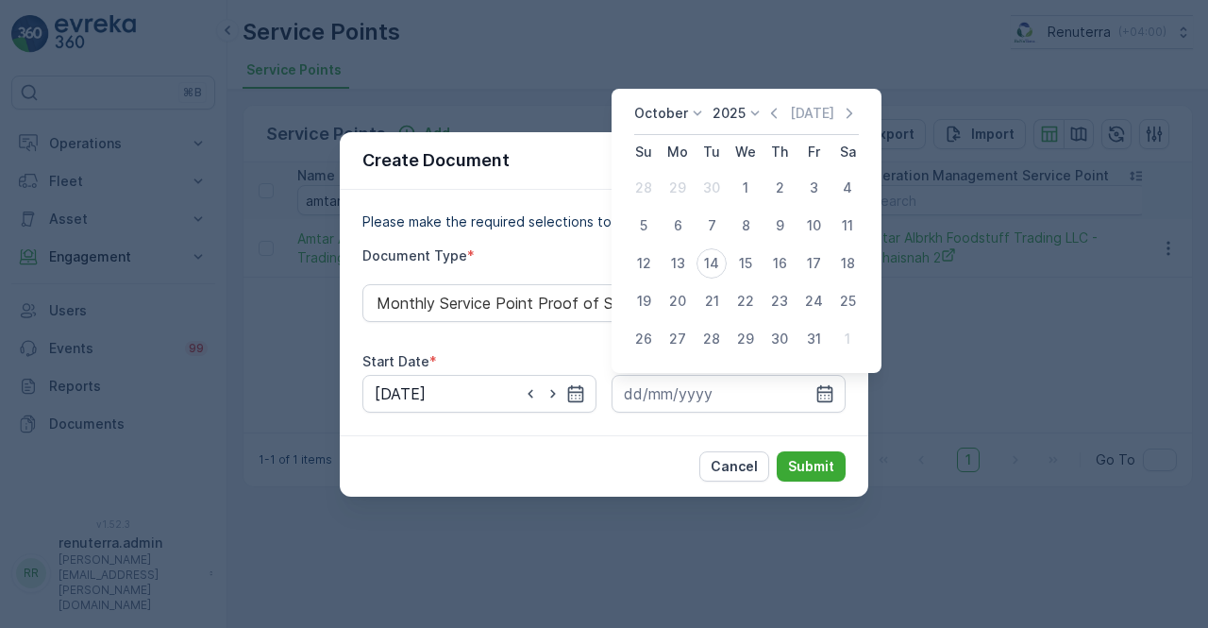
drag, startPoint x: 778, startPoint y: 112, endPoint x: 769, endPoint y: 156, distance: 44.2
click at [777, 112] on icon "button" at bounding box center [774, 113] width 6 height 10
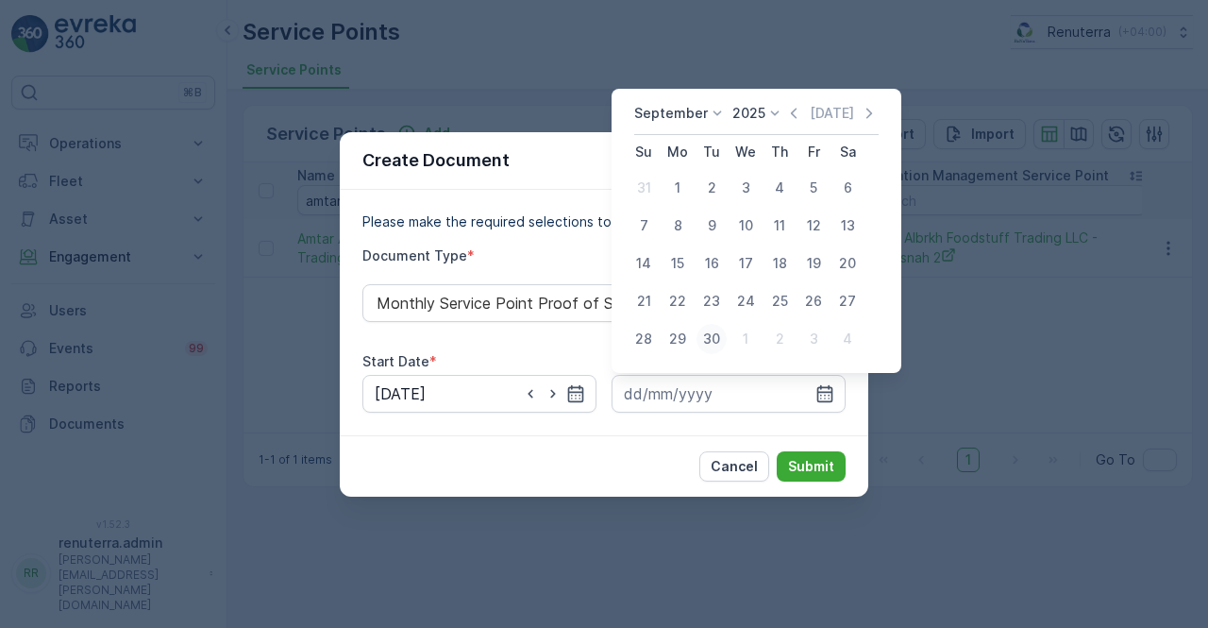
click at [711, 337] on div "30" at bounding box center [712, 339] width 30 height 30
type input "30.09.2025"
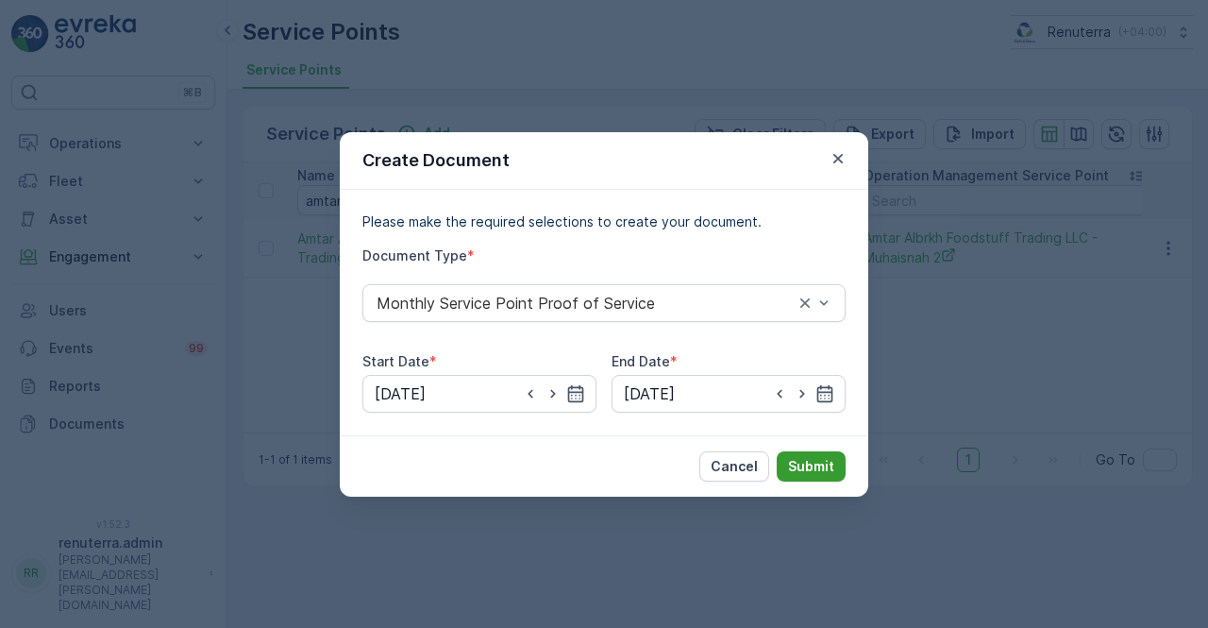
click at [825, 476] on button "Submit" at bounding box center [811, 466] width 69 height 30
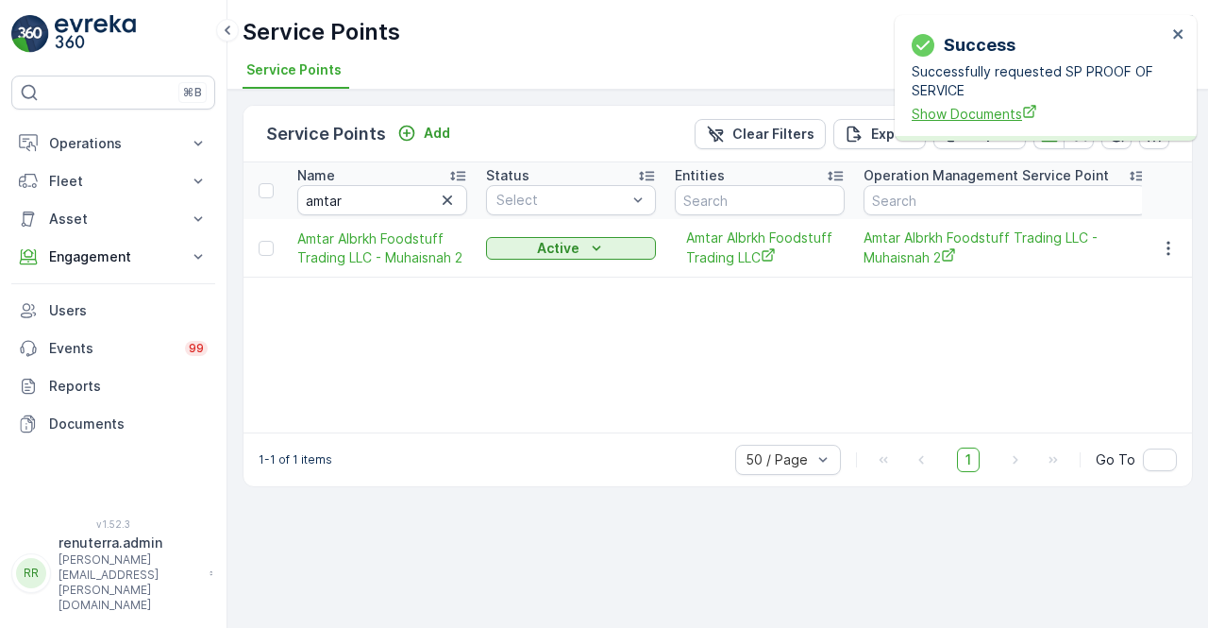
click at [977, 117] on span "Show Documents" at bounding box center [1039, 114] width 255 height 20
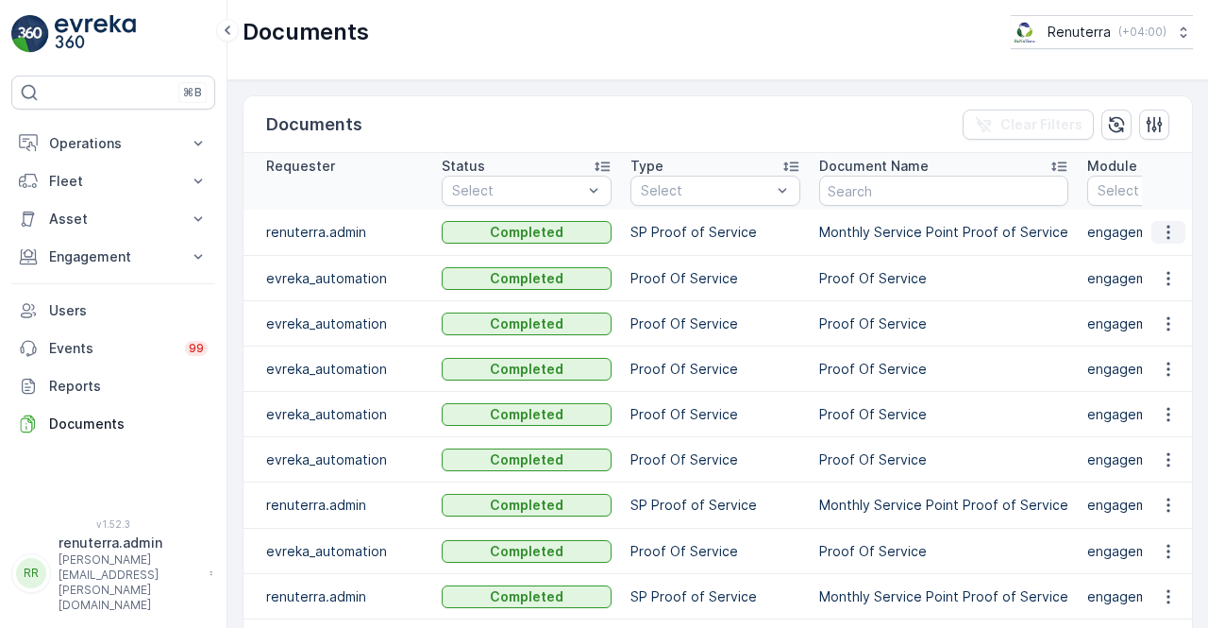
click at [1172, 239] on icon "button" at bounding box center [1168, 232] width 19 height 19
click at [1176, 241] on button "button" at bounding box center [1169, 232] width 34 height 23
click at [1162, 227] on icon "button" at bounding box center [1168, 232] width 19 height 19
click at [1152, 256] on span "See Details" at bounding box center [1163, 258] width 73 height 19
